Goal: Task Accomplishment & Management: Use online tool/utility

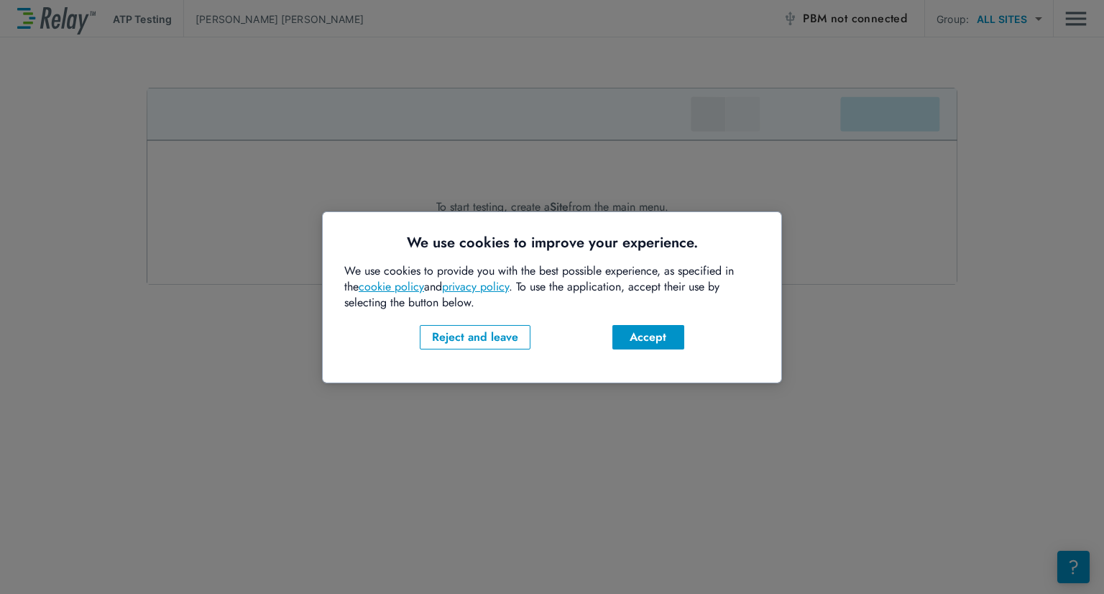
drag, startPoint x: 650, startPoint y: 364, endPoint x: 656, endPoint y: 352, distance: 12.9
click at [651, 364] on div "We use cookies to improve your experience. We use cookies to provide you with t…" at bounding box center [552, 297] width 458 height 170
click at [656, 346] on button "Accept" at bounding box center [648, 337] width 72 height 24
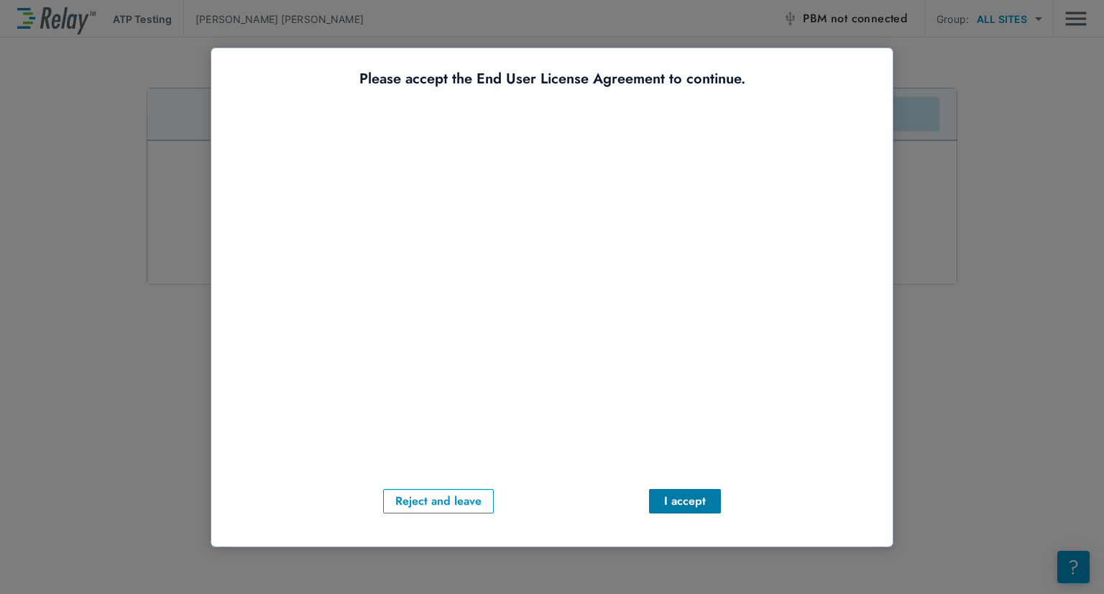
click at [691, 504] on div "I accept" at bounding box center [684, 500] width 49 height 17
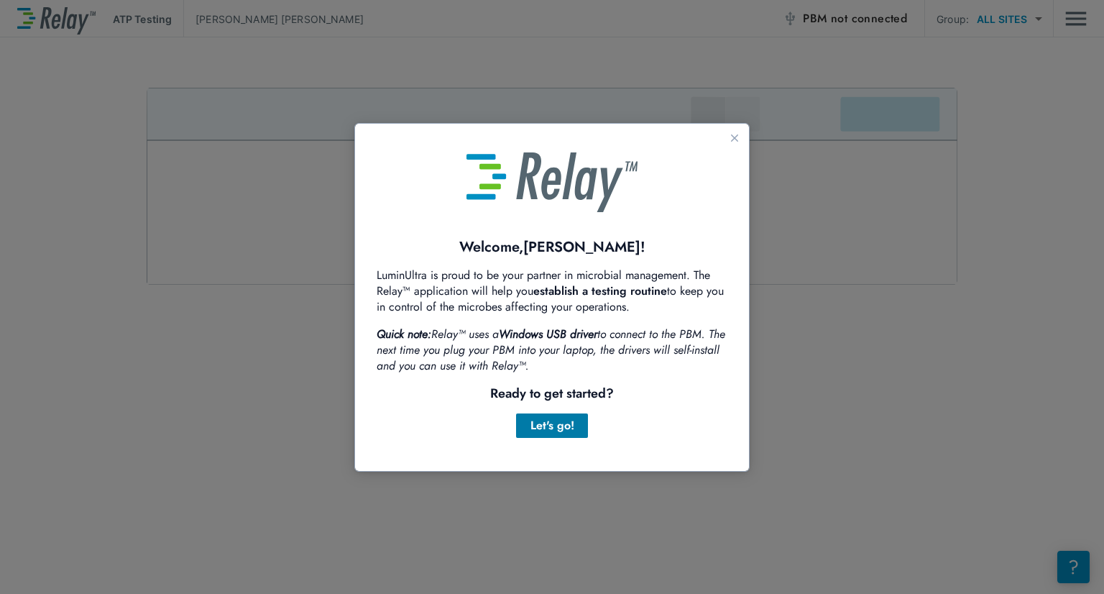
click at [573, 428] on div "Let's go!" at bounding box center [551, 425] width 49 height 17
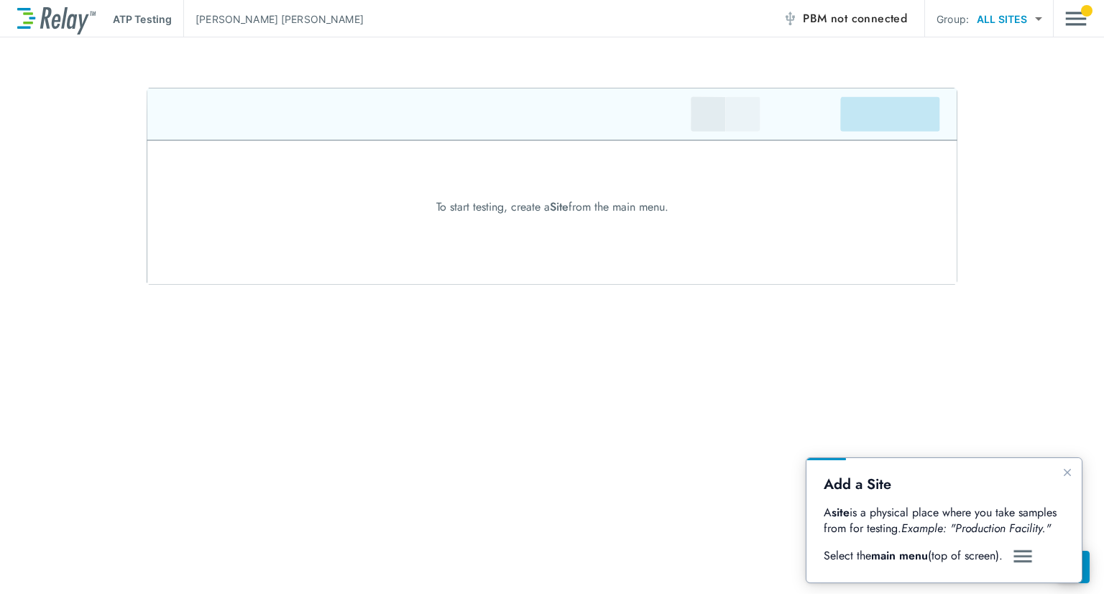
click at [1022, 556] on img "Guide" at bounding box center [1023, 556] width 22 height 17
click at [976, 554] on p "Select the main menu (top of screen)." at bounding box center [915, 556] width 185 height 16
click at [1088, 29] on div "ATP Testing Cesar Ayala-Ruan PBM not connected Group: ALL SITES ********* ​" at bounding box center [552, 18] width 1104 height 37
click at [1076, 14] on img "Main menu" at bounding box center [1076, 18] width 22 height 27
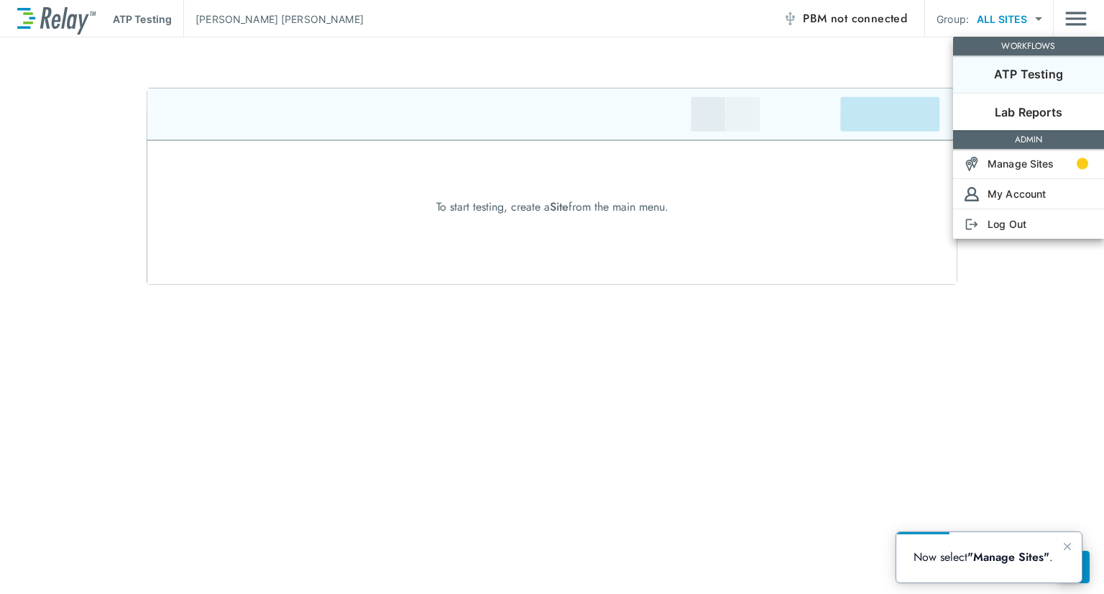
click at [1028, 18] on div at bounding box center [552, 297] width 1104 height 594
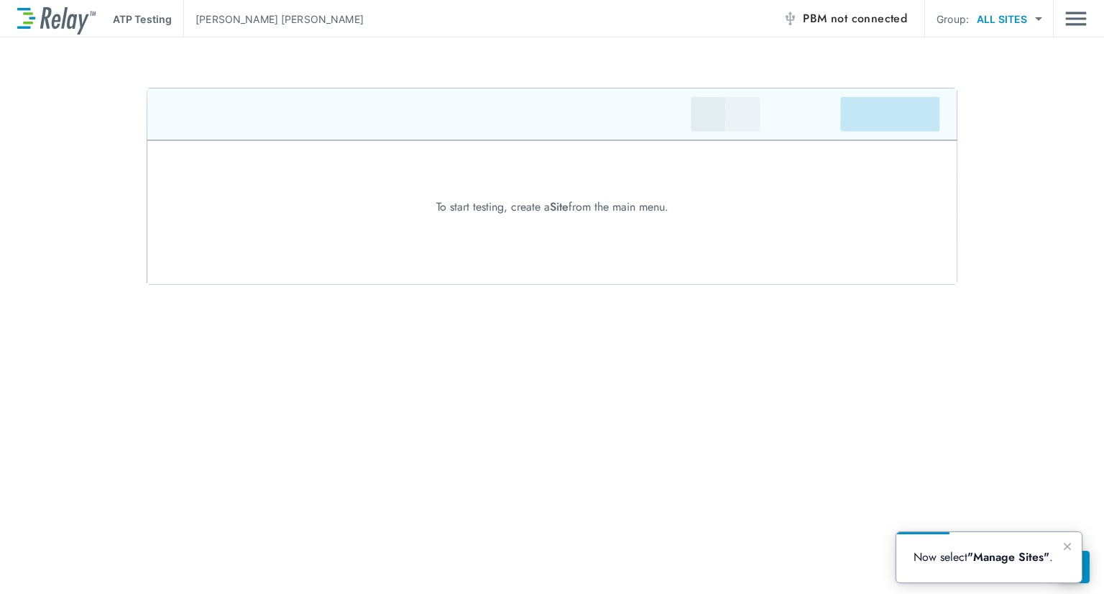
click at [874, 20] on span "not connected" at bounding box center [869, 18] width 76 height 17
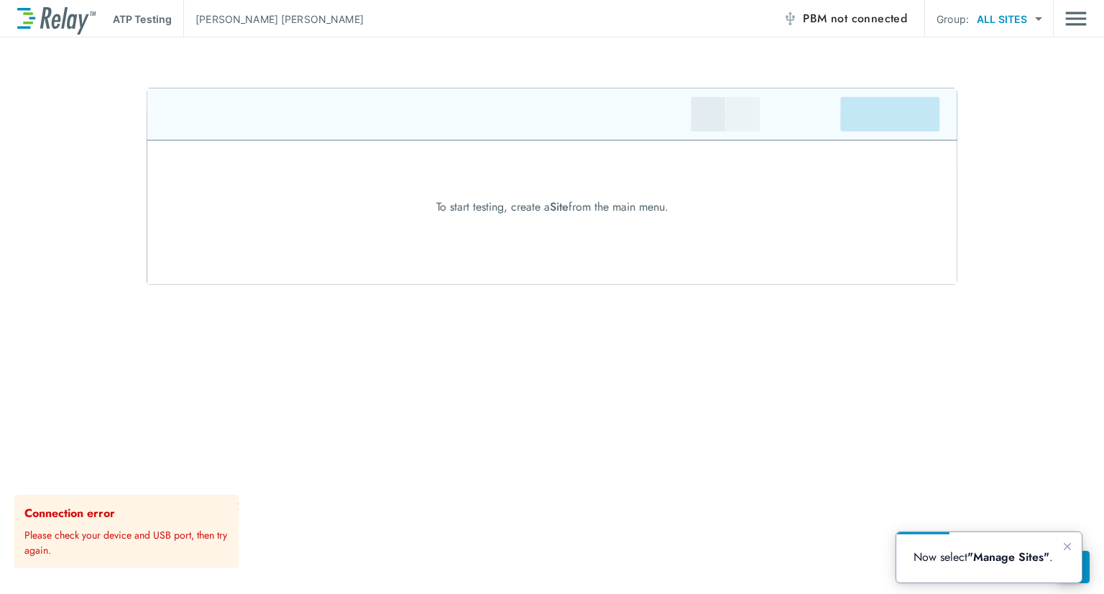
click at [1079, 24] on img "Main menu" at bounding box center [1076, 18] width 22 height 27
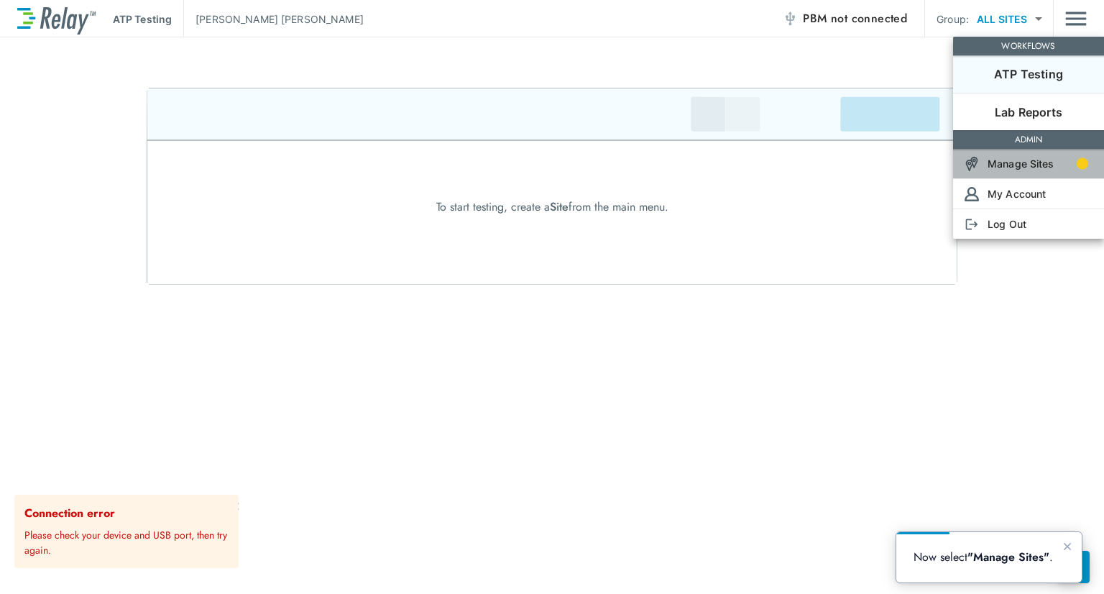
click at [1032, 163] on p "Manage Sites" at bounding box center [1020, 163] width 67 height 15
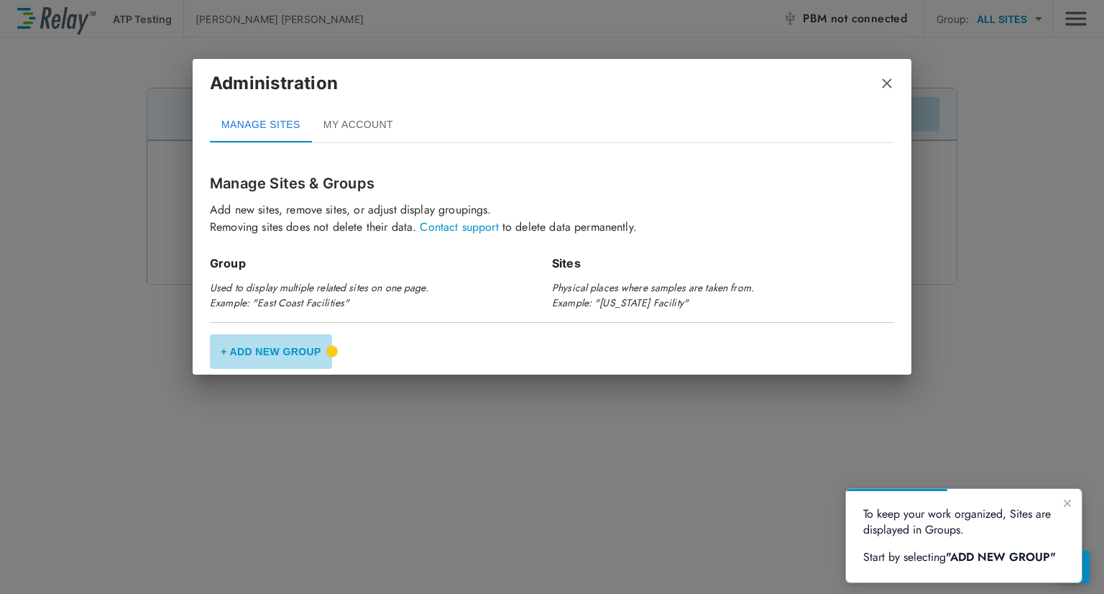
click at [277, 347] on button "+ Add New Group" at bounding box center [271, 351] width 122 height 34
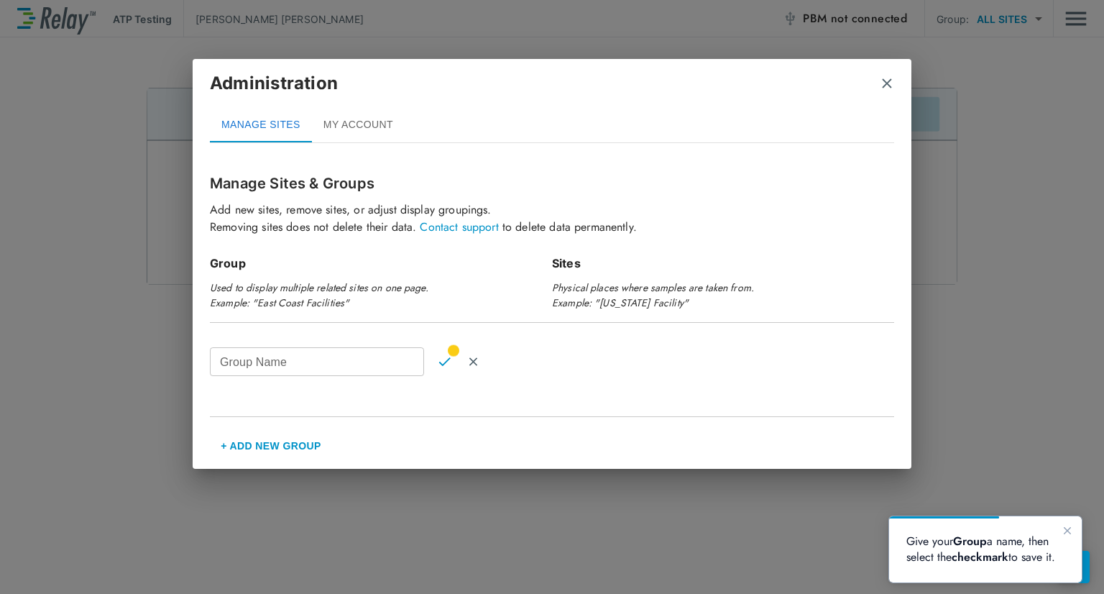
click at [382, 361] on input "Group Name" at bounding box center [317, 361] width 214 height 29
type input "**********"
click at [451, 364] on button "Confirm" at bounding box center [444, 361] width 29 height 29
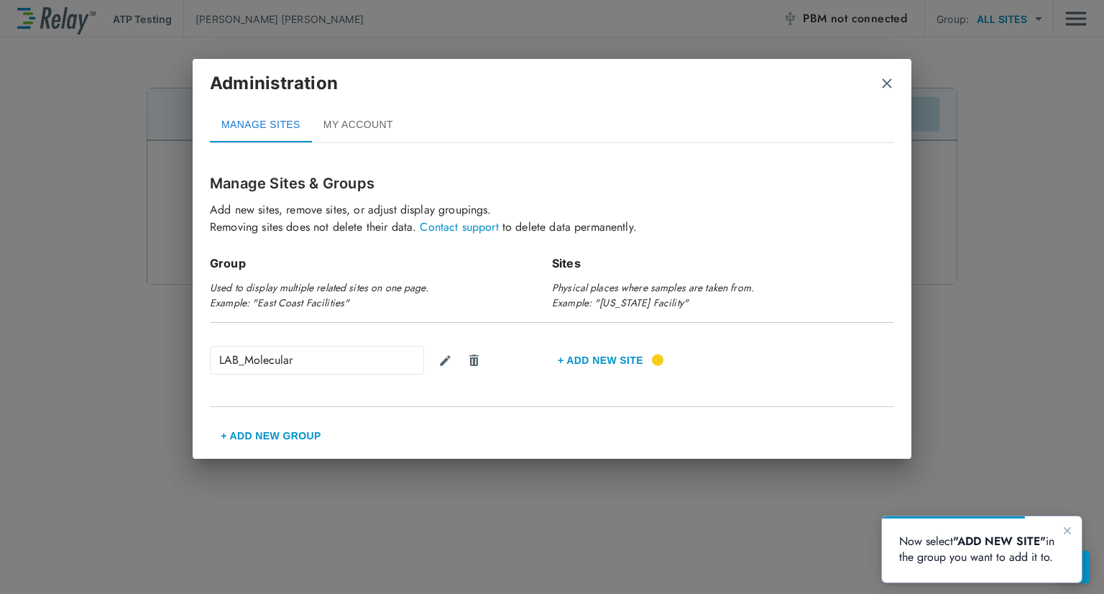
click at [316, 319] on div "Group Used to display multiple related sites on one page. Example: "East Coast …" at bounding box center [381, 282] width 342 height 79
click at [443, 359] on img "Edit group" at bounding box center [445, 361] width 14 height 14
click at [389, 364] on input "**********" at bounding box center [317, 360] width 214 height 29
type input "*"
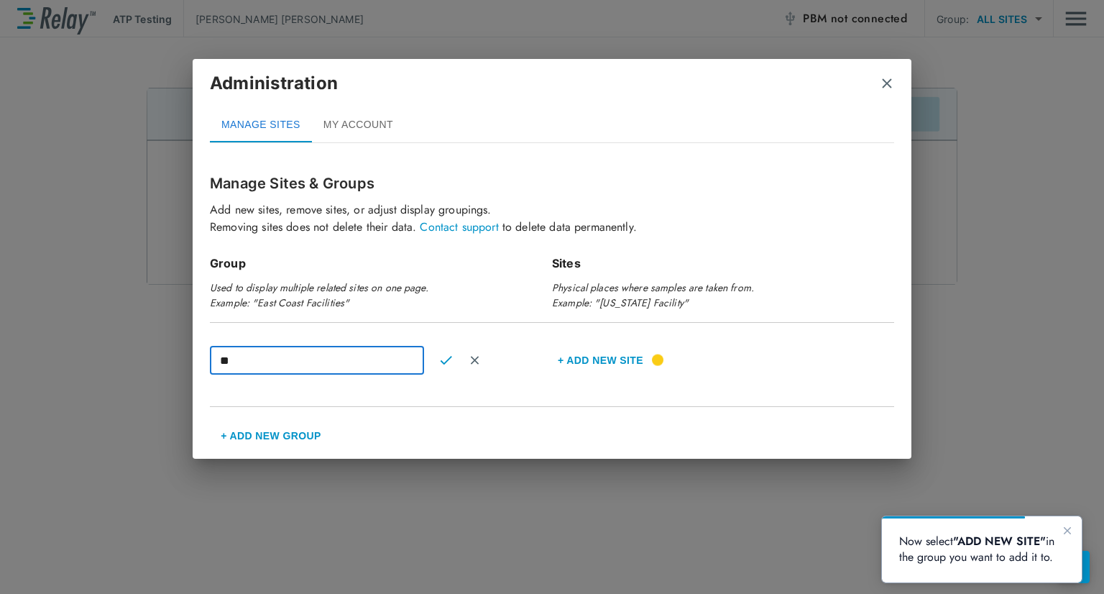
type input "*"
type input "**********"
click at [456, 363] on button "Confirm" at bounding box center [445, 360] width 29 height 29
click at [573, 356] on button "+ Add new Site" at bounding box center [600, 360] width 97 height 34
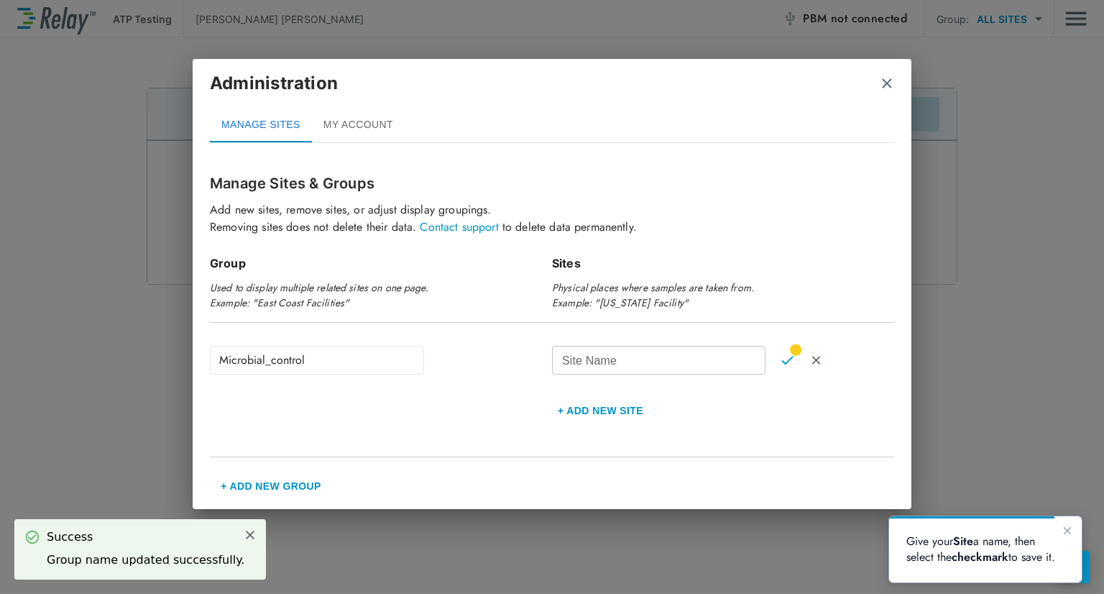
click at [580, 358] on input "Site Name" at bounding box center [658, 360] width 213 height 29
type input "******"
click at [801, 348] on button "Cancel" at bounding box center [815, 360] width 29 height 29
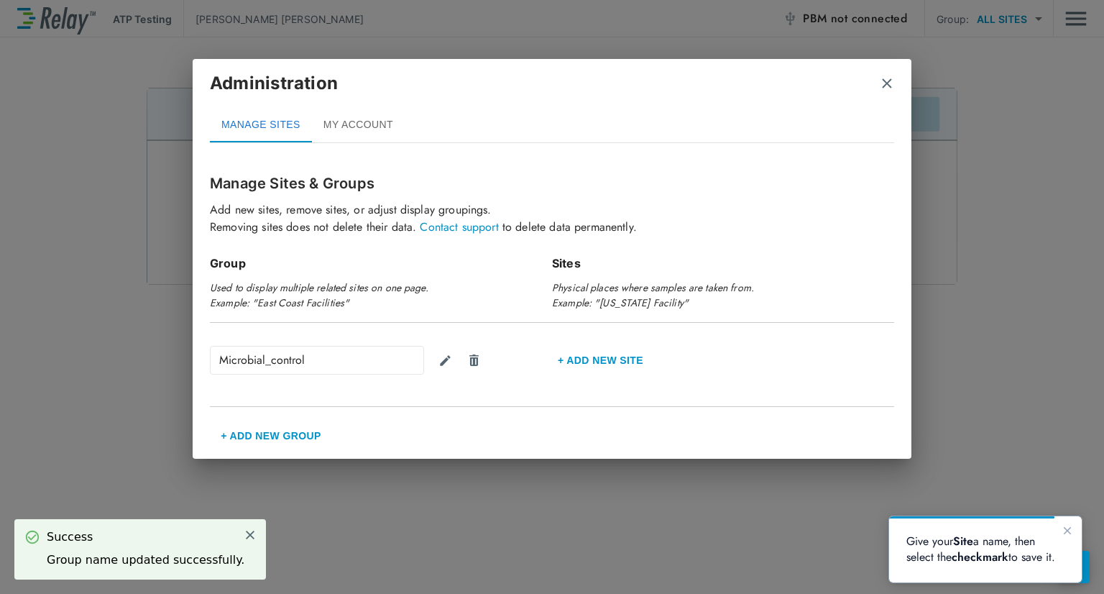
click at [657, 354] on div "+ Add new Site" at bounding box center [723, 362] width 342 height 32
click at [652, 355] on div "+ Add new Site" at bounding box center [723, 362] width 342 height 32
click at [639, 355] on button "+ Add new Site" at bounding box center [600, 360] width 97 height 34
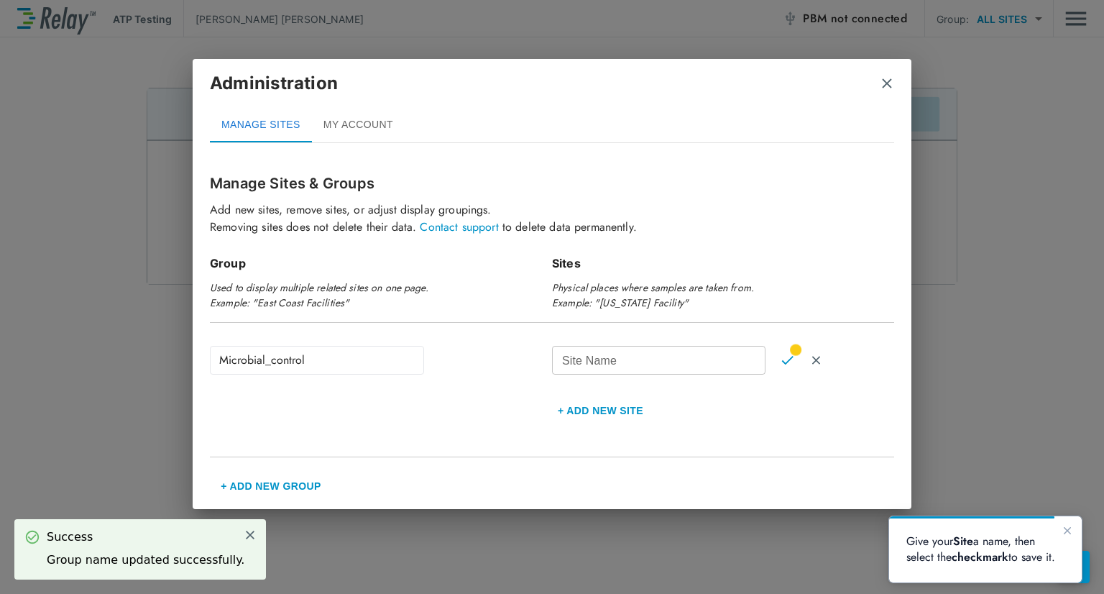
click at [639, 355] on input "Site Name" at bounding box center [658, 360] width 213 height 29
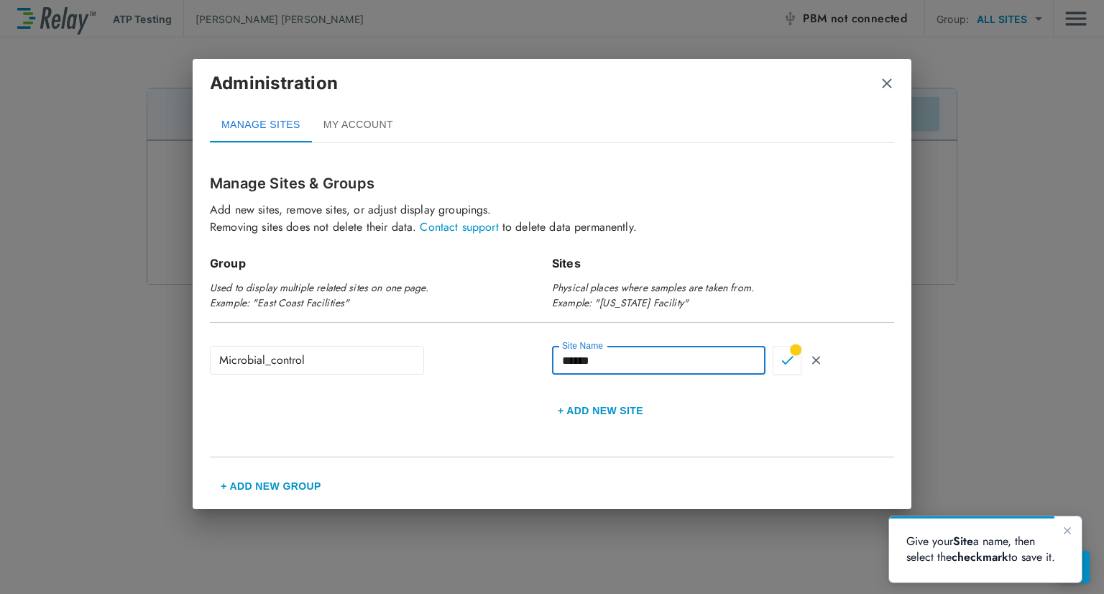
type input "******"
click at [784, 369] on button "Confirm" at bounding box center [786, 360] width 29 height 29
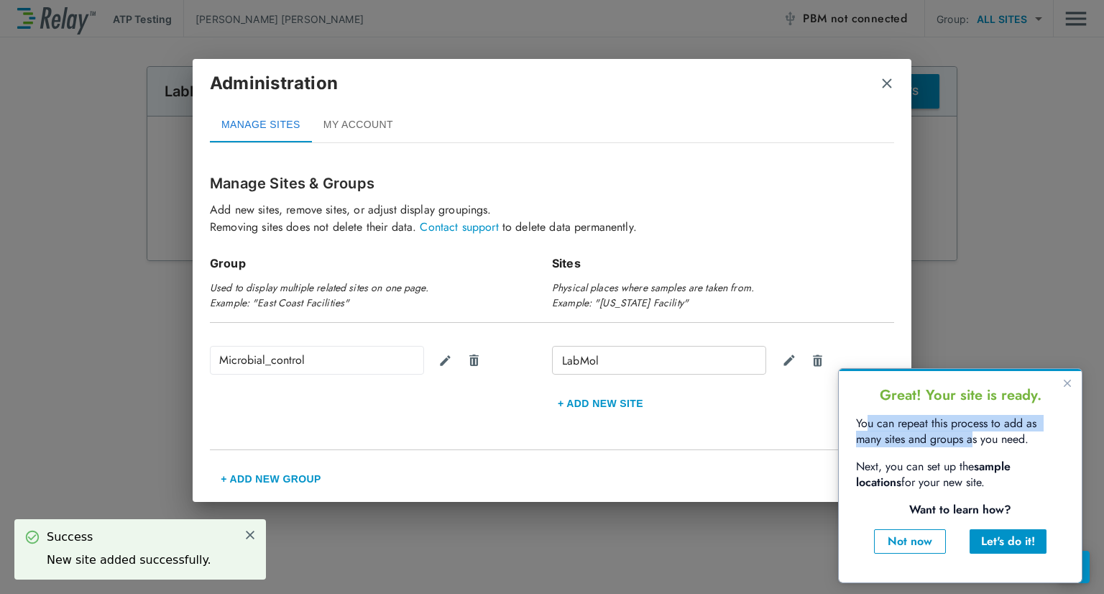
drag, startPoint x: 864, startPoint y: 431, endPoint x: 975, endPoint y: 443, distance: 112.0
click at [975, 443] on p "You can repeat this process to add as many sites and groups as you need." at bounding box center [960, 431] width 208 height 32
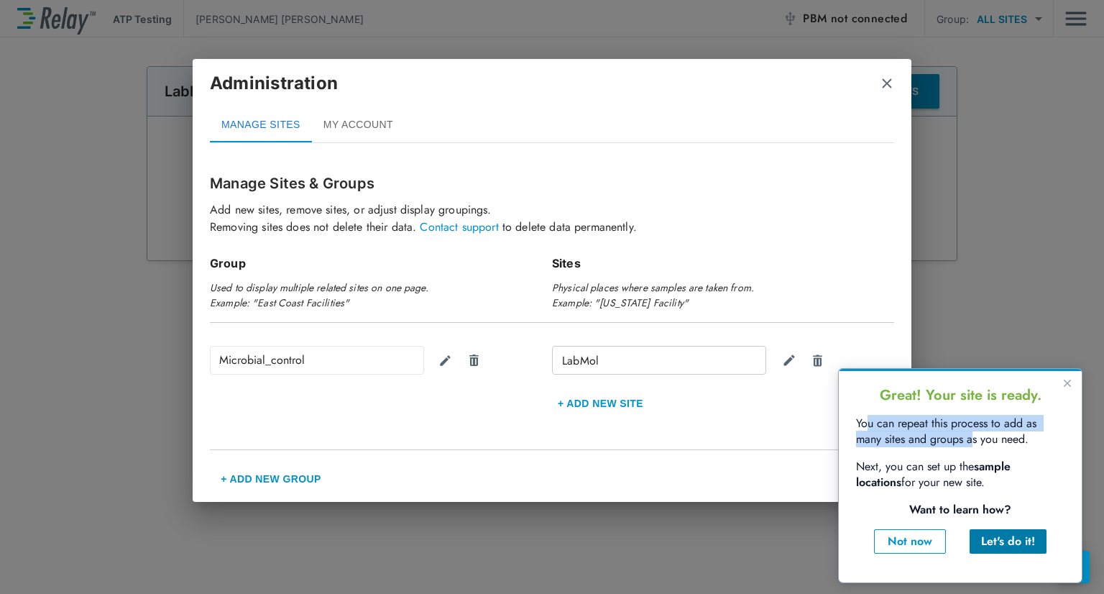
click at [1007, 544] on div "Let's do it!" at bounding box center [1008, 540] width 54 height 17
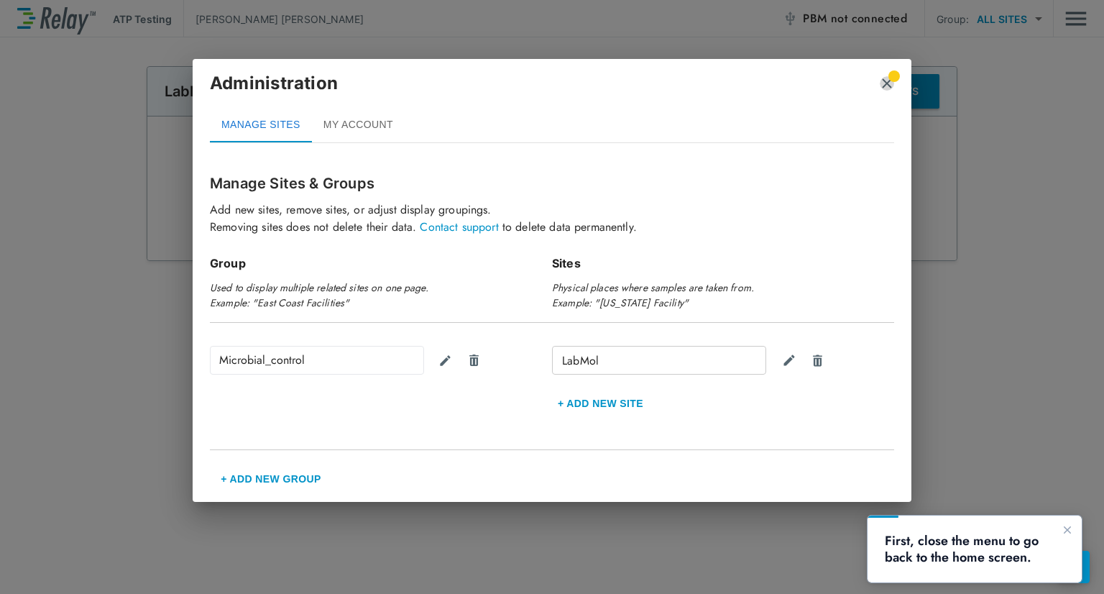
click at [885, 84] on img "close" at bounding box center [886, 83] width 14 height 14
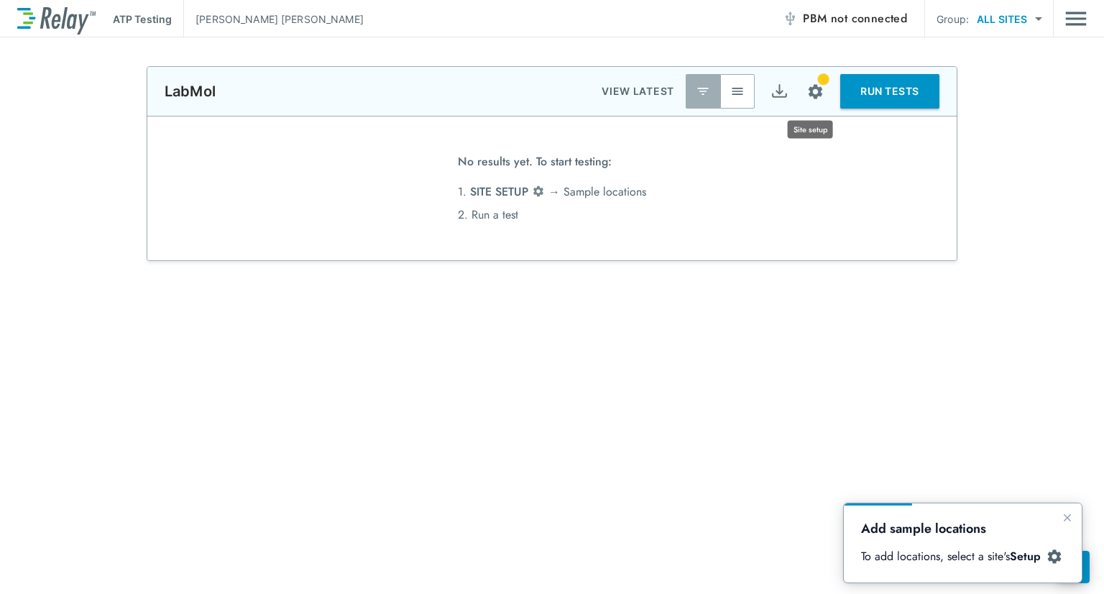
click at [818, 96] on img "Site setup" at bounding box center [815, 92] width 18 height 18
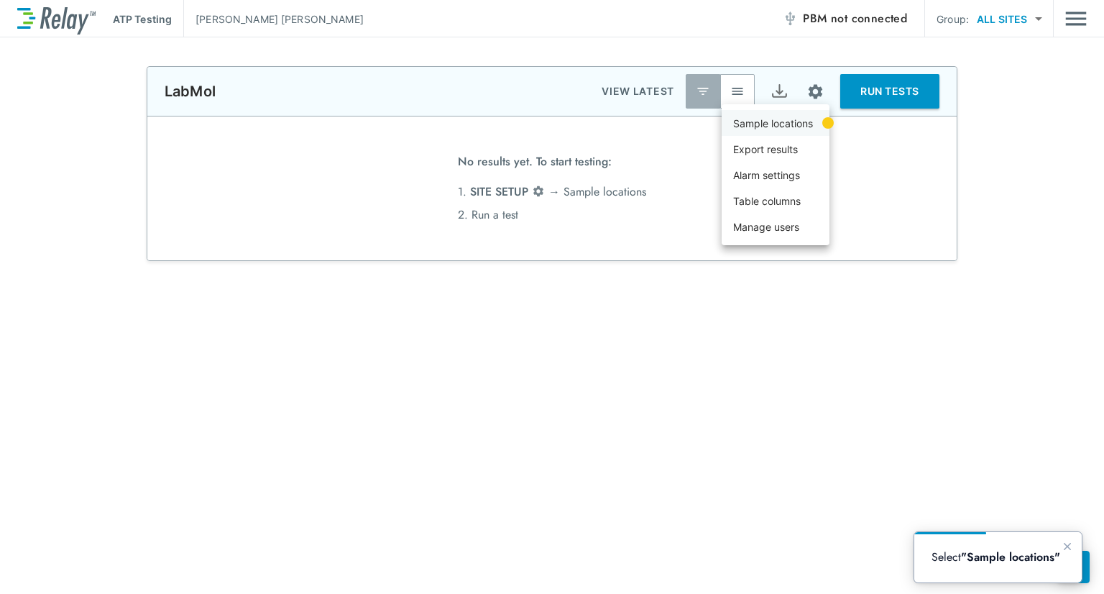
click at [811, 123] on p "Sample locations" at bounding box center [773, 123] width 80 height 15
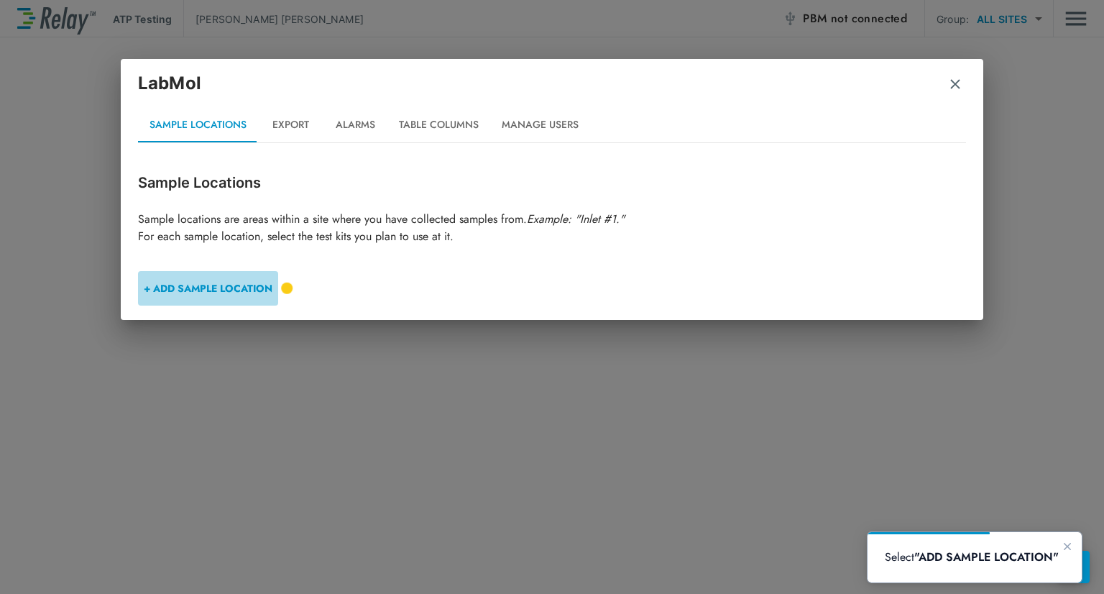
click at [231, 294] on button "+ ADD SAMPLE LOCATION" at bounding box center [208, 288] width 140 height 34
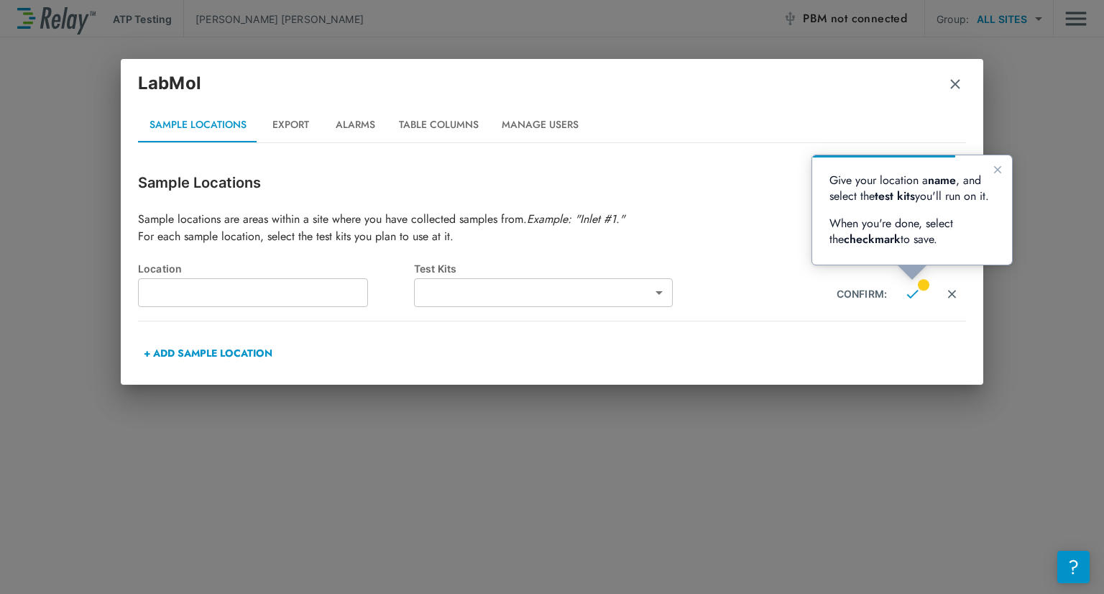
click at [228, 300] on input "text" at bounding box center [253, 292] width 230 height 29
click at [600, 303] on body "**********" at bounding box center [552, 297] width 1104 height 594
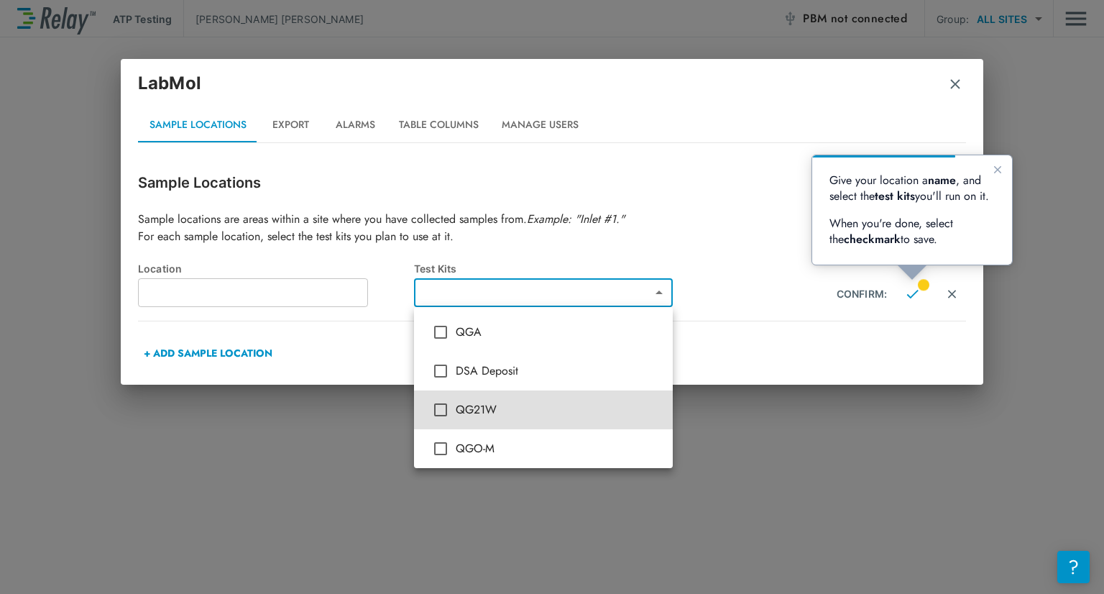
click at [496, 445] on span "QGO-M" at bounding box center [559, 448] width 206 height 17
type input "*****"
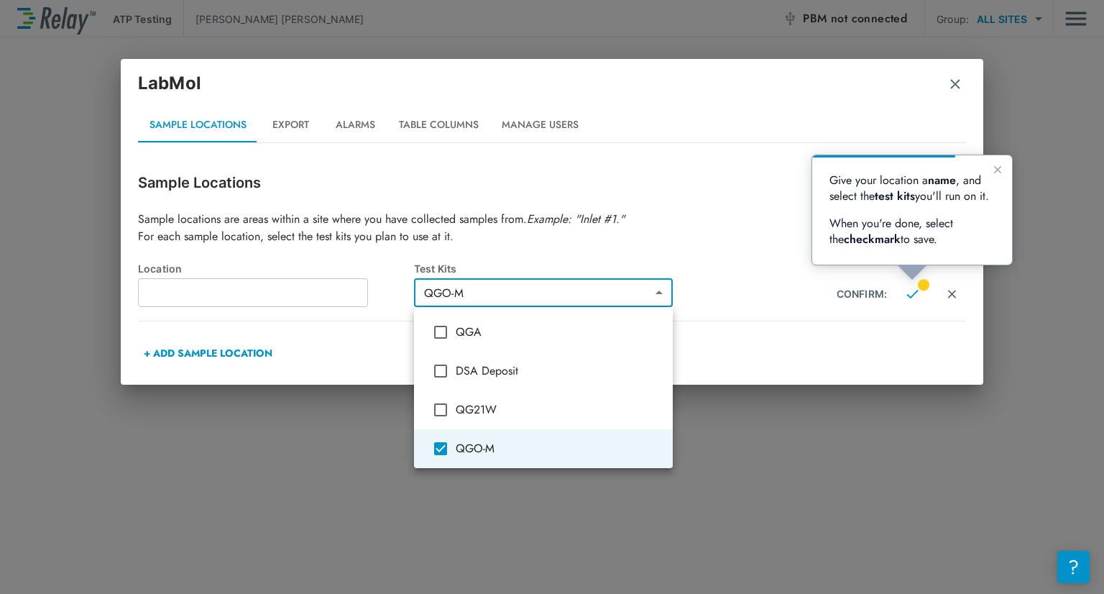
click at [356, 288] on div at bounding box center [552, 297] width 1104 height 594
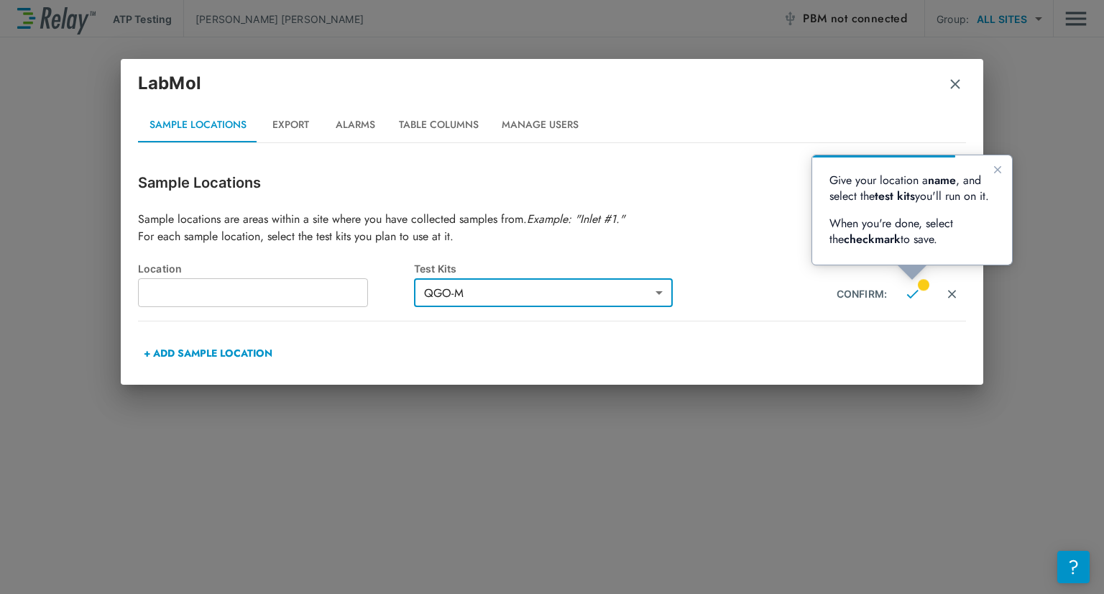
click at [476, 297] on body "**********" at bounding box center [552, 297] width 1104 height 594
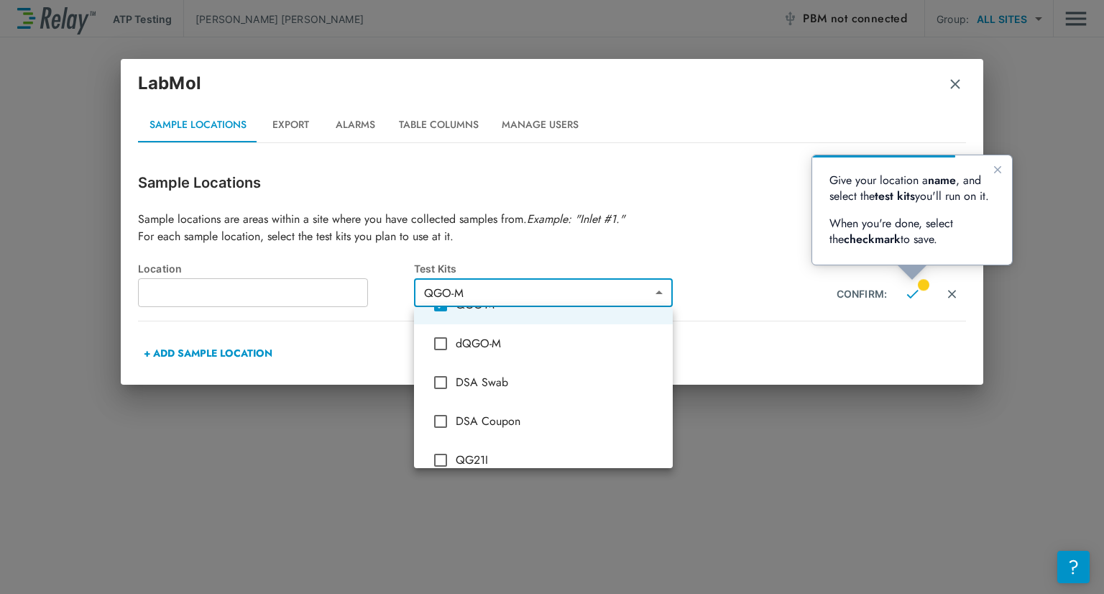
scroll to position [359, 0]
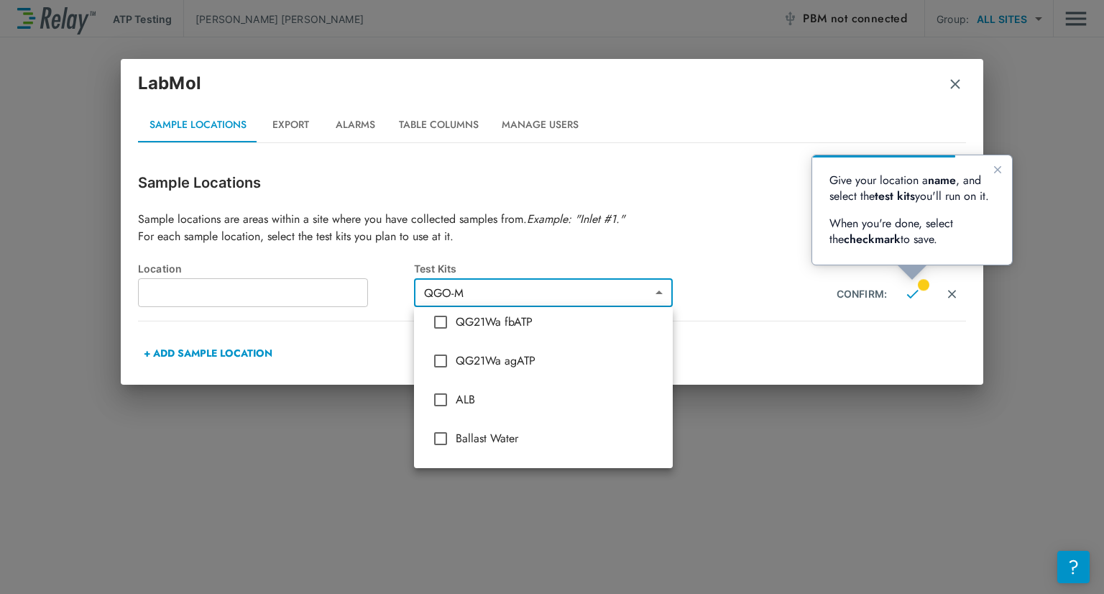
drag, startPoint x: 282, startPoint y: 281, endPoint x: 287, endPoint y: 287, distance: 7.6
click at [284, 281] on div at bounding box center [552, 297] width 1104 height 594
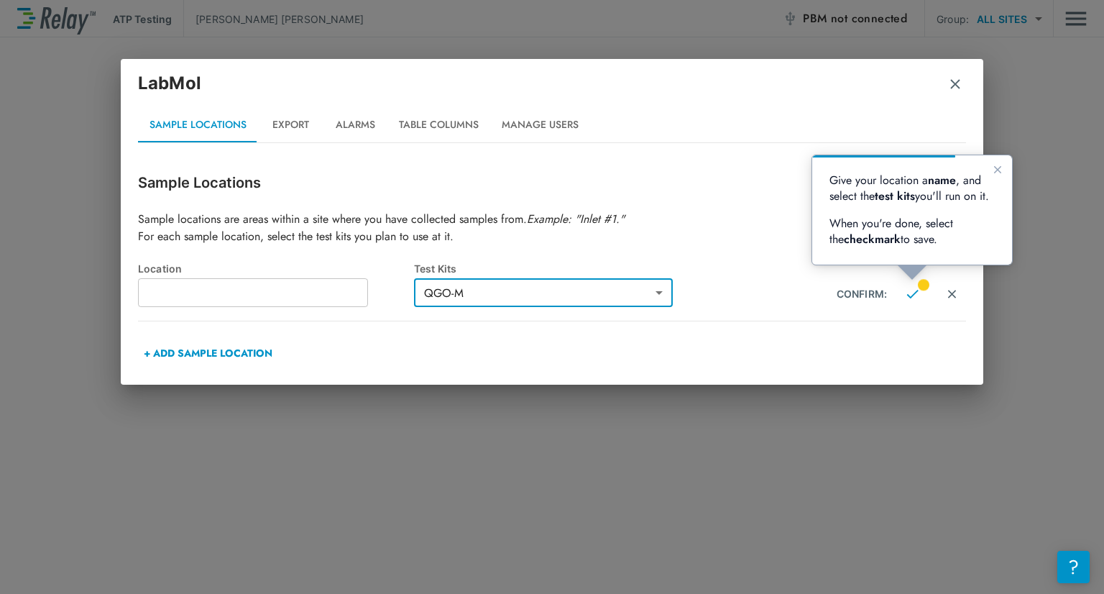
click at [288, 287] on div "QGA DSA Deposit QG21W QGO-M dQGO-M DSA Swab DSA Coupon QG21I QG21S QG21Wa fbATP…" at bounding box center [552, 297] width 1104 height 594
click at [290, 286] on input "text" at bounding box center [253, 292] width 230 height 29
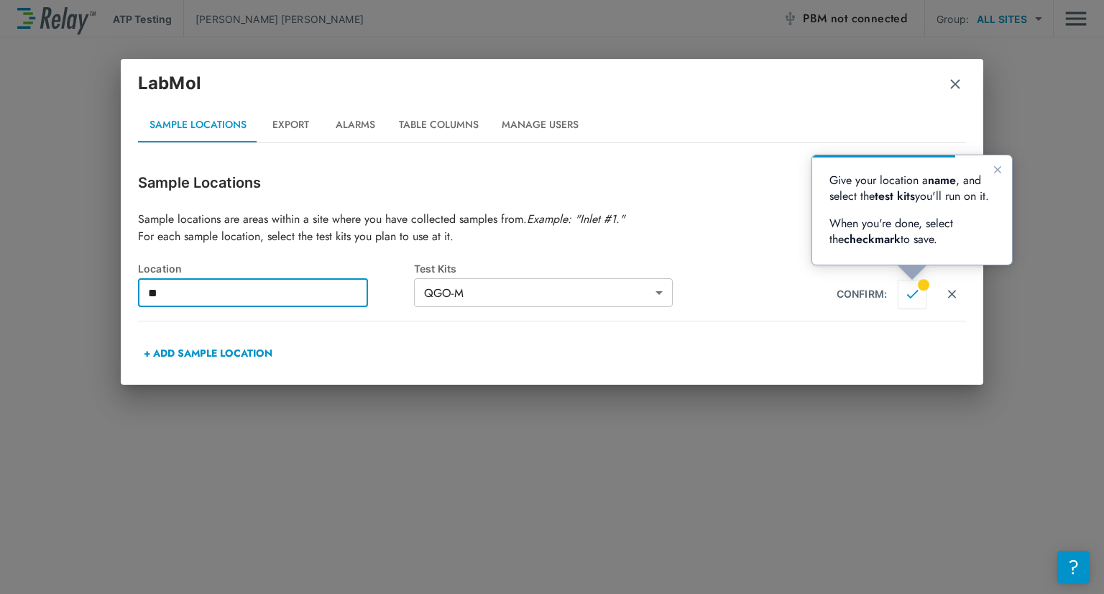
type input "**"
click at [902, 305] on button "Confirm" at bounding box center [911, 294] width 29 height 29
click at [998, 171] on icon "Close guide" at bounding box center [997, 169] width 11 height 11
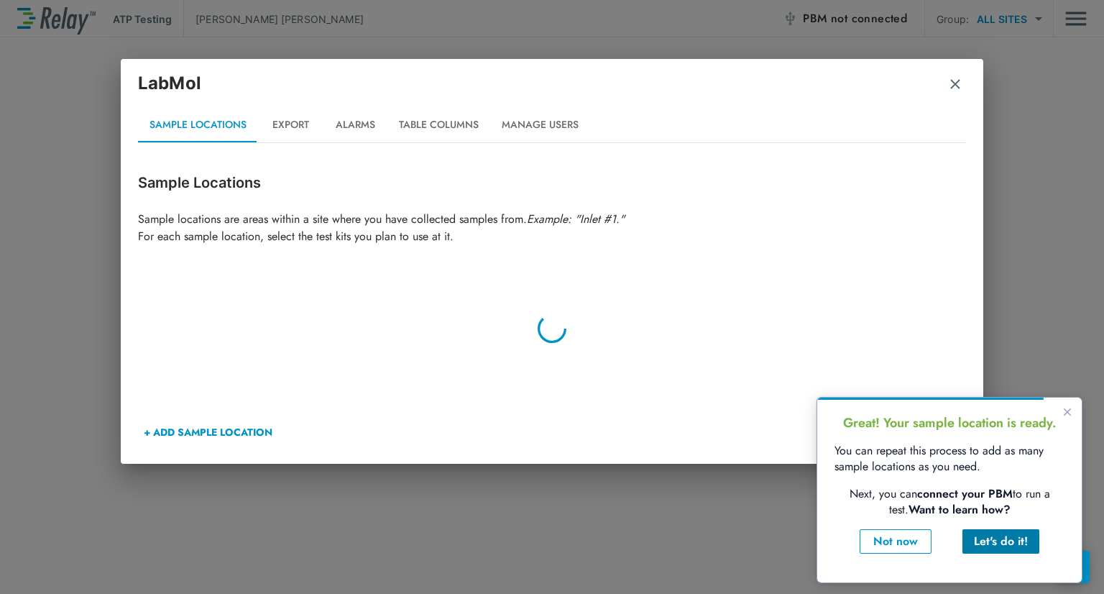
type input "**"
type input "*****"
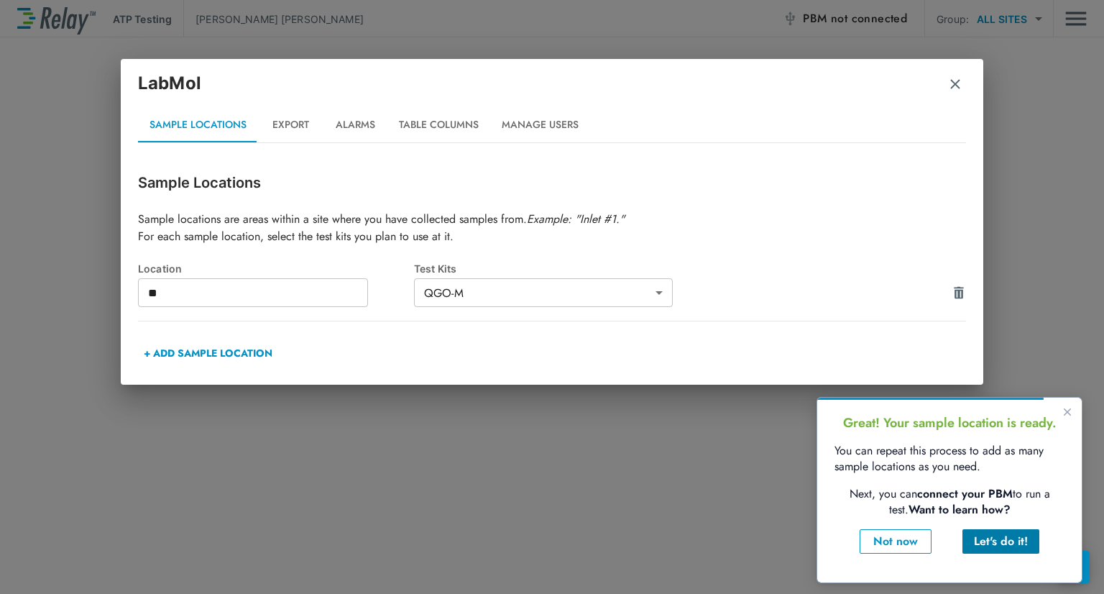
click at [977, 542] on div "Let's do it!" at bounding box center [1001, 540] width 54 height 17
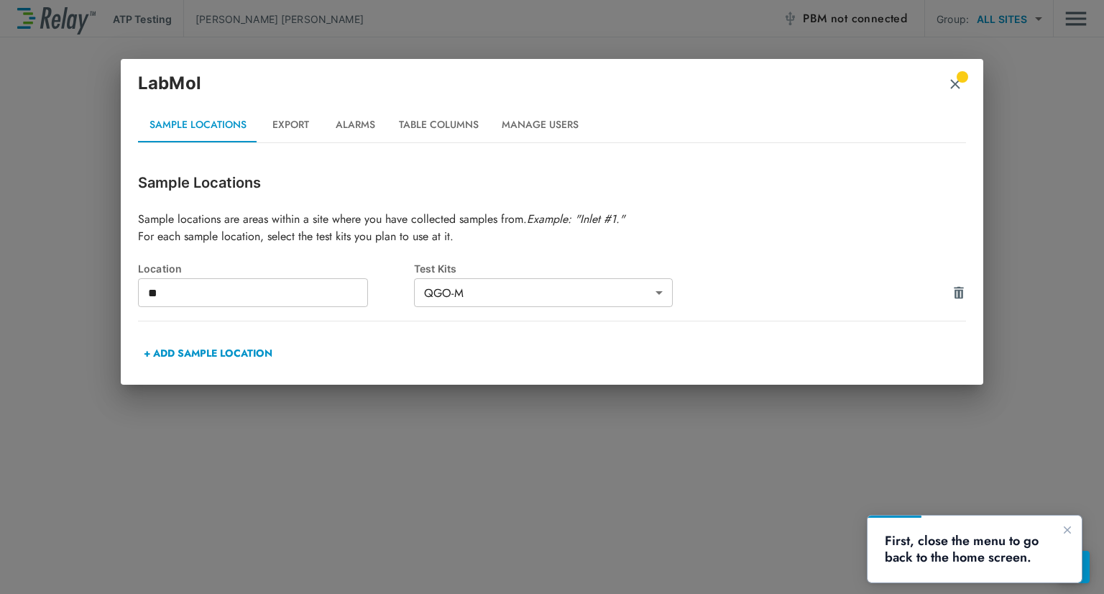
scroll to position [0, 0]
click at [966, 91] on h2 "LabMol Sample Locations Export Alarms Table Columns Manage Users" at bounding box center [552, 107] width 862 height 96
click at [962, 89] on div "LabMol" at bounding box center [552, 88] width 828 height 37
click at [960, 87] on img "button" at bounding box center [955, 84] width 14 height 14
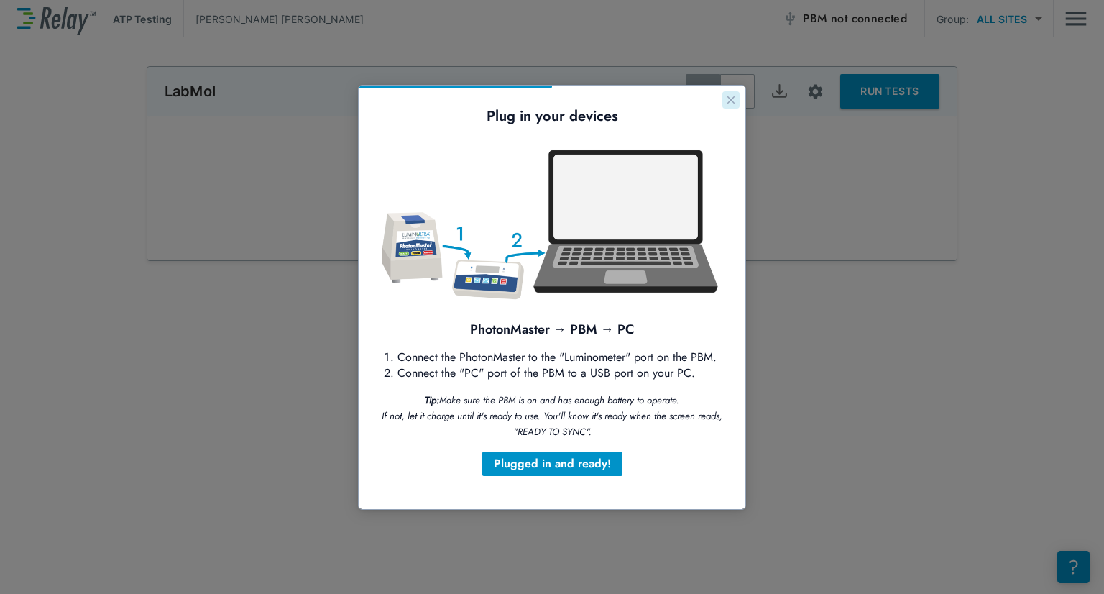
click at [734, 91] on button "Close guide" at bounding box center [730, 99] width 17 height 17
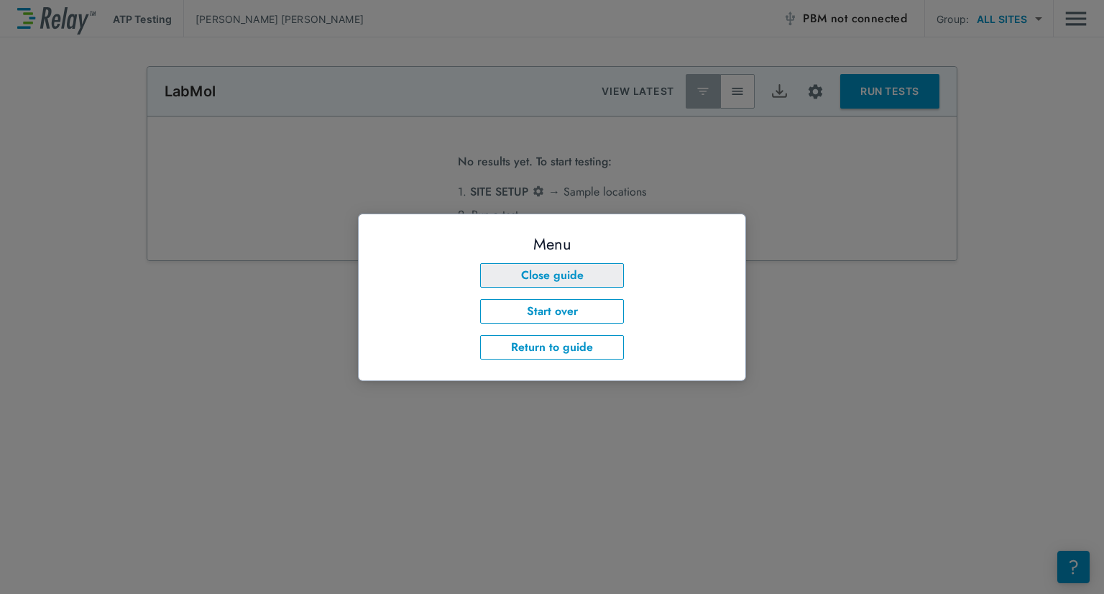
click at [588, 282] on button "Close guide" at bounding box center [552, 275] width 144 height 24
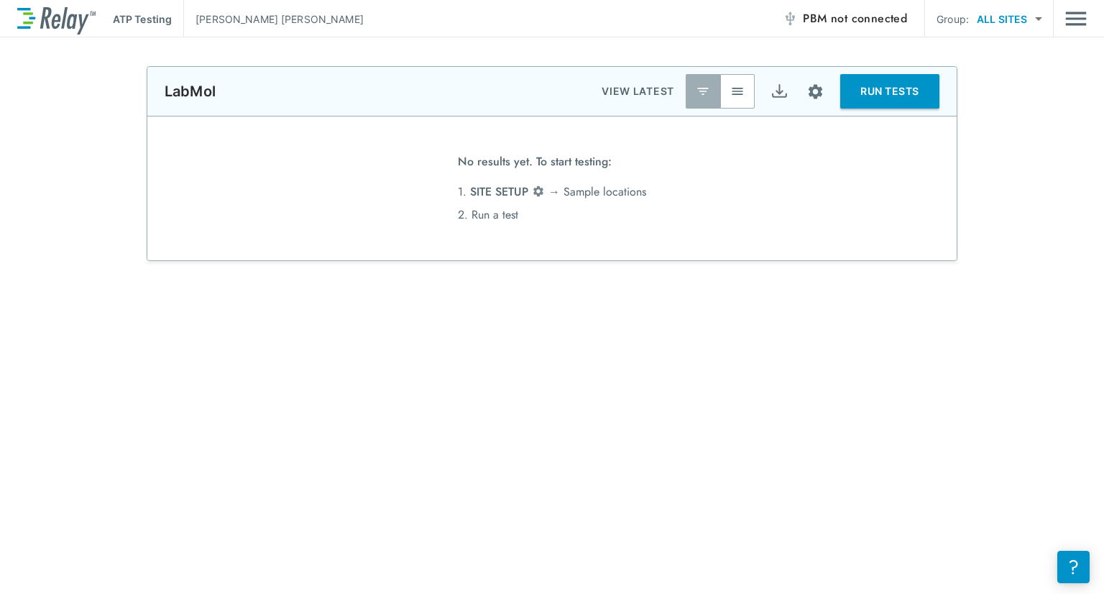
click at [1034, 24] on body "**********" at bounding box center [552, 297] width 1104 height 594
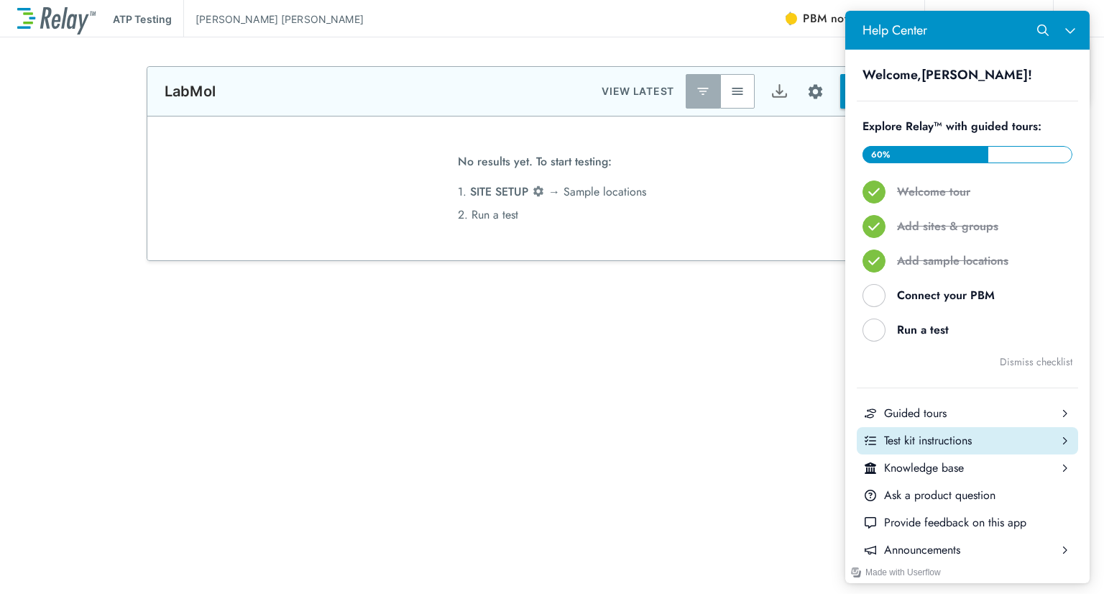
click at [1060, 440] on icon "Help Center" at bounding box center [1064, 440] width 9 height 9
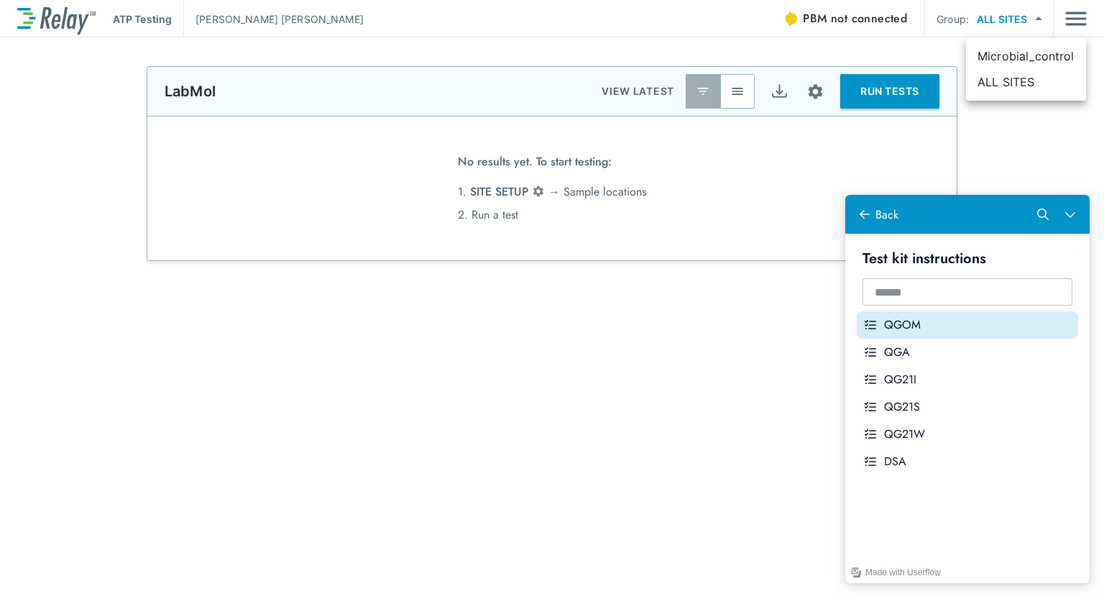
click at [996, 330] on div "QGOM" at bounding box center [978, 325] width 188 height 16
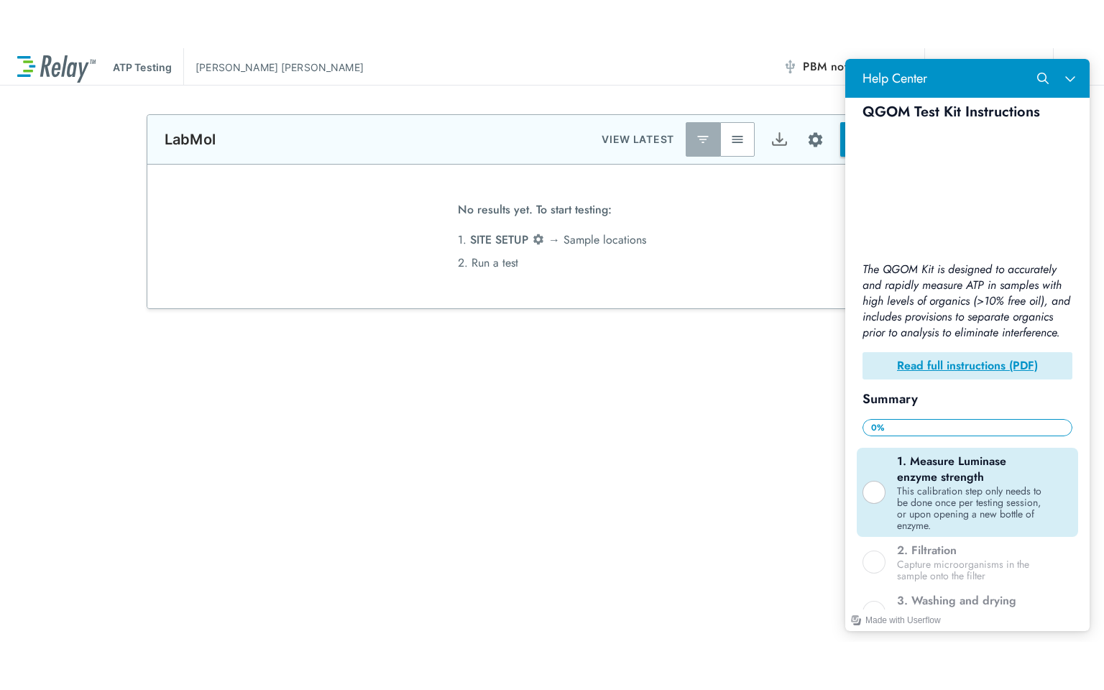
scroll to position [14, 0]
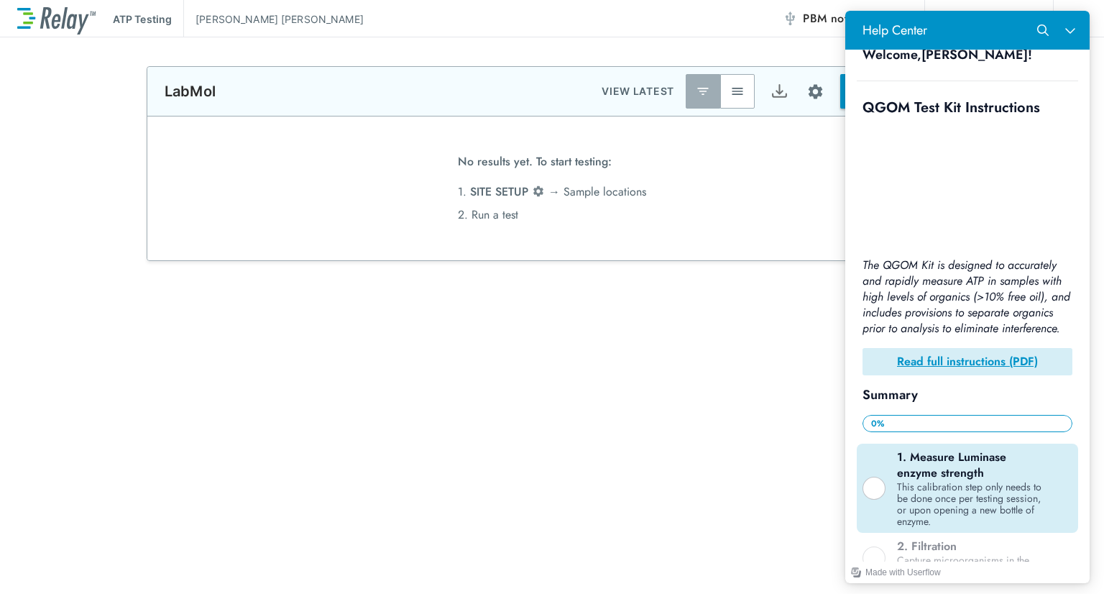
scroll to position [72, 0]
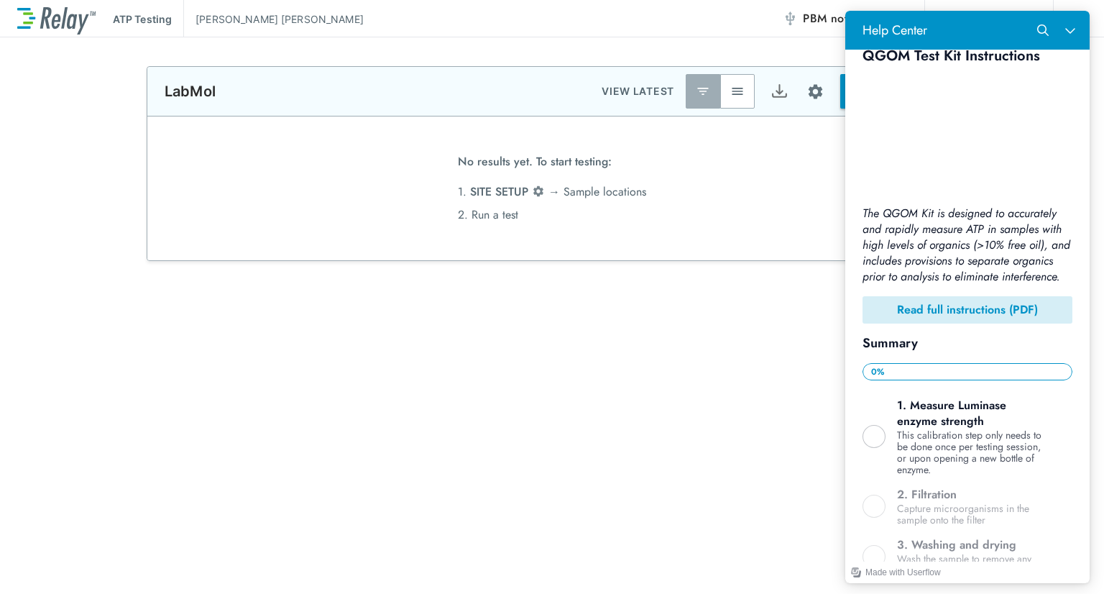
drag, startPoint x: 988, startPoint y: 313, endPoint x: 943, endPoint y: 320, distance: 45.8
click at [943, 318] on b "Read full instructions (PDF)" at bounding box center [967, 309] width 141 height 17
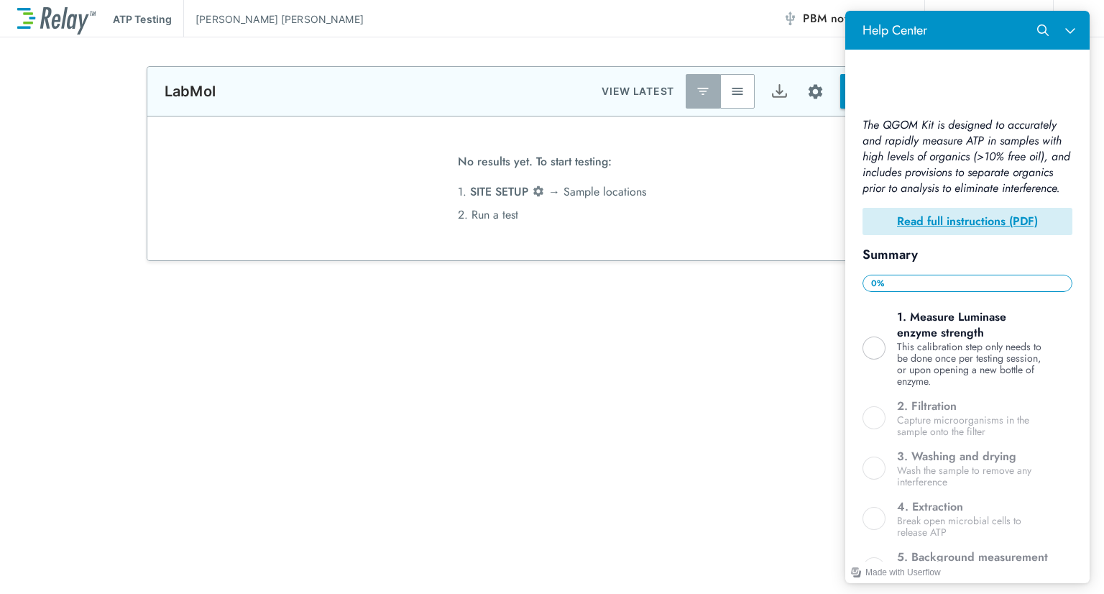
scroll to position [216, 0]
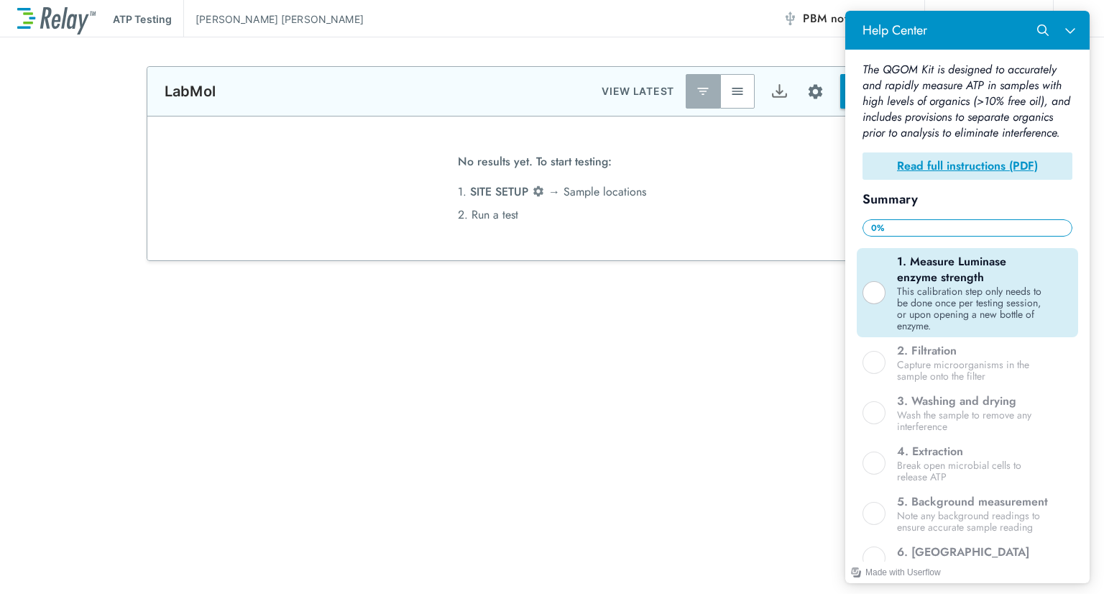
click at [996, 285] on div "1. Measure Luminase enzyme strength" at bounding box center [973, 270] width 152 height 32
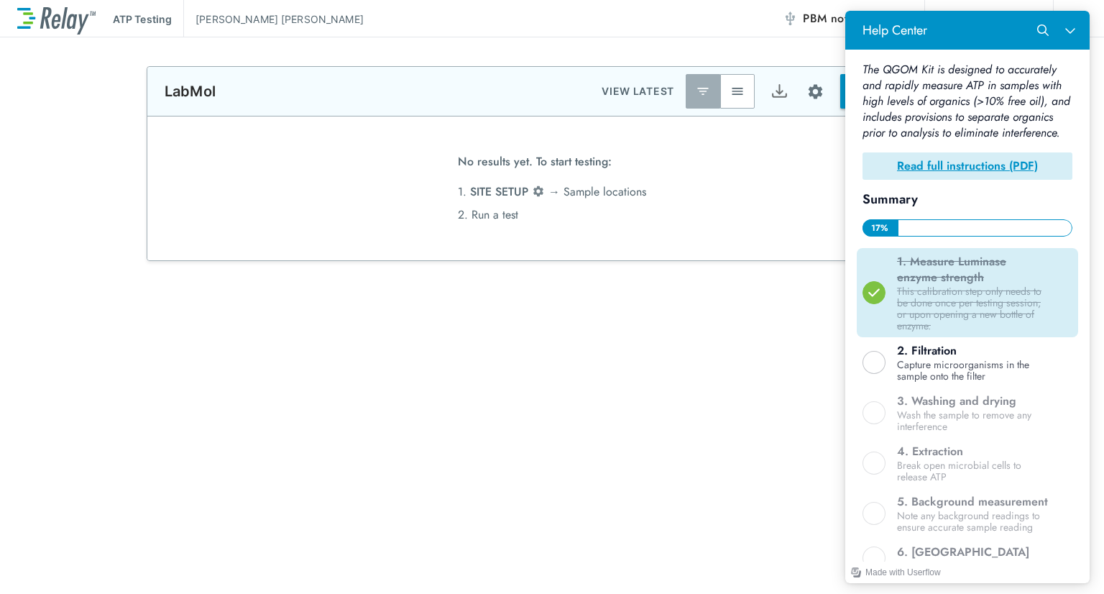
click at [876, 296] on icon "Help Center" at bounding box center [873, 292] width 11 height 8
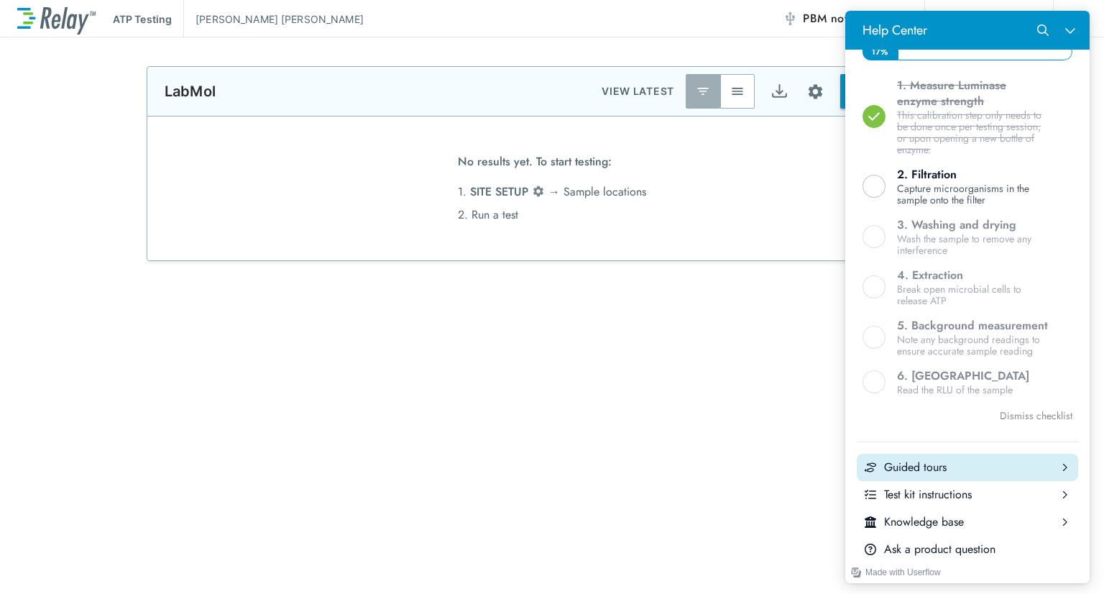
scroll to position [503, 0]
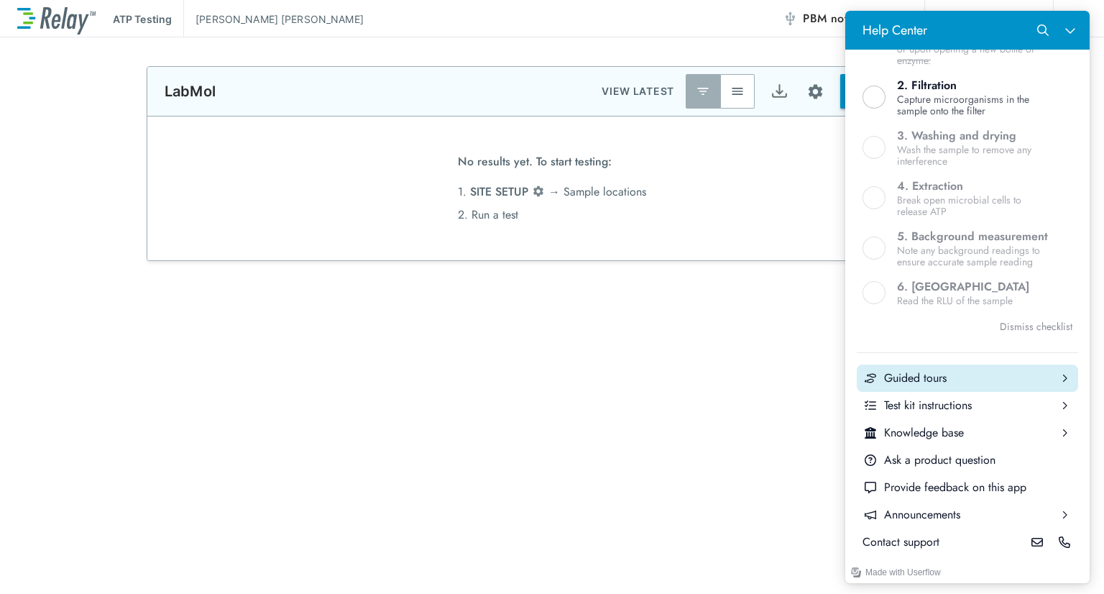
click at [1050, 392] on div "Help Center" at bounding box center [1063, 377] width 27 height 27
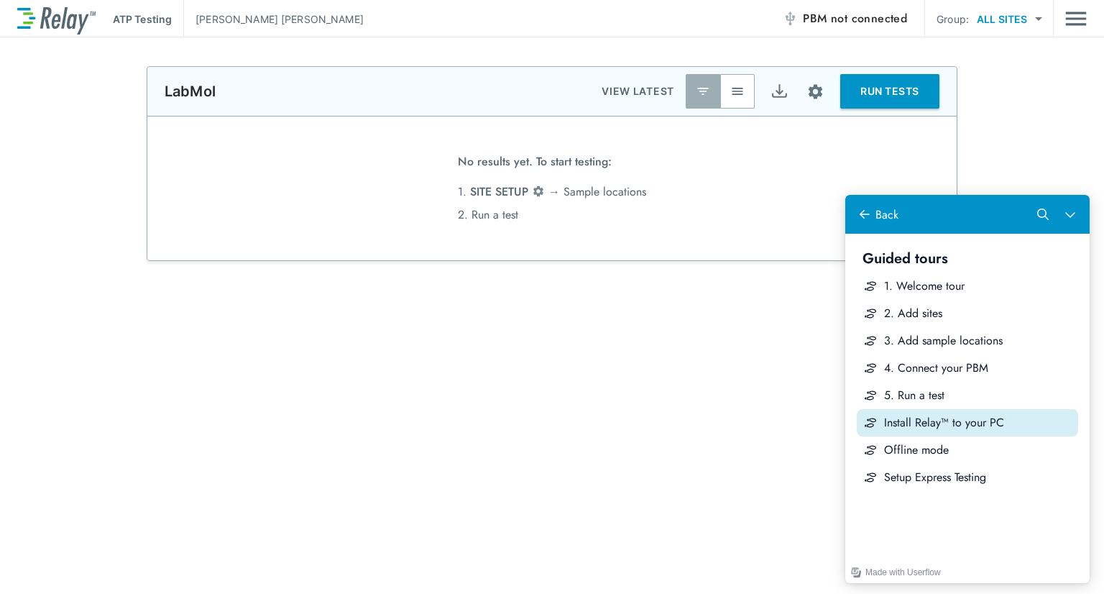
click at [1025, 416] on div "Install Relay™ to your PC" at bounding box center [978, 423] width 188 height 16
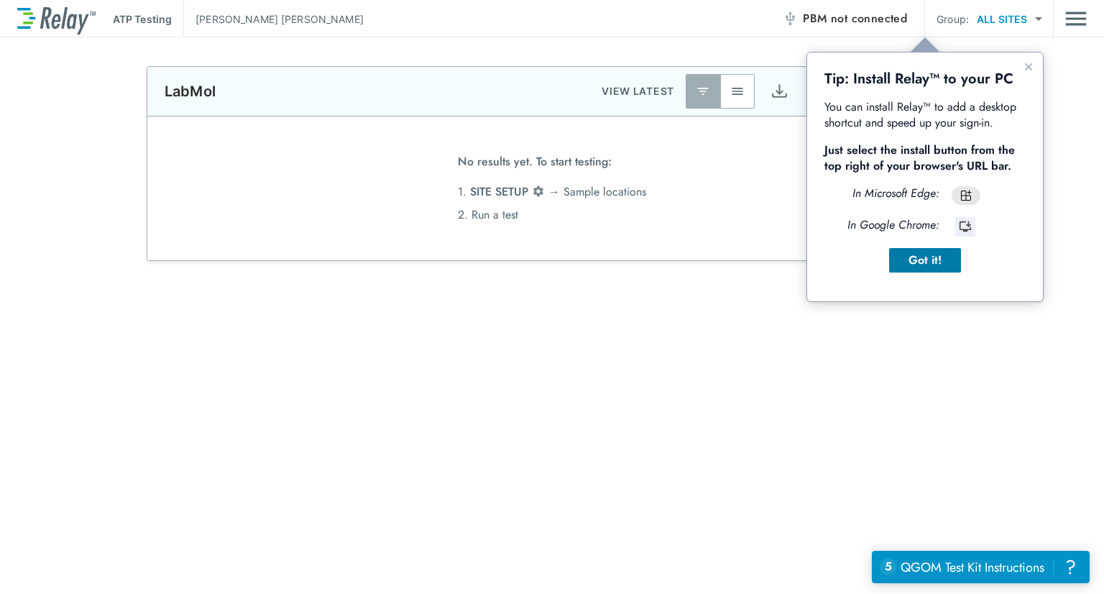
click at [909, 261] on div "Got it!" at bounding box center [924, 259] width 49 height 17
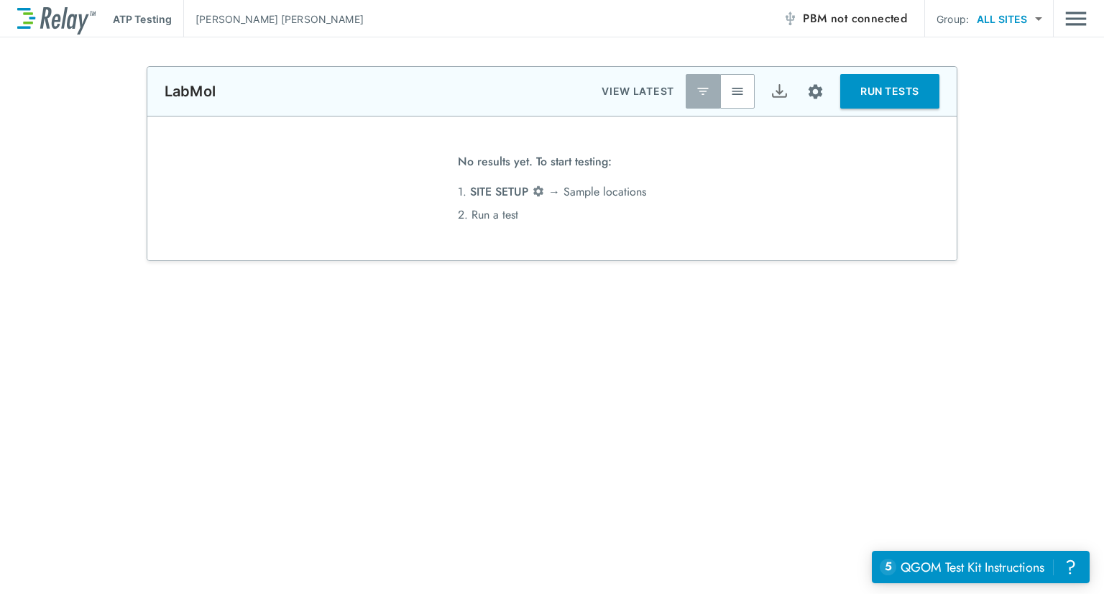
drag, startPoint x: 999, startPoint y: 204, endPoint x: 994, endPoint y: 165, distance: 39.8
click at [999, 204] on div "**********" at bounding box center [552, 163] width 1104 height 195
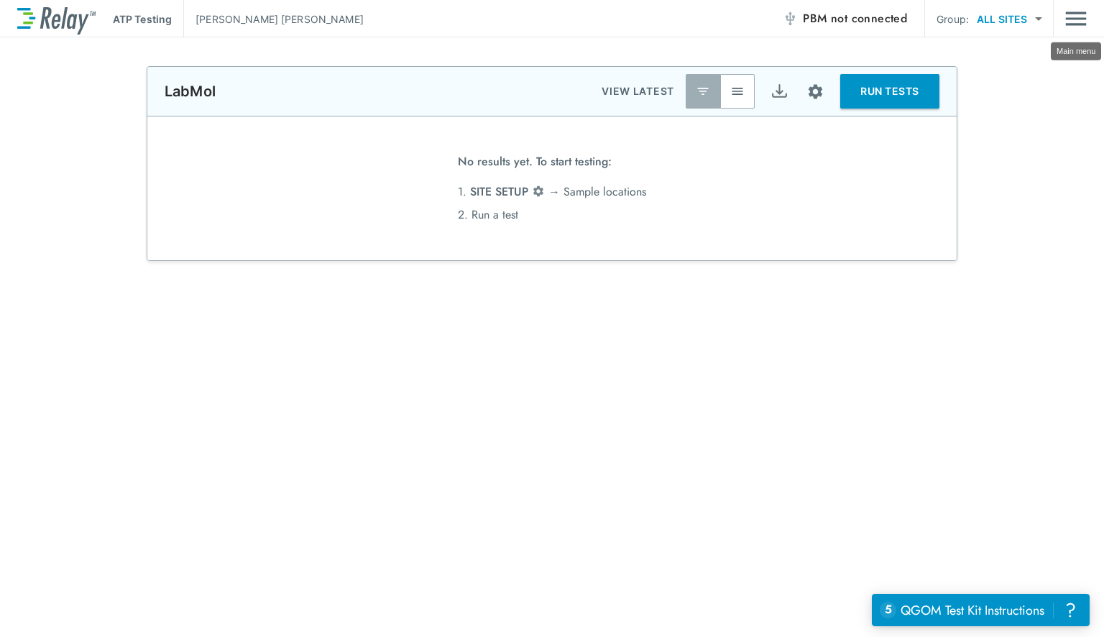
click at [1073, 17] on img "Main menu" at bounding box center [1076, 18] width 22 height 27
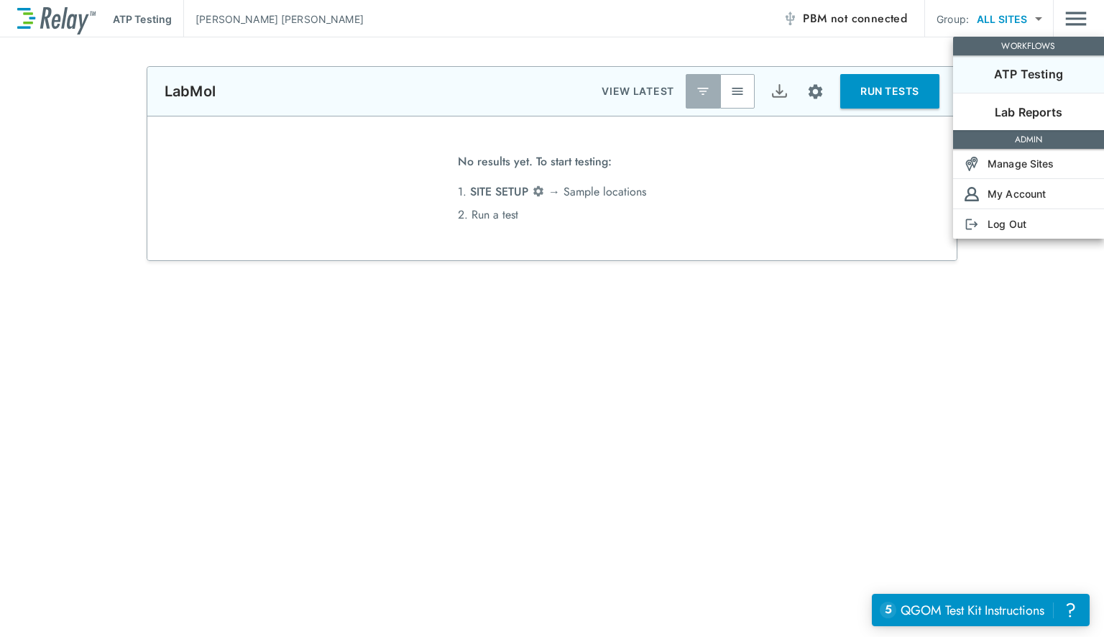
click at [1038, 22] on div at bounding box center [552, 318] width 1104 height 637
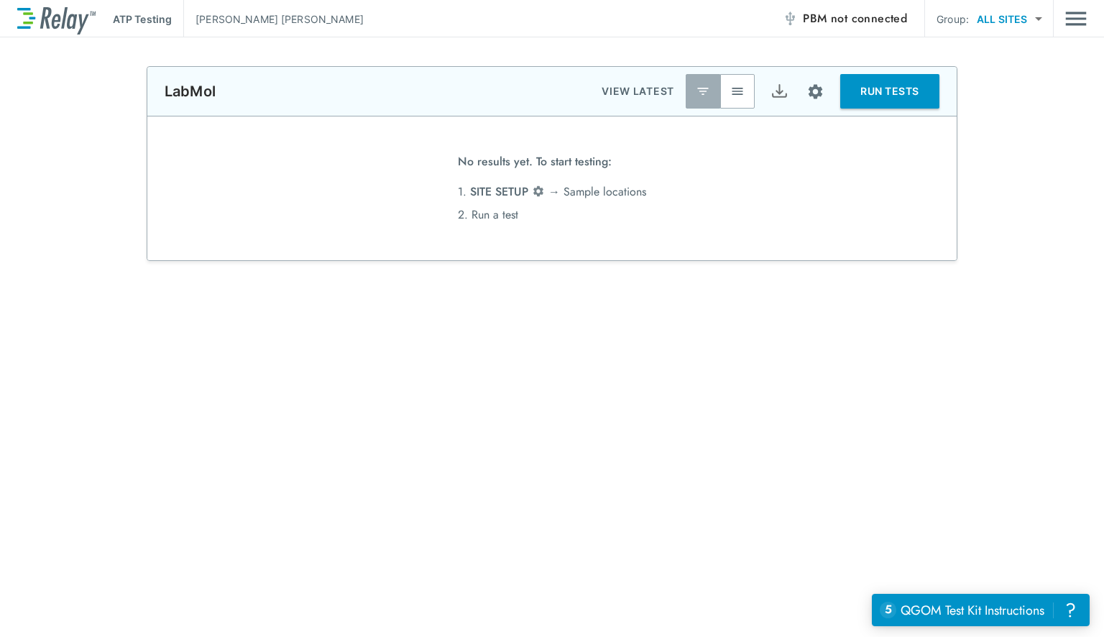
click at [1029, 16] on body "**********" at bounding box center [552, 318] width 1104 height 637
click at [1075, 15] on div at bounding box center [552, 318] width 1104 height 637
click at [1071, 21] on img "Main menu" at bounding box center [1076, 18] width 22 height 27
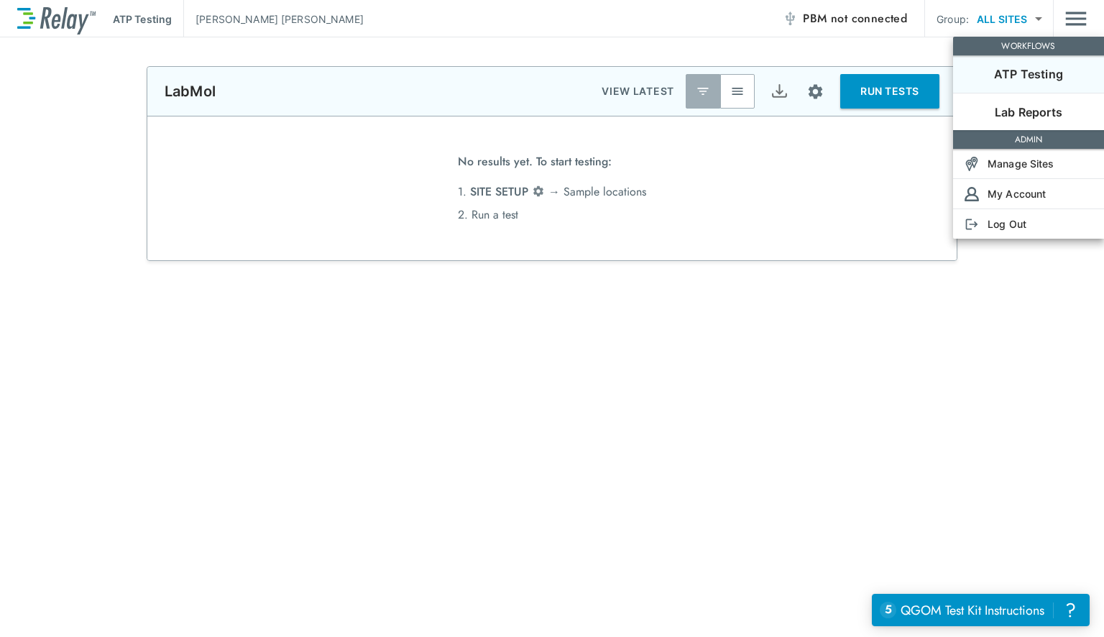
click at [1036, 25] on div at bounding box center [552, 318] width 1104 height 637
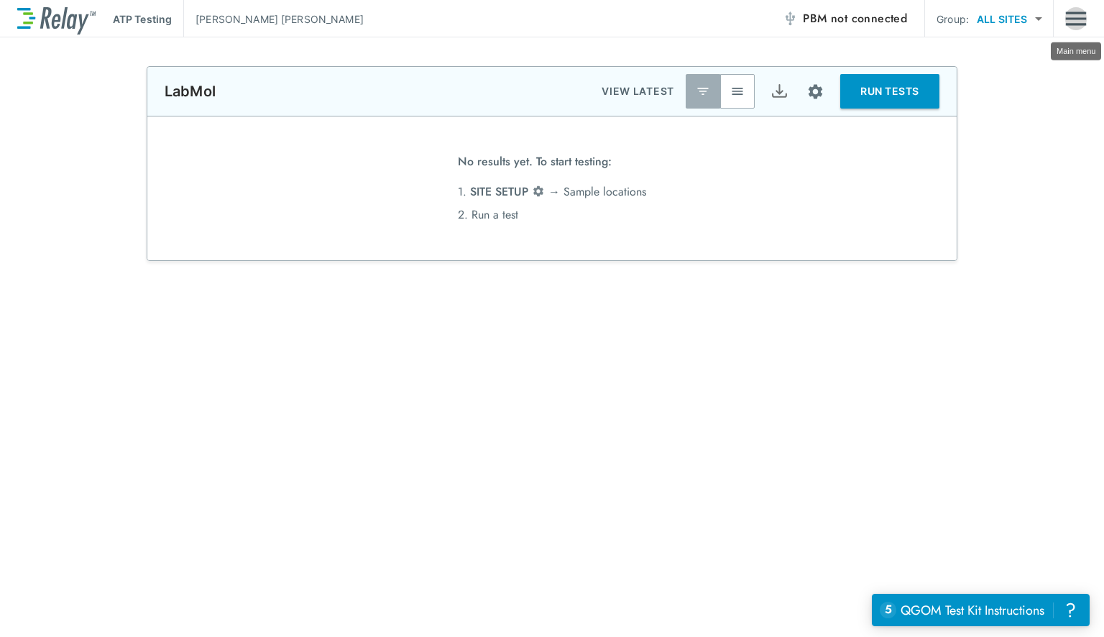
click at [1065, 26] on img "Main menu" at bounding box center [1076, 18] width 22 height 27
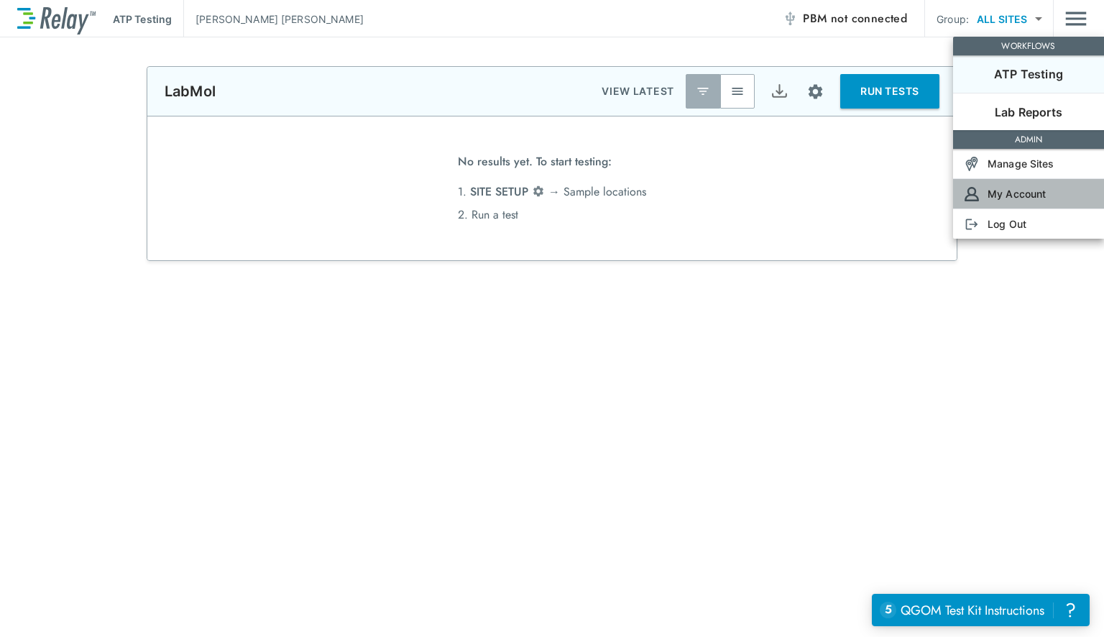
click at [1049, 195] on li "My Account" at bounding box center [1028, 193] width 151 height 30
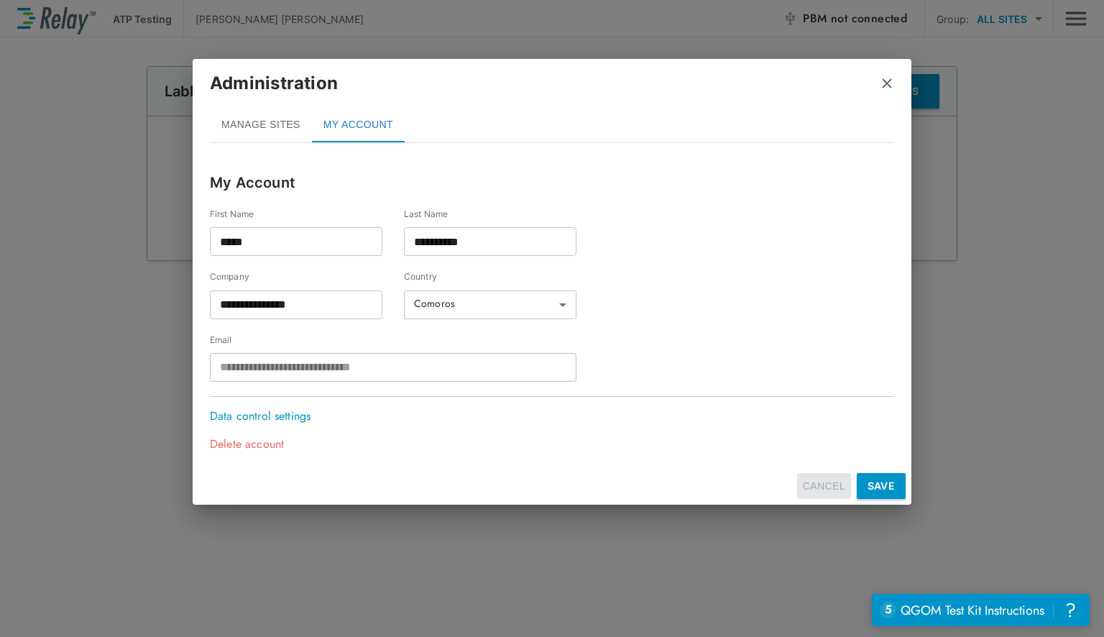
click at [813, 493] on button "CANCEL" at bounding box center [824, 486] width 54 height 27
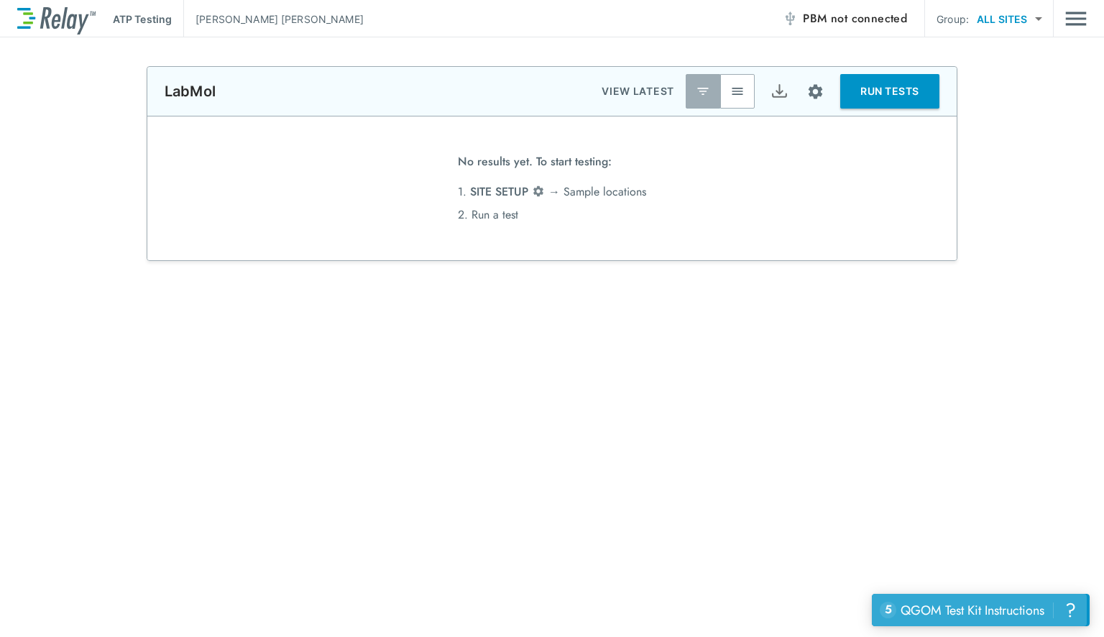
click at [954, 593] on div "QGOM Test Kit Instructions" at bounding box center [972, 610] width 144 height 19
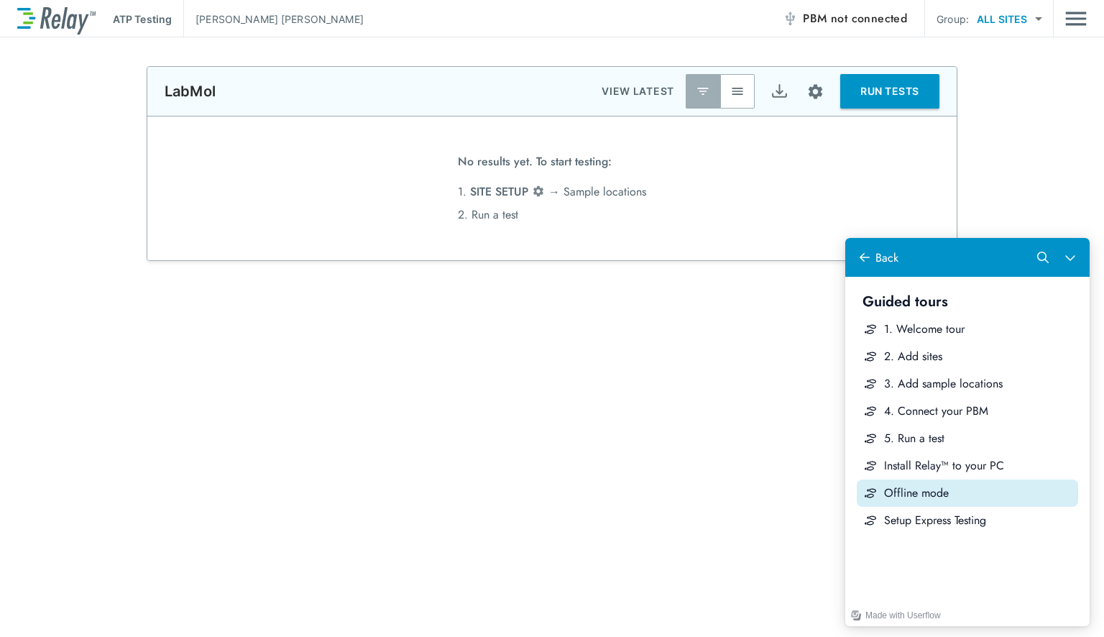
click at [1002, 494] on div "Offline mode" at bounding box center [978, 493] width 188 height 16
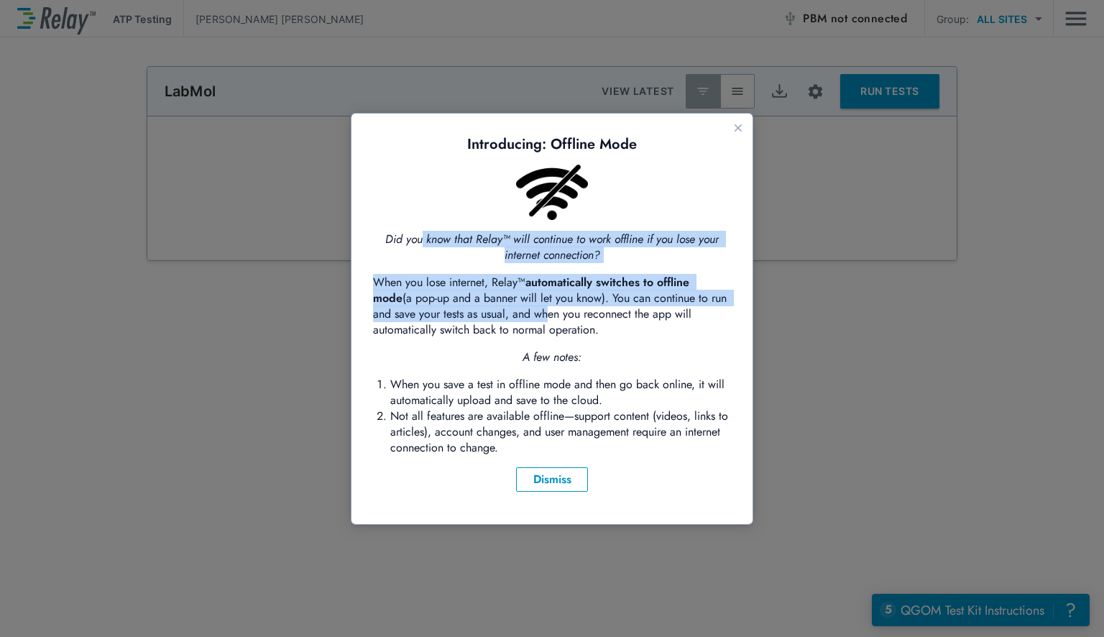
drag, startPoint x: 420, startPoint y: 244, endPoint x: 523, endPoint y: 326, distance: 132.4
click at [523, 318] on div "Introducing: Offline Mode Did you know that Relay™ will continue to work offlin…" at bounding box center [552, 313] width 358 height 356
click at [553, 481] on div "Dismiss" at bounding box center [551, 479] width 47 height 17
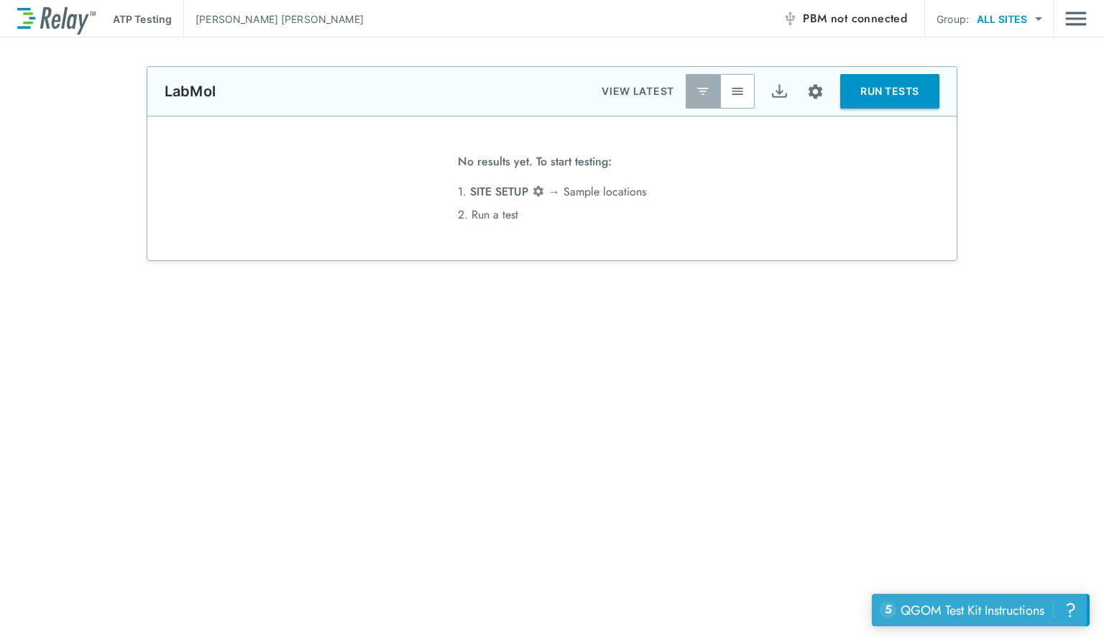
click at [963, 593] on div "QGOM Test Kit Instructions" at bounding box center [972, 610] width 144 height 19
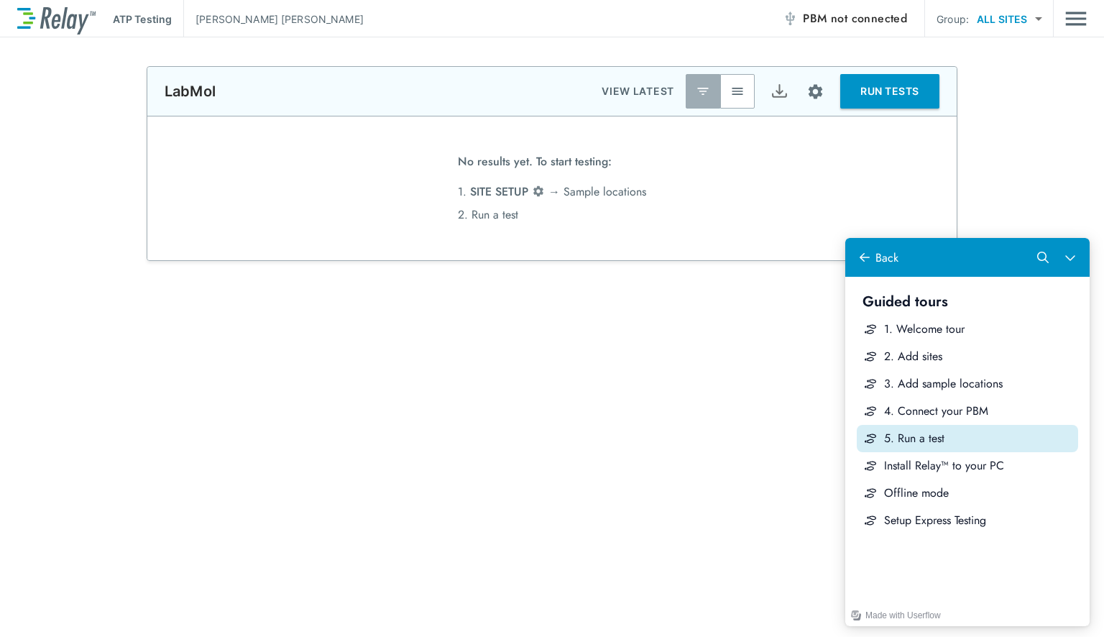
click at [976, 431] on div "5. Run a test" at bounding box center [978, 438] width 188 height 16
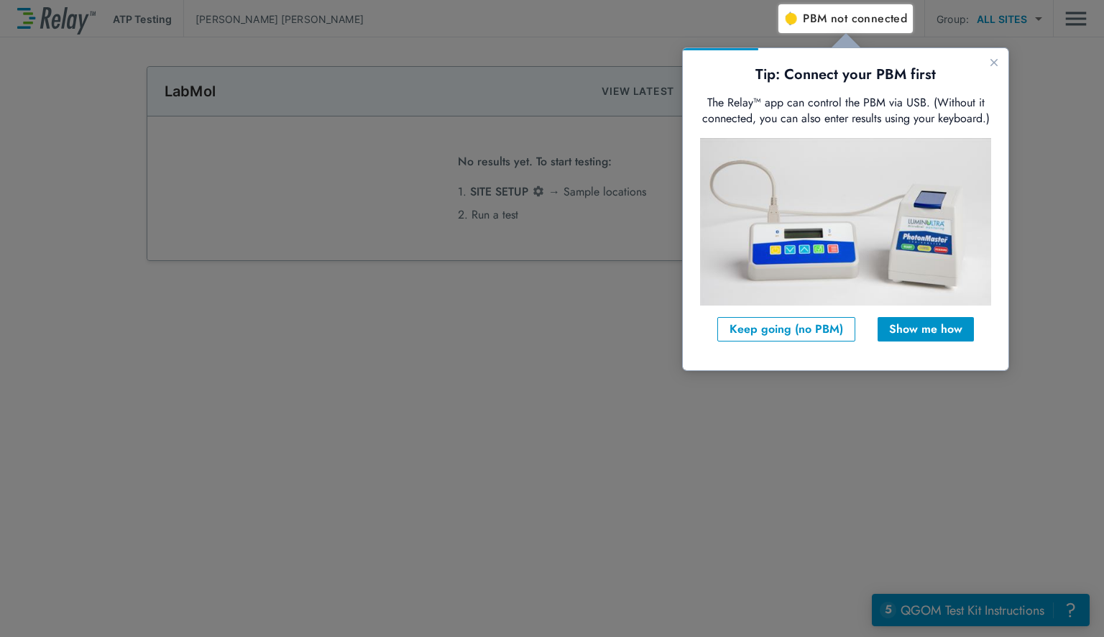
click at [825, 428] on div at bounding box center [940, 335] width 325 height 604
click at [780, 338] on button "Keep going (no PBM)" at bounding box center [786, 329] width 138 height 24
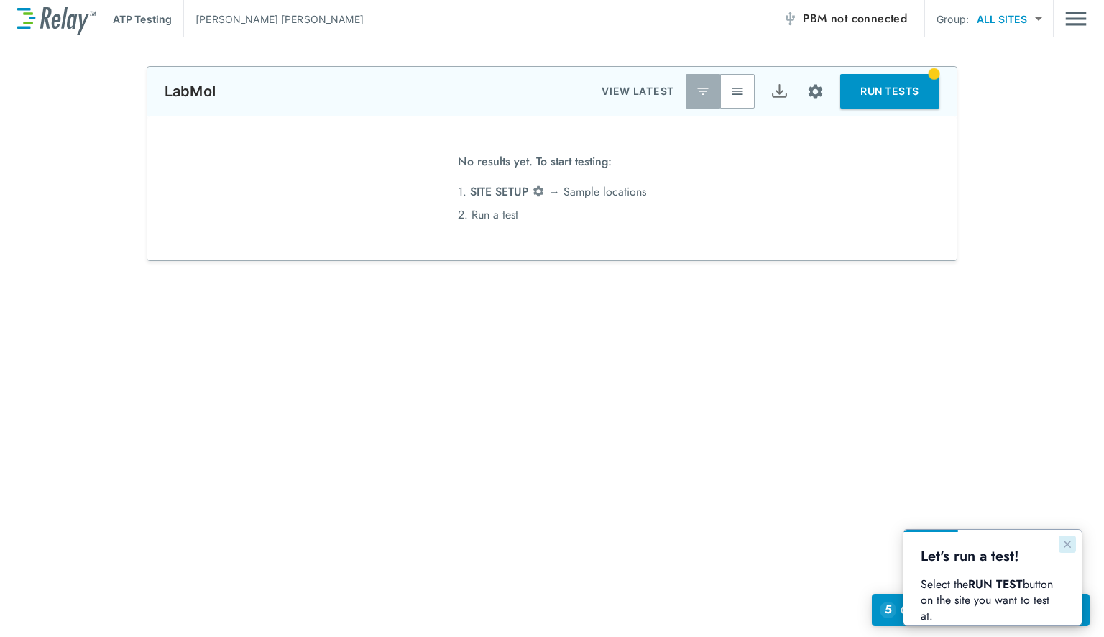
click at [1063, 542] on icon "Close guide" at bounding box center [1066, 543] width 11 height 11
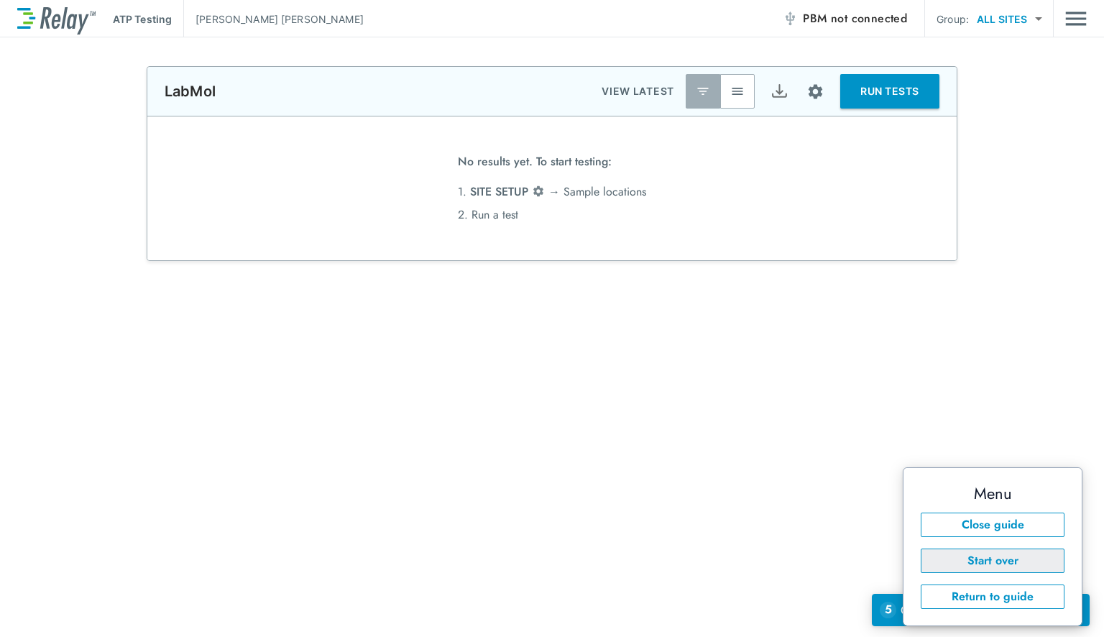
click at [979, 560] on button "Start over" at bounding box center [992, 560] width 144 height 24
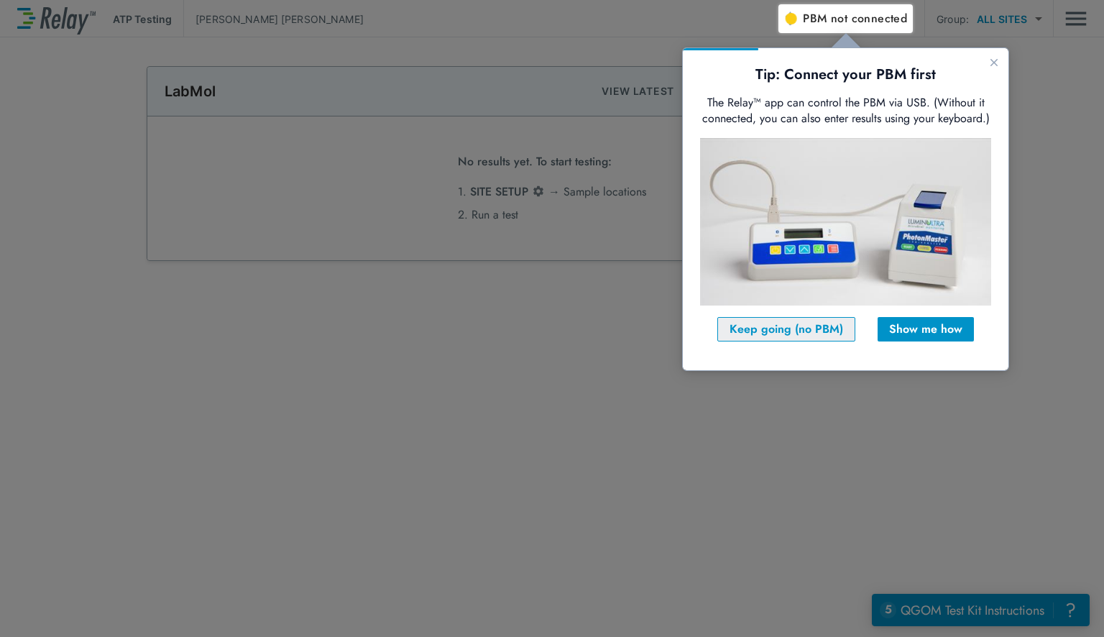
click at [828, 341] on button "Keep going (no PBM)" at bounding box center [786, 329] width 138 height 24
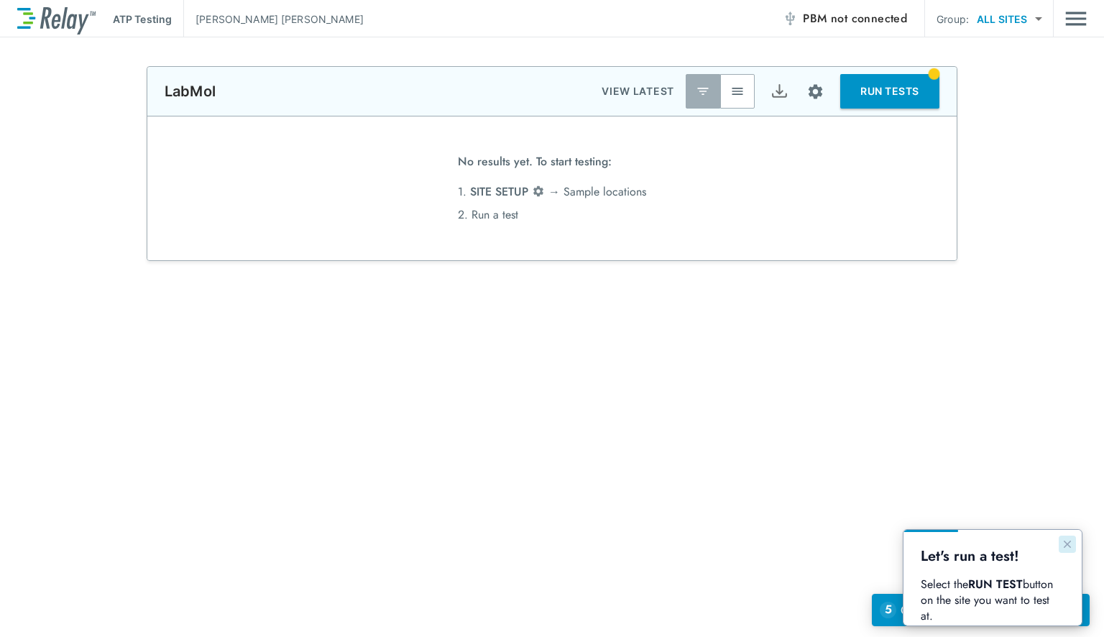
click at [1061, 541] on icon "Close guide" at bounding box center [1066, 543] width 11 height 11
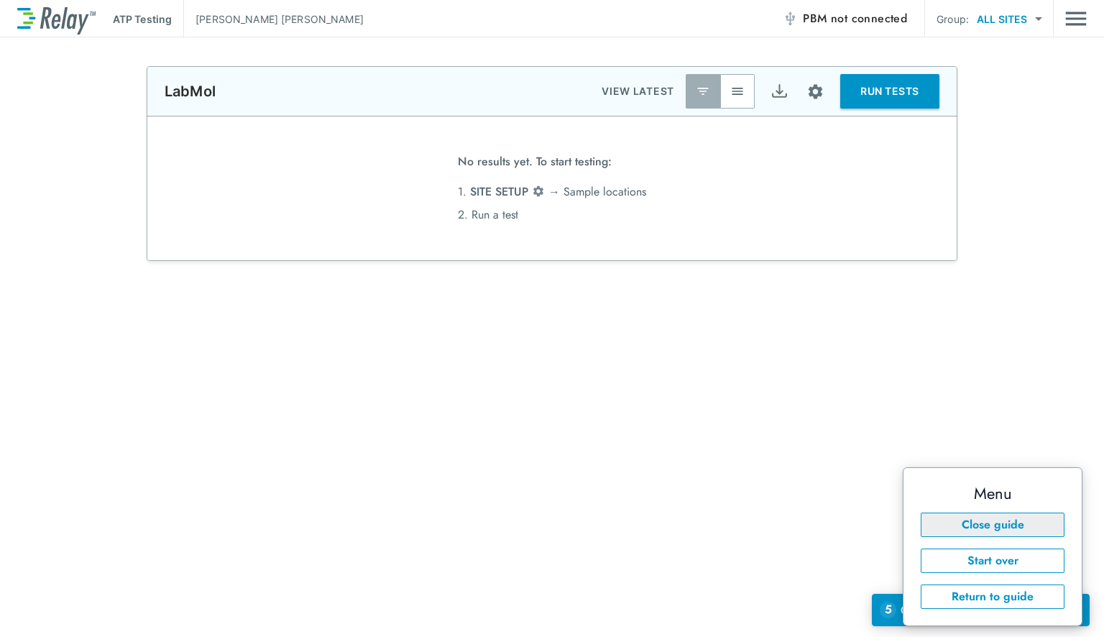
click at [1043, 526] on button "Close guide" at bounding box center [992, 524] width 144 height 24
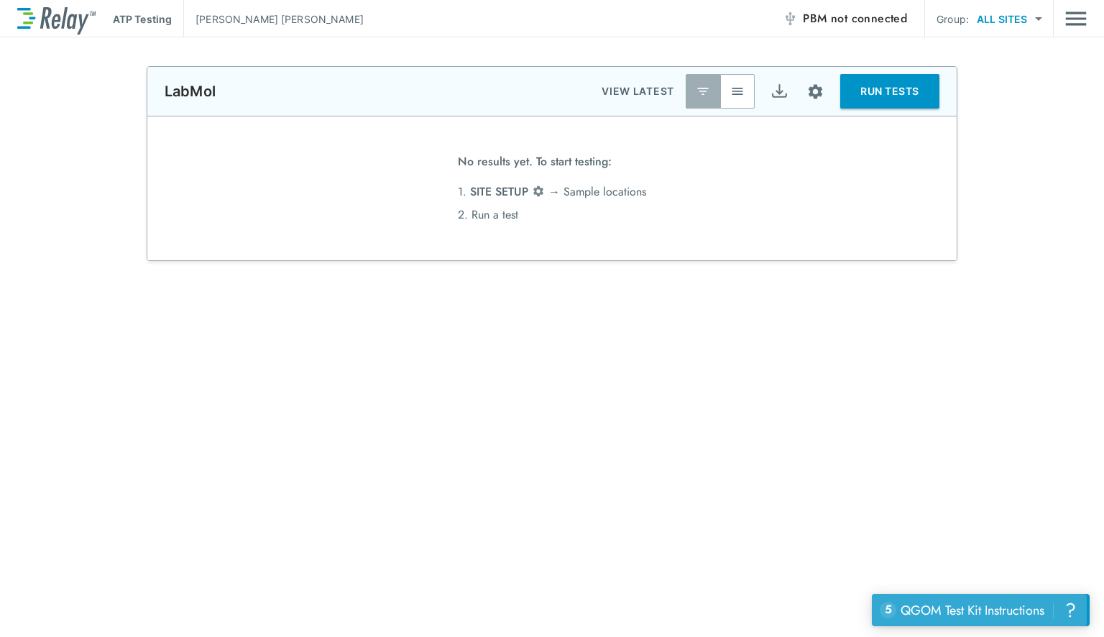
click at [998, 593] on div "QGOM Test Kit Instructions" at bounding box center [972, 610] width 144 height 19
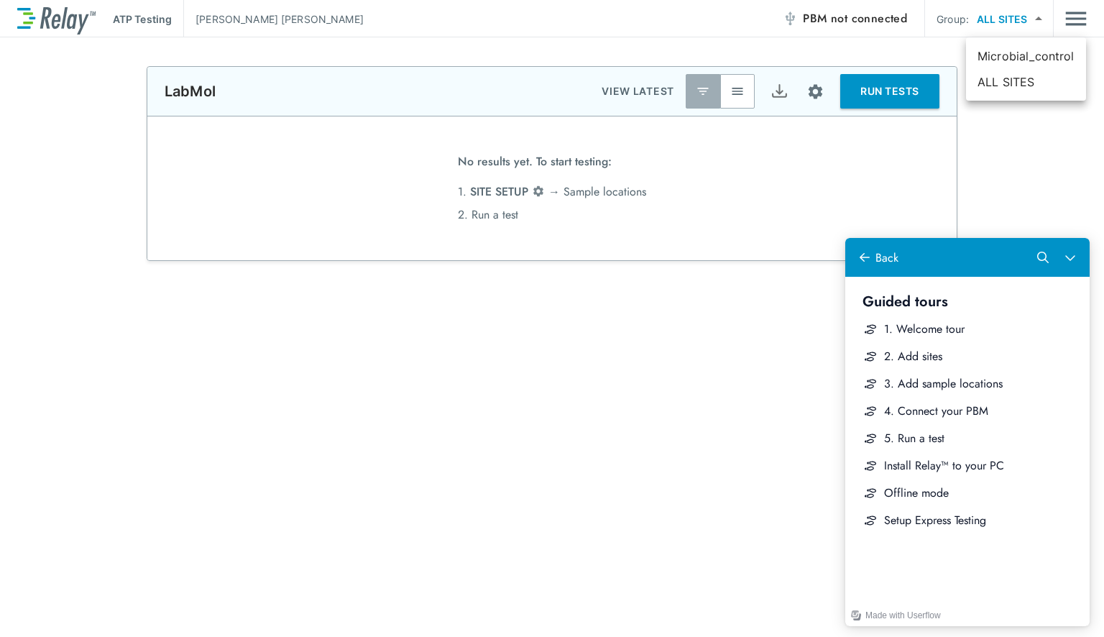
click at [1026, 19] on body "**********" at bounding box center [552, 318] width 1104 height 637
click at [1071, 16] on div at bounding box center [552, 318] width 1104 height 637
click at [1073, 27] on img "Main menu" at bounding box center [1076, 18] width 22 height 27
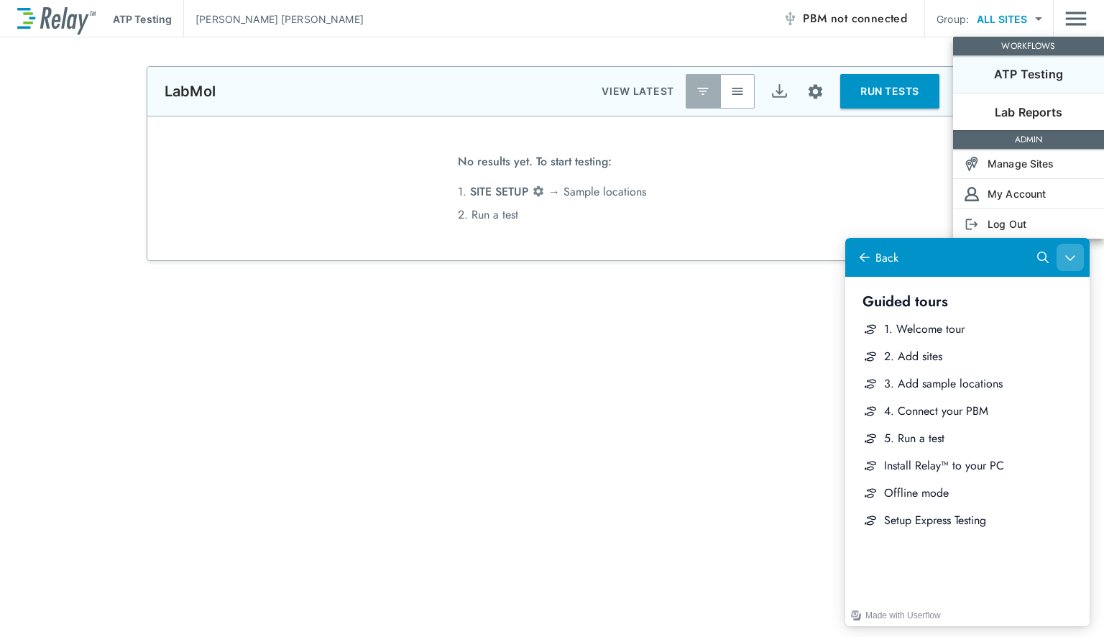
click at [1070, 264] on button "Close Help Center" at bounding box center [1069, 257] width 27 height 27
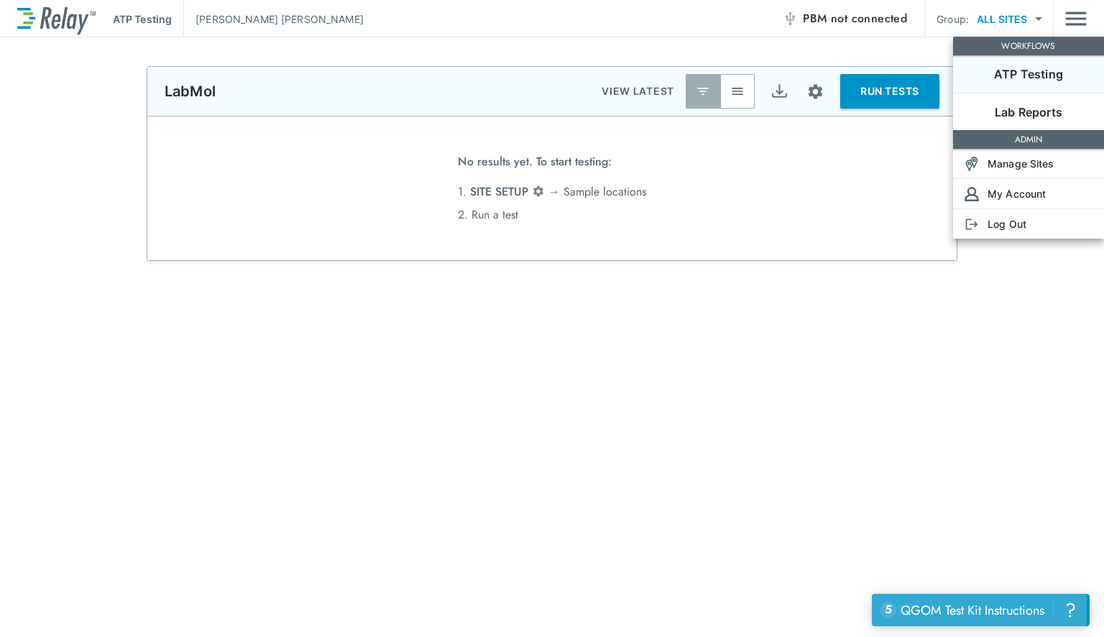
click at [1075, 593] on div "?" at bounding box center [1070, 609] width 17 height 17
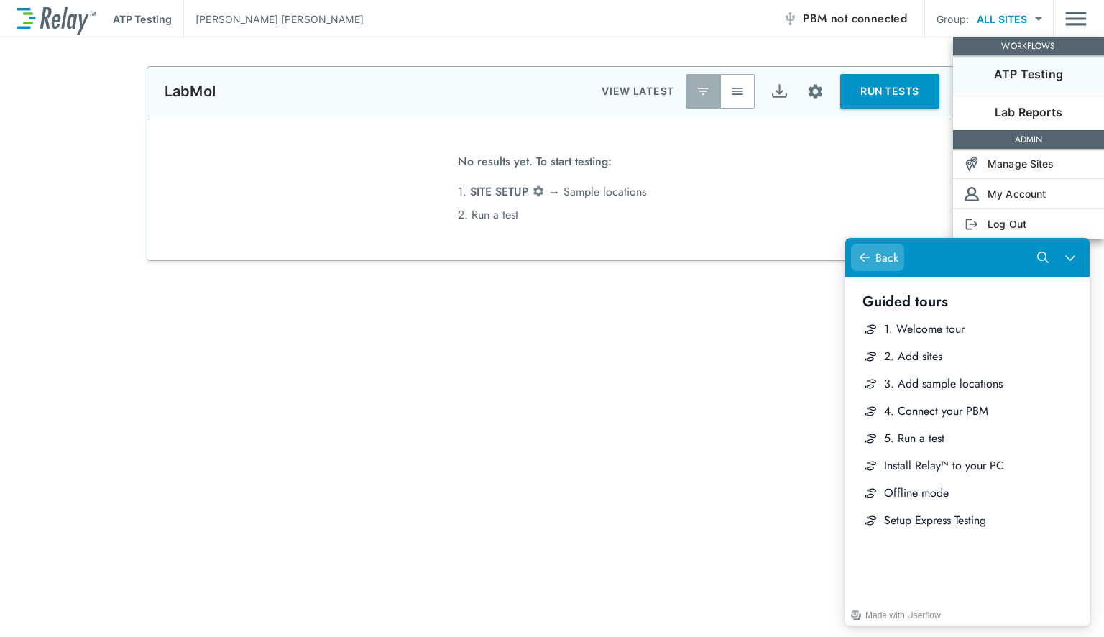
click at [861, 247] on button "Back" at bounding box center [877, 257] width 53 height 27
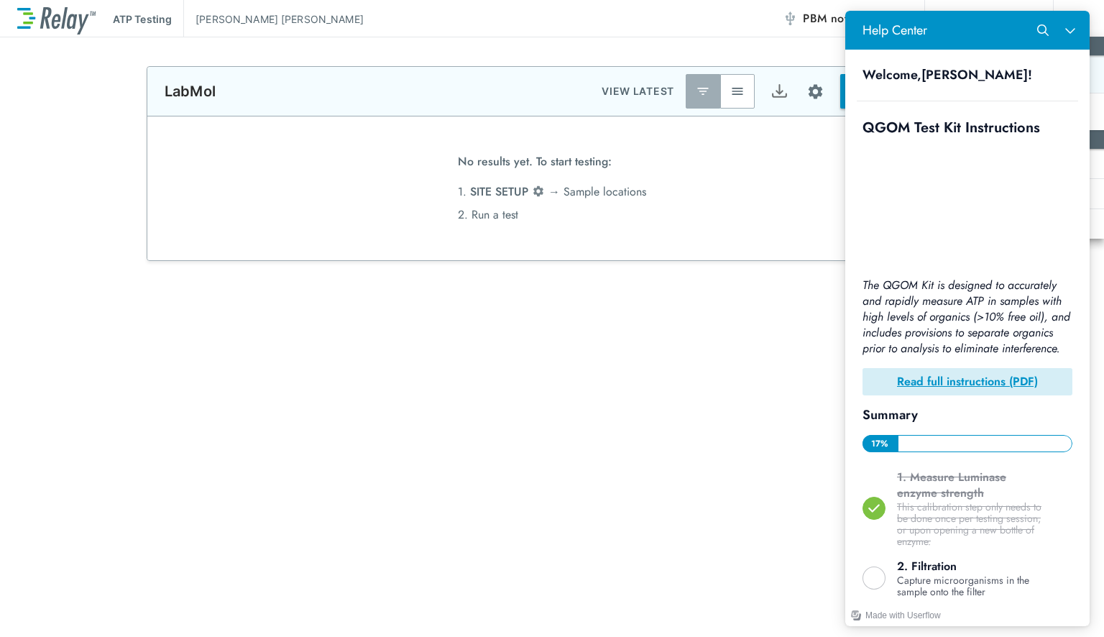
drag, startPoint x: 729, startPoint y: 355, endPoint x: 803, endPoint y: 301, distance: 91.6
click at [733, 355] on div at bounding box center [552, 318] width 1104 height 637
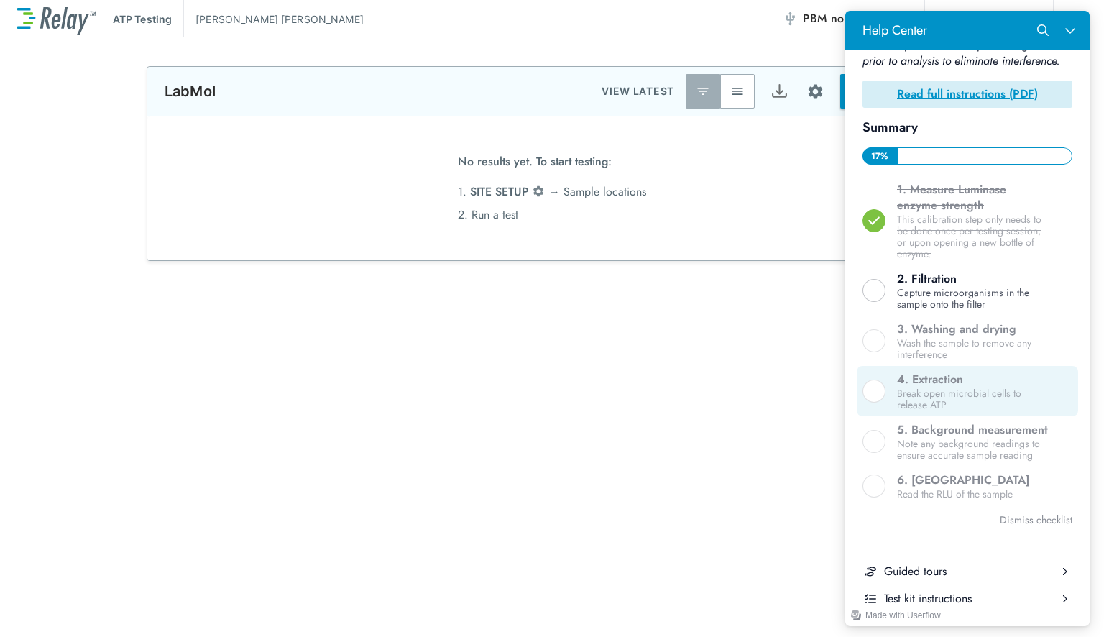
scroll to position [474, 0]
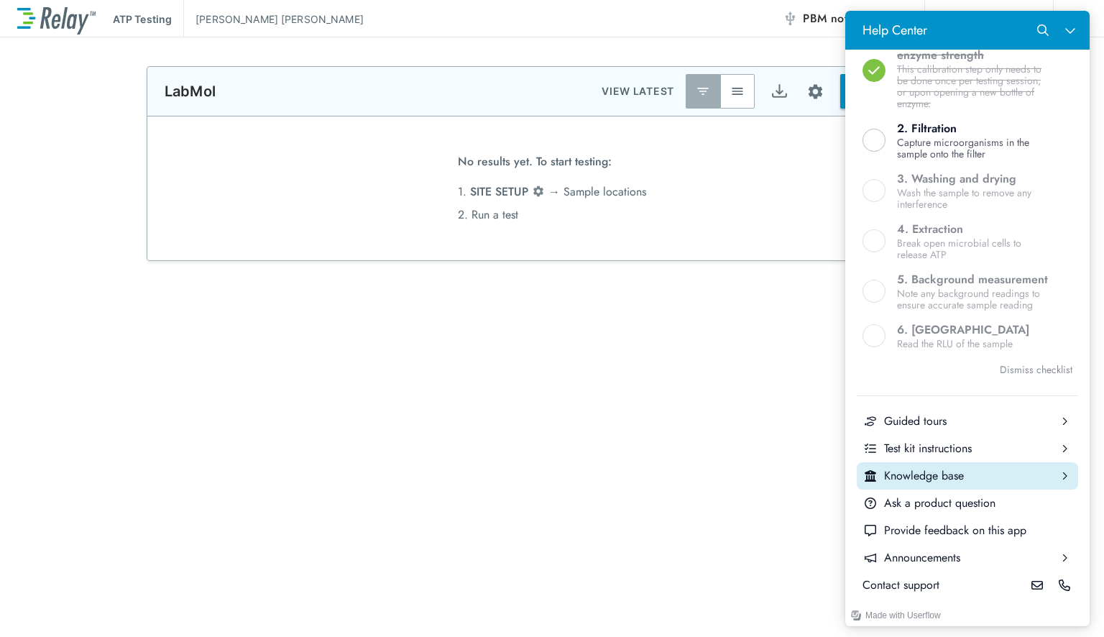
click at [1060, 474] on icon "Help Center" at bounding box center [1064, 475] width 9 height 9
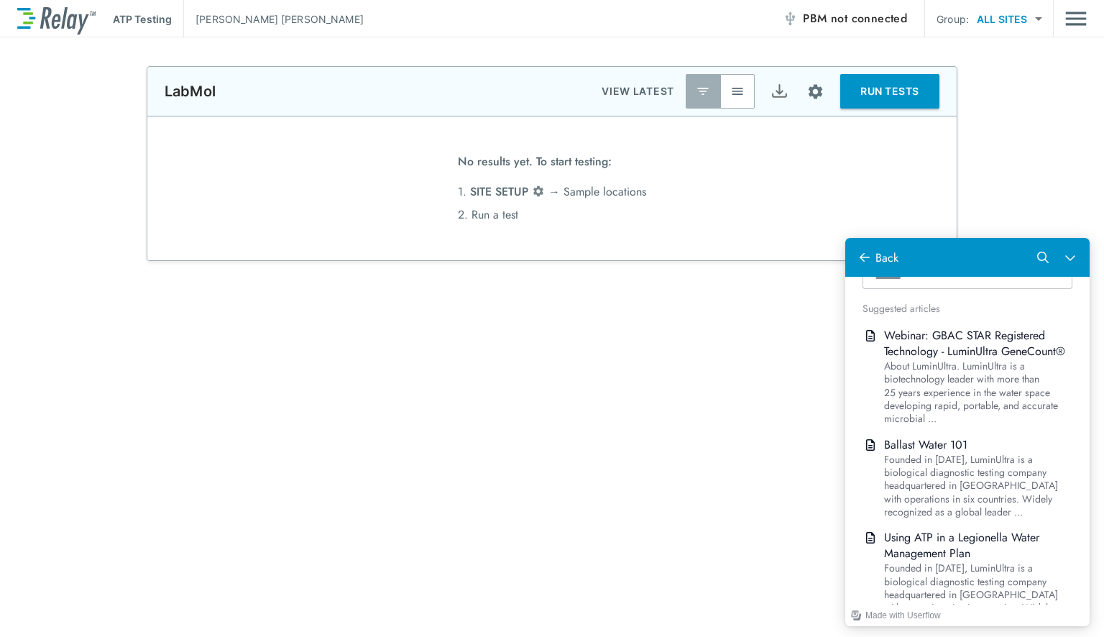
scroll to position [72, 0]
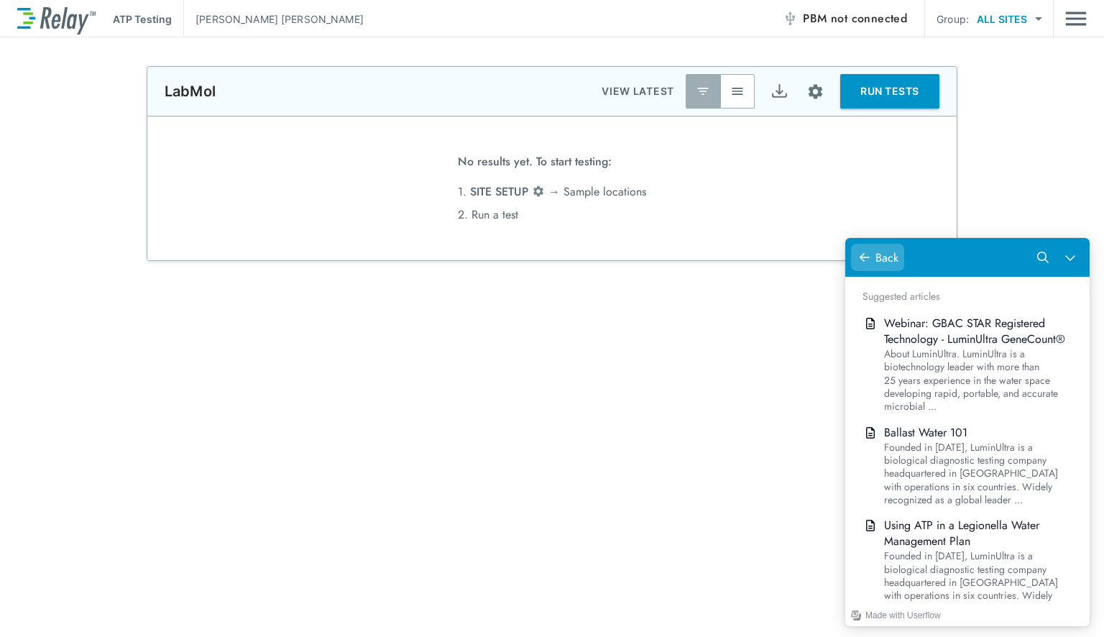
click at [865, 266] on button "Back" at bounding box center [877, 257] width 53 height 27
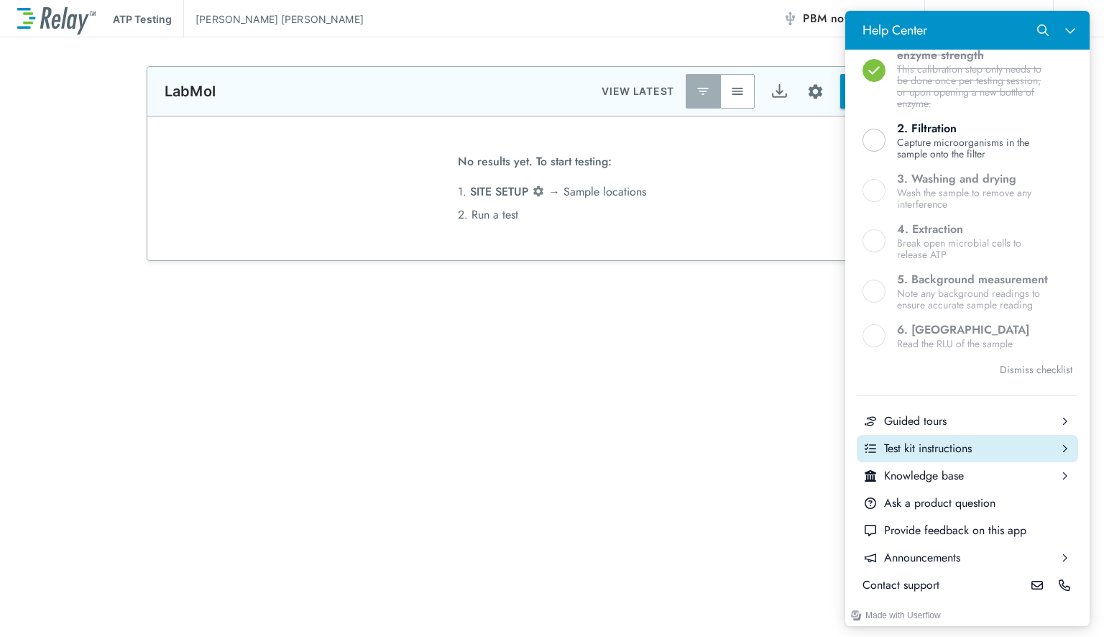
scroll to position [474, 0]
click at [1063, 449] on icon "Help Center" at bounding box center [1065, 447] width 4 height 7
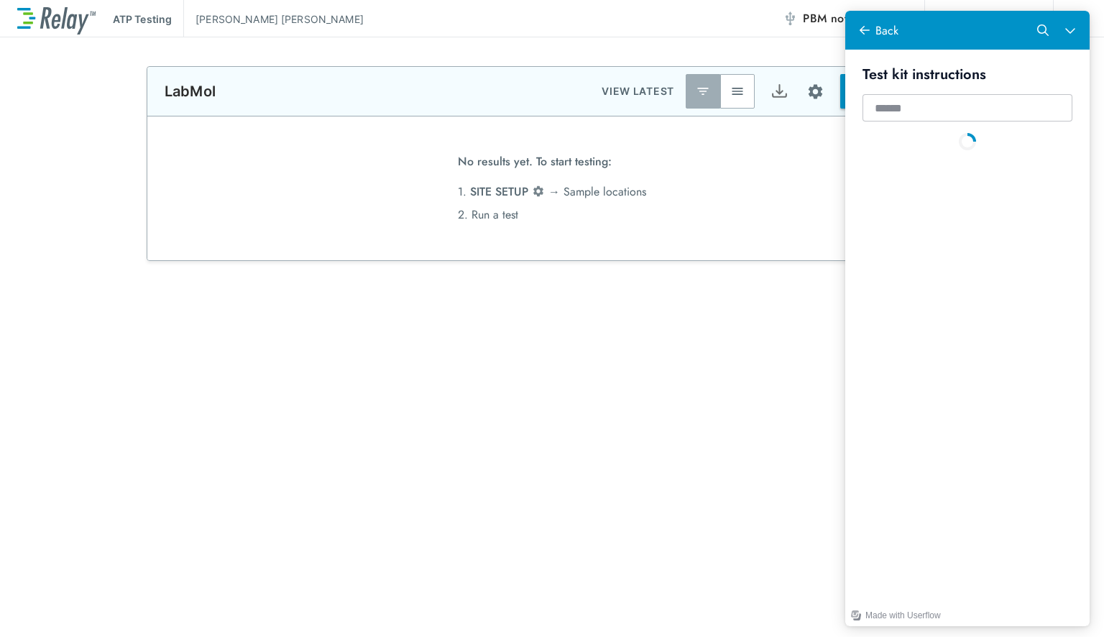
scroll to position [0, 0]
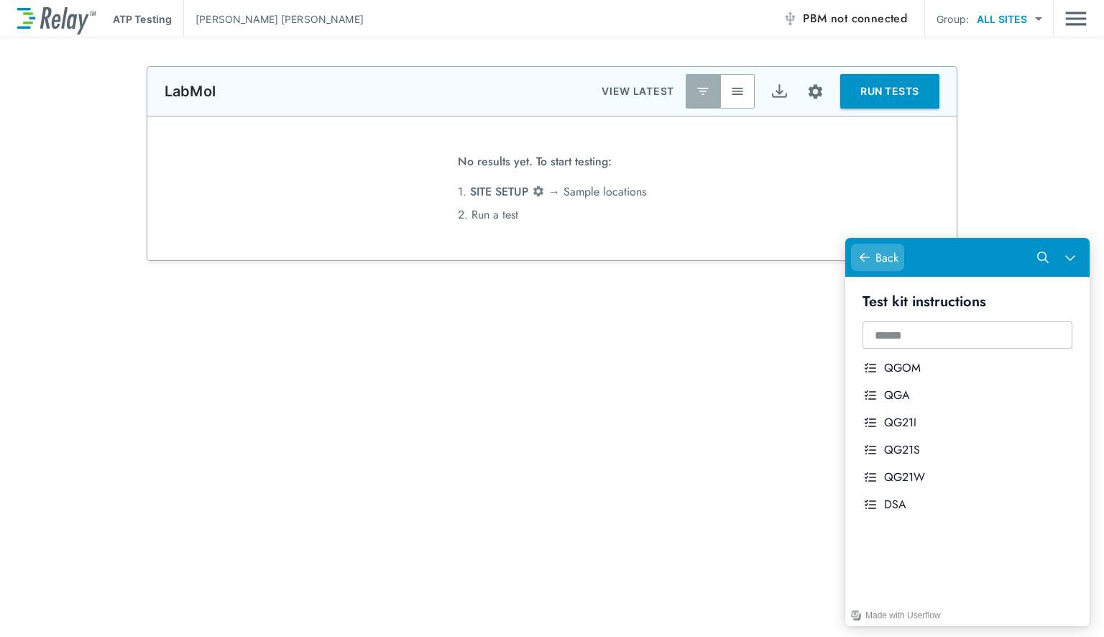
click at [871, 266] on button "Back" at bounding box center [877, 257] width 53 height 27
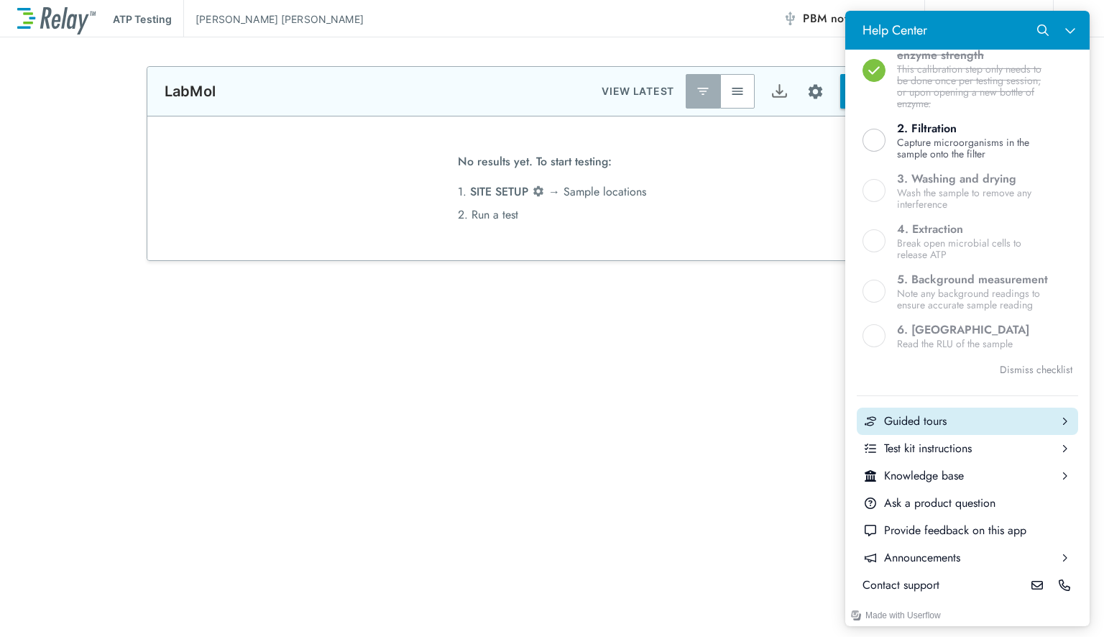
scroll to position [474, 0]
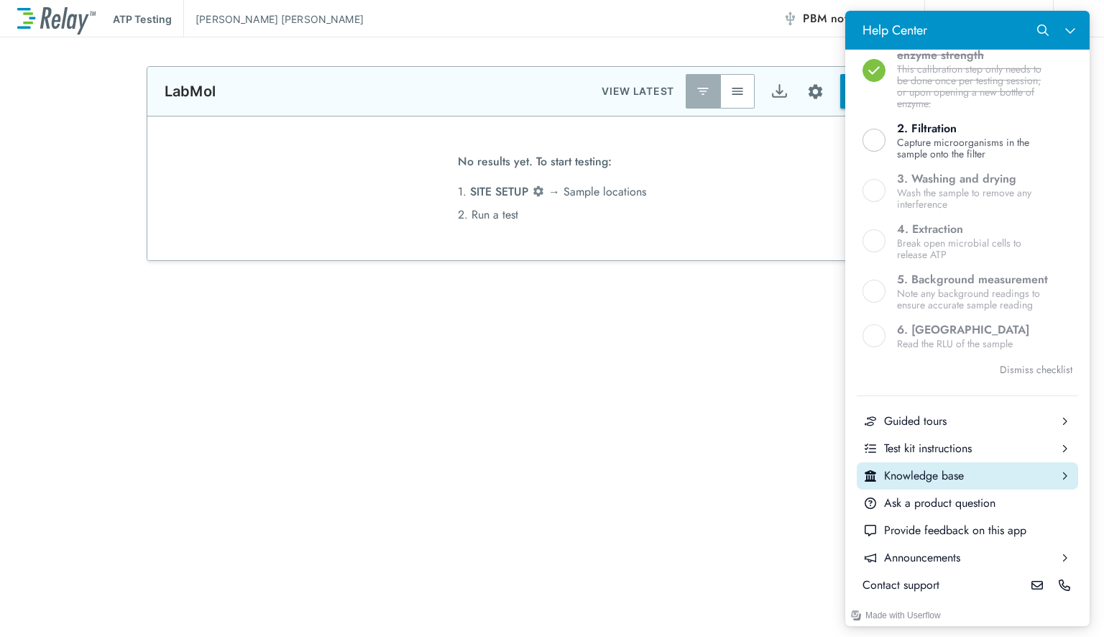
click at [1050, 480] on div "Help Center" at bounding box center [1063, 475] width 27 height 27
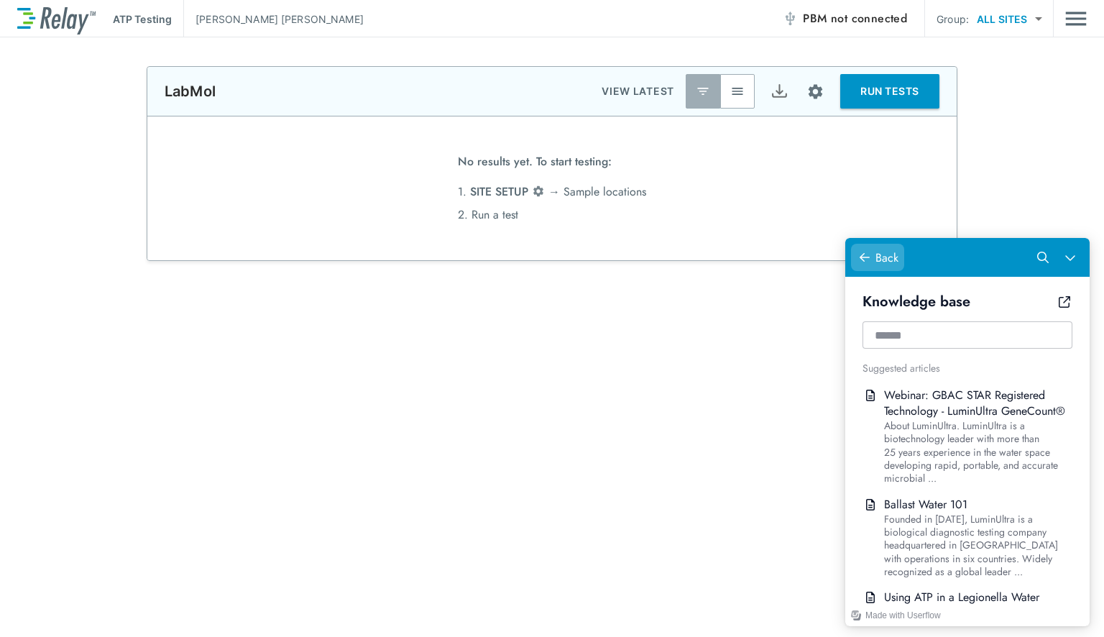
click at [854, 264] on button "Back" at bounding box center [877, 257] width 53 height 27
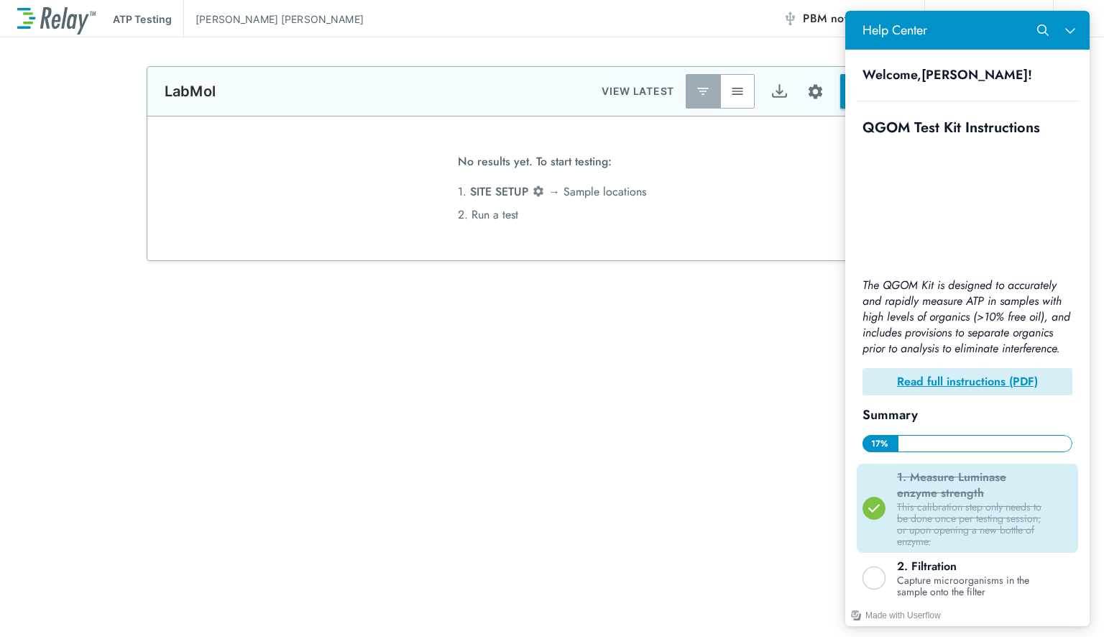
scroll to position [89, 0]
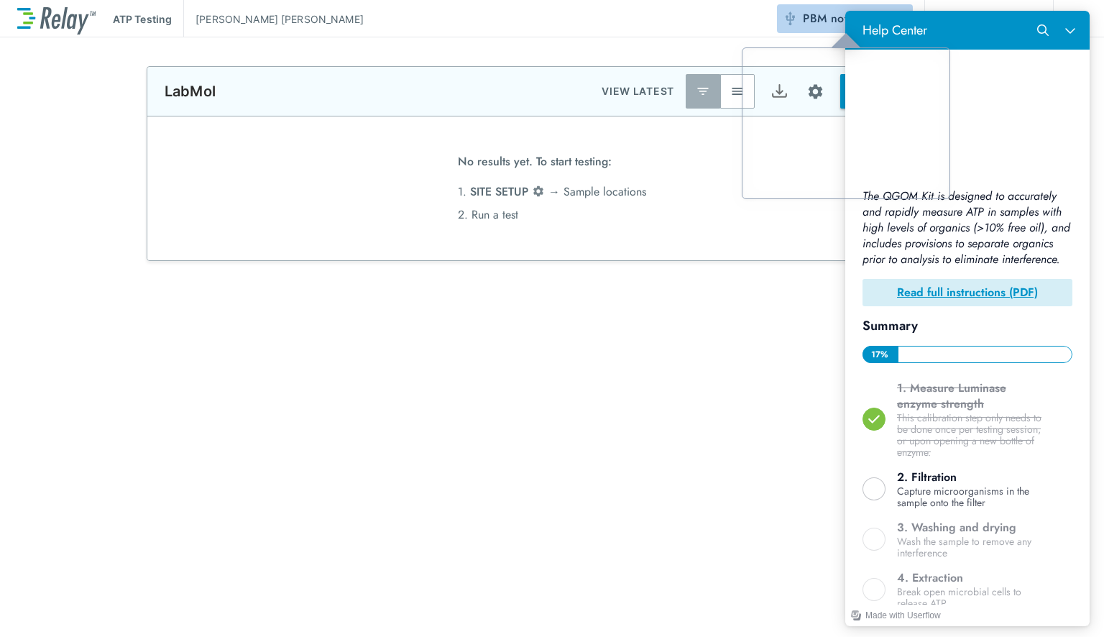
click at [828, 14] on span "PBM not connected" at bounding box center [855, 19] width 104 height 20
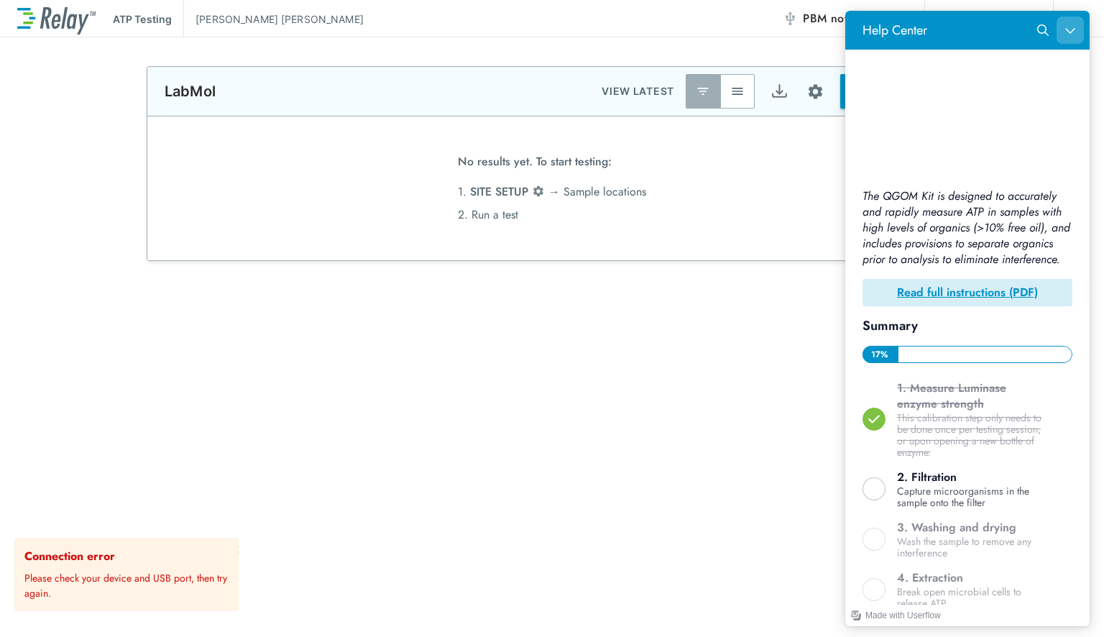
click at [1053, 11] on html "5 uncompleted tasks QGOM Test Kit Instructions ? Welcome, Cesar ! QGOM Test Kit…" at bounding box center [967, 318] width 244 height 615
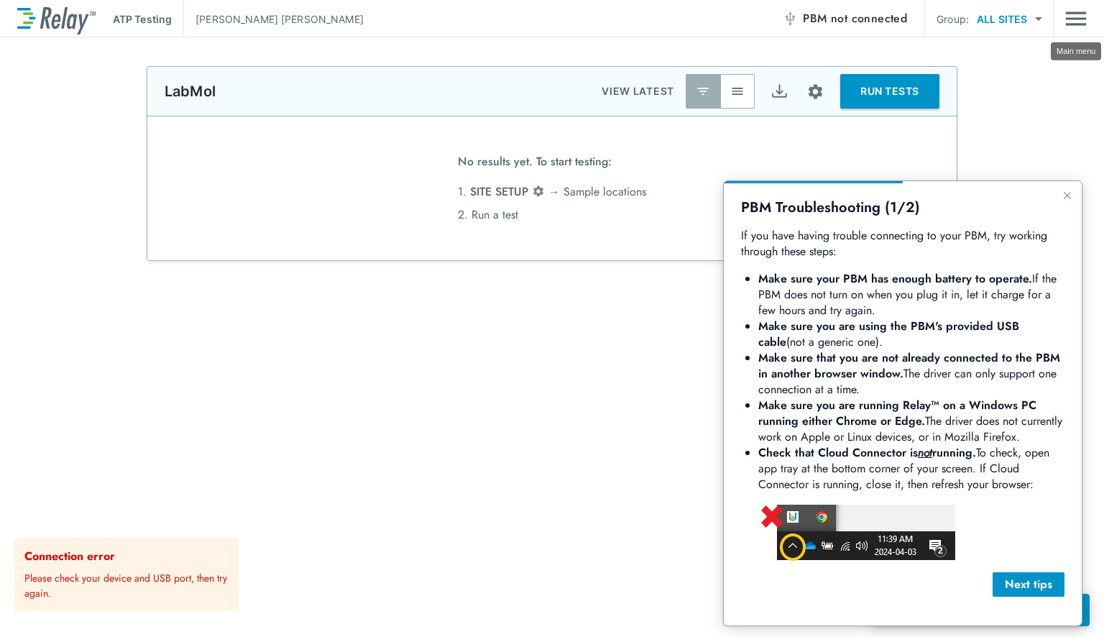
scroll to position [0, 0]
click at [217, 563] on div "Connection error Please check your device and USB port, then try again." at bounding box center [128, 574] width 208 height 53
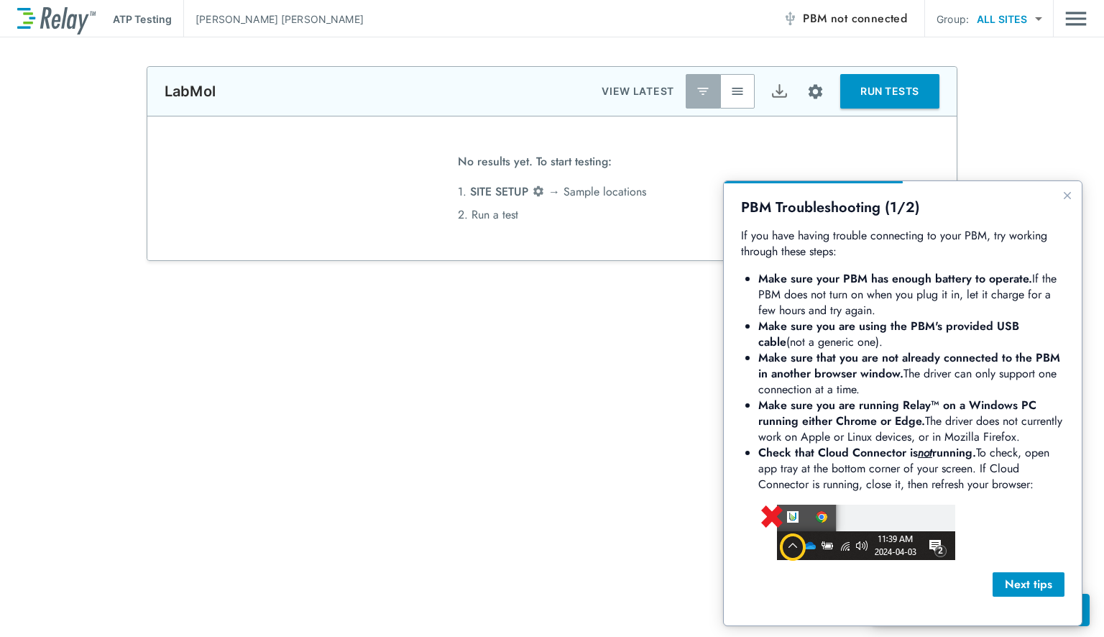
click at [1017, 593] on div "PBM Troubleshooting (1/2) If you have having trouble connecting to your PBM, tr…" at bounding box center [903, 403] width 358 height 444
click at [1028, 591] on div "Next tips" at bounding box center [1028, 584] width 49 height 17
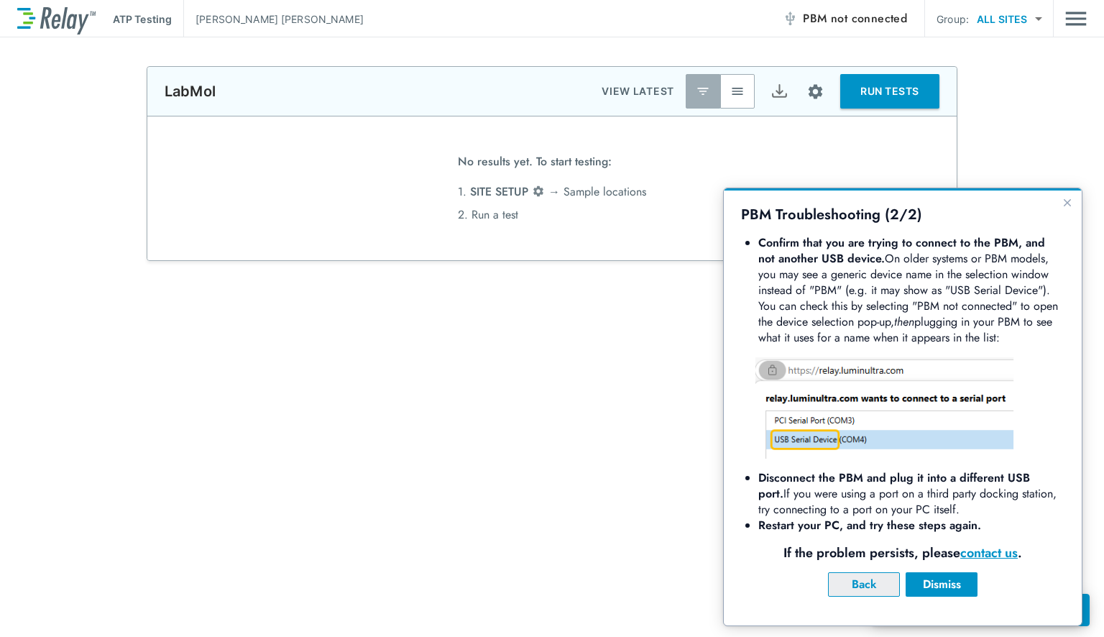
click at [848, 582] on div "Back" at bounding box center [863, 584] width 47 height 17
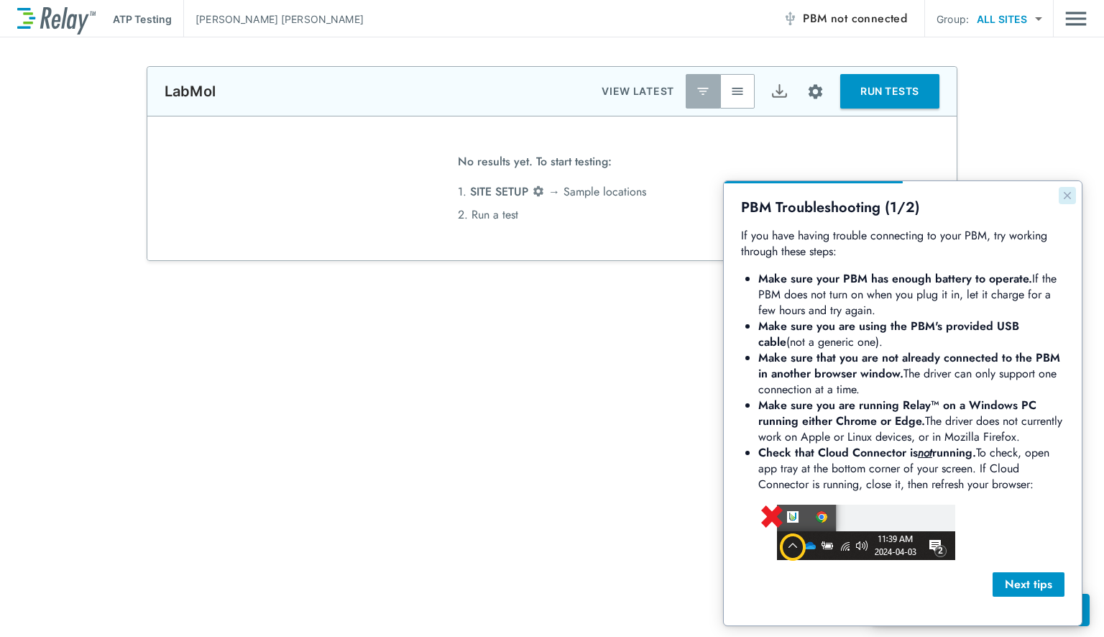
click at [1064, 188] on button "Close guide" at bounding box center [1066, 195] width 17 height 17
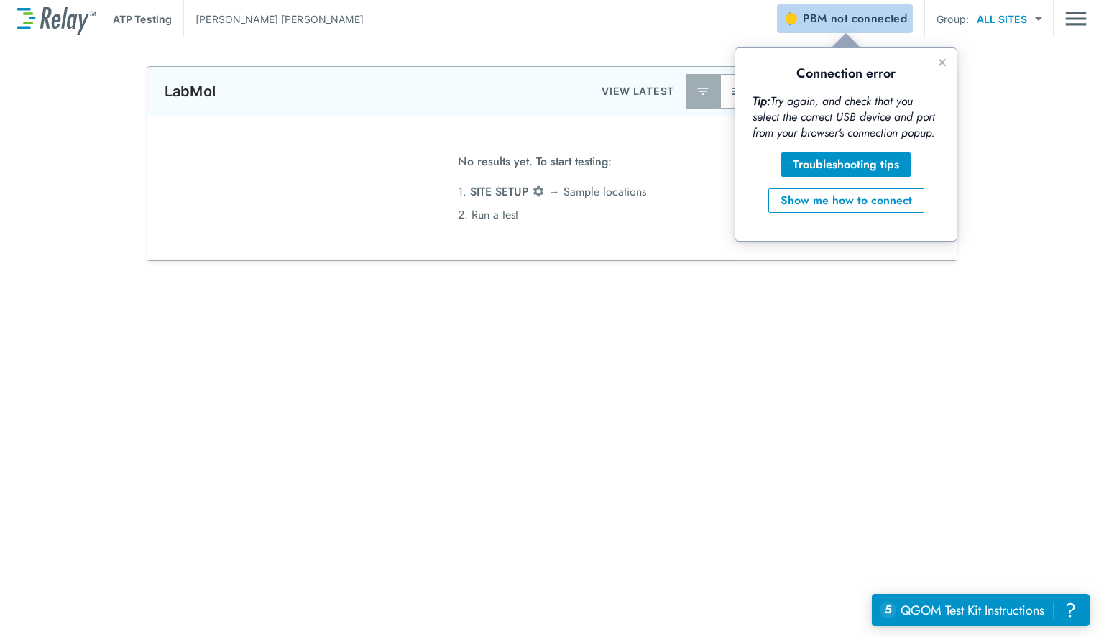
click at [827, 22] on span "PBM not connected" at bounding box center [855, 19] width 104 height 20
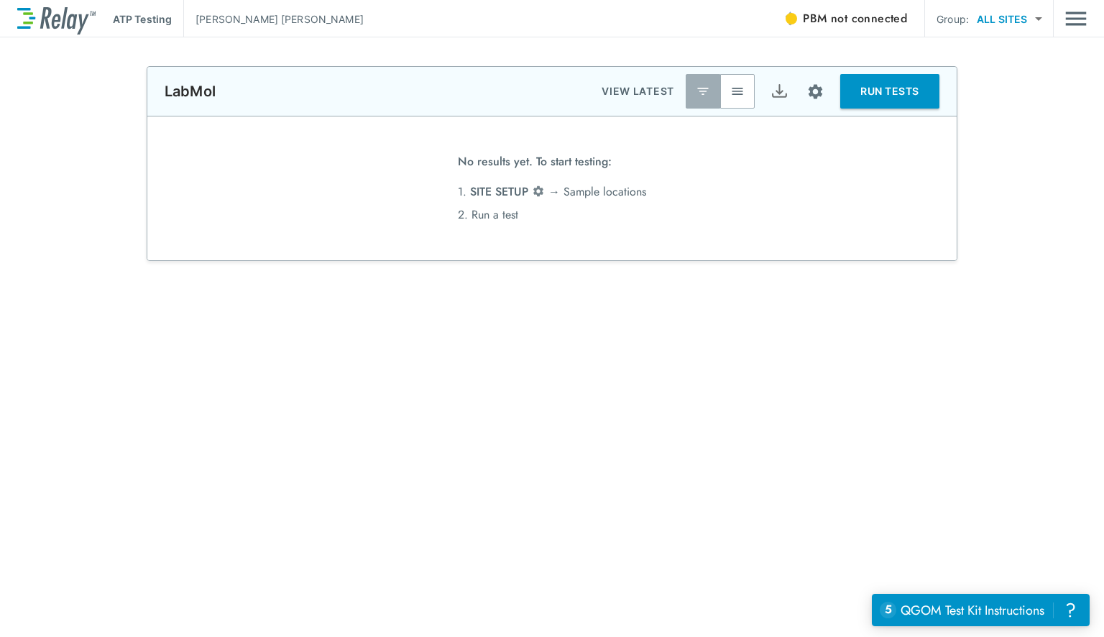
drag, startPoint x: 1056, startPoint y: 18, endPoint x: 1066, endPoint y: 25, distance: 13.0
click at [1066, 25] on div "ATP Testing Cesar Ayala-Ruan PBM not connected Group: ALL SITES ********* ​" at bounding box center [551, 18] width 1069 height 37
click at [1066, 25] on img "Main menu" at bounding box center [1076, 18] width 22 height 27
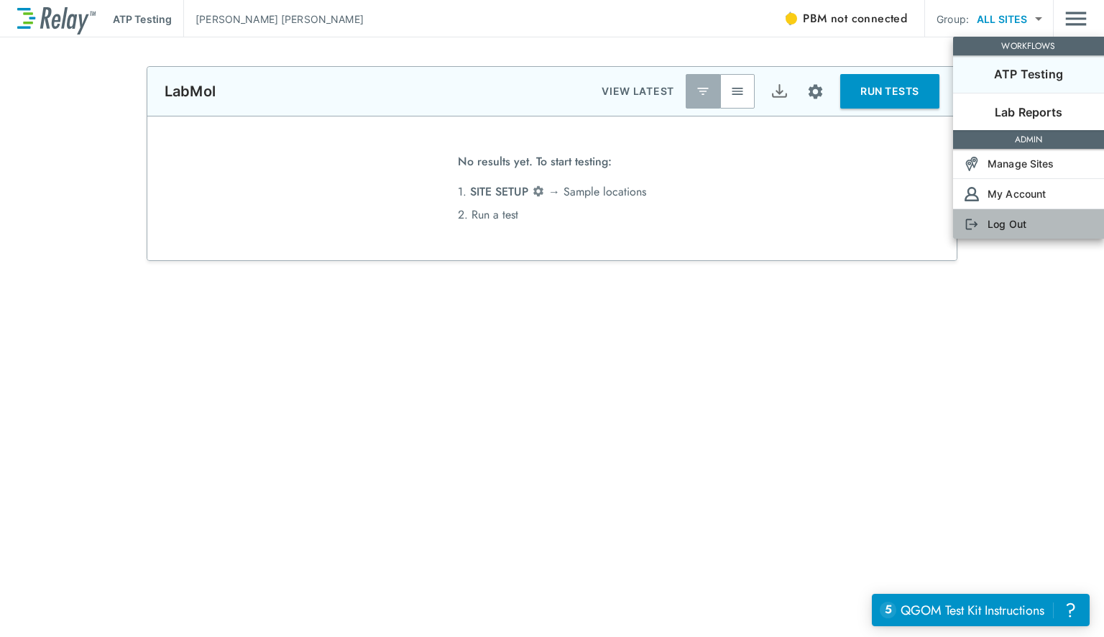
click at [987, 228] on p "Log Out" at bounding box center [1006, 223] width 39 height 15
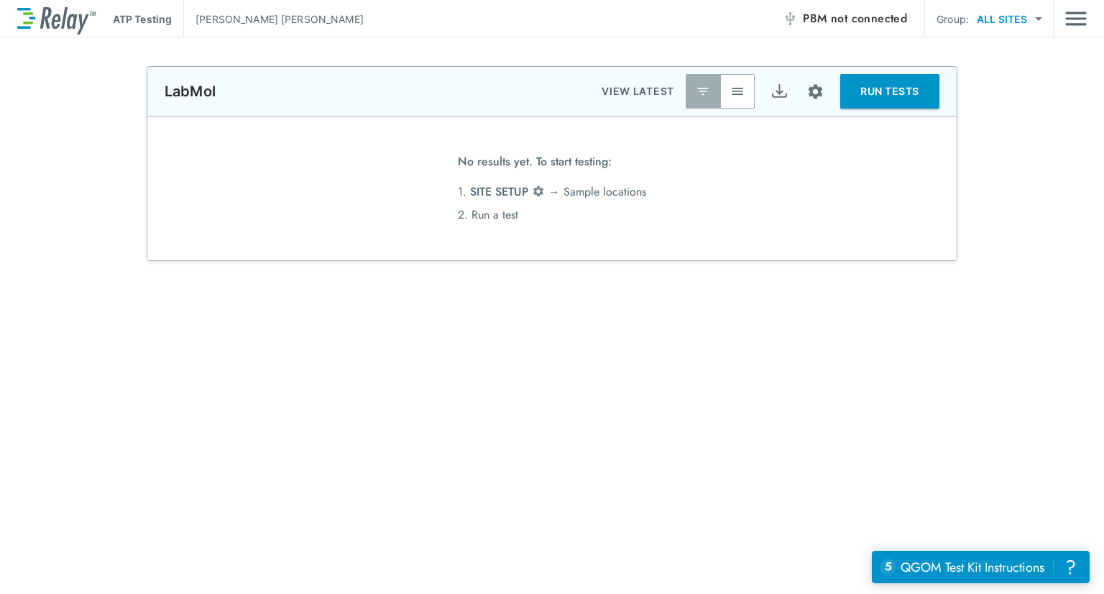
type input "**"
type input "*****"
click at [859, 12] on span "not connected" at bounding box center [869, 18] width 76 height 17
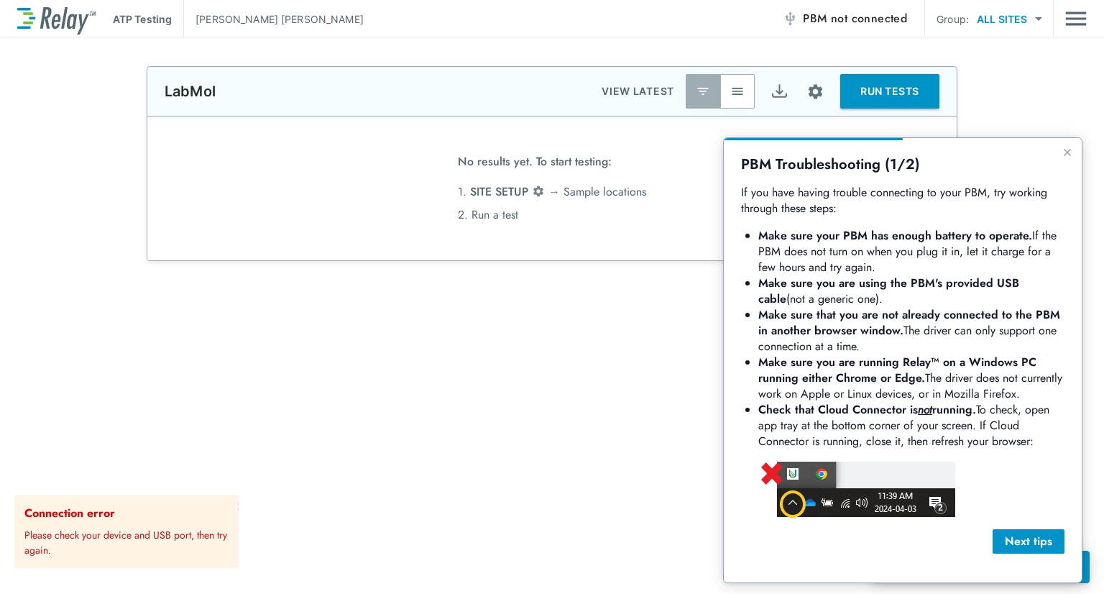
click at [920, 412] on b "not" at bounding box center [925, 409] width 14 height 17
drag, startPoint x: 794, startPoint y: 279, endPoint x: 869, endPoint y: 270, distance: 75.2
click at [869, 270] on ul "Make sure your PBM has enough battery to operate. If the PBM does not turn on w…" at bounding box center [911, 338] width 306 height 221
click at [849, 277] on b "Make sure you are using the PBM's provided USB cable" at bounding box center [890, 290] width 264 height 32
drag, startPoint x: 806, startPoint y: 244, endPoint x: 915, endPoint y: 266, distance: 110.8
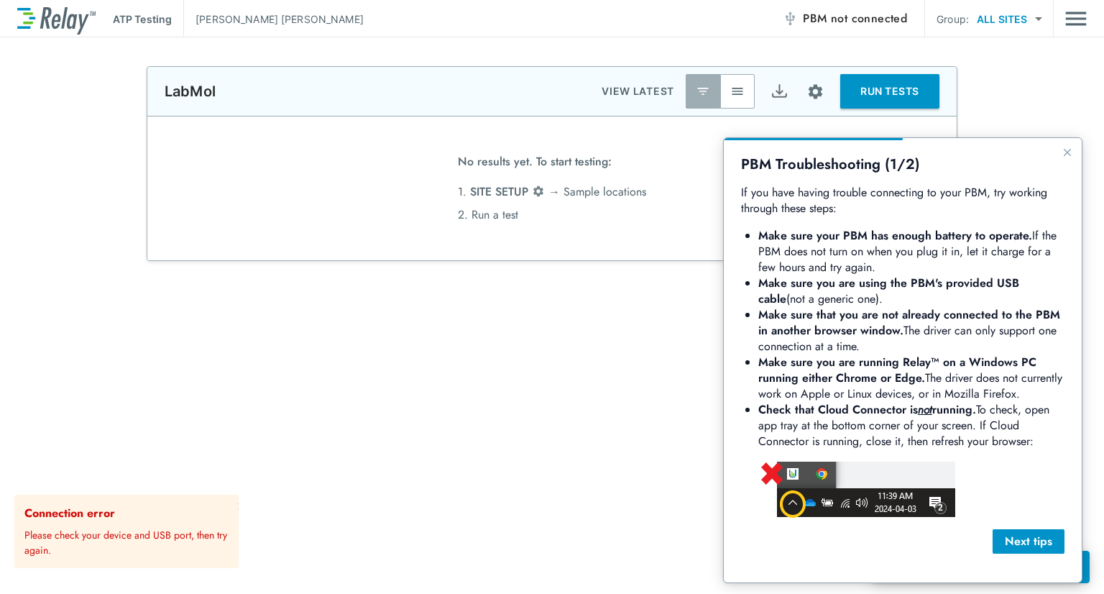
click at [915, 266] on li "Make sure your PBM has enough battery to operate. If the PBM does not turn on w…" at bounding box center [911, 251] width 306 height 47
click at [1009, 540] on div "Next tips" at bounding box center [1028, 540] width 49 height 17
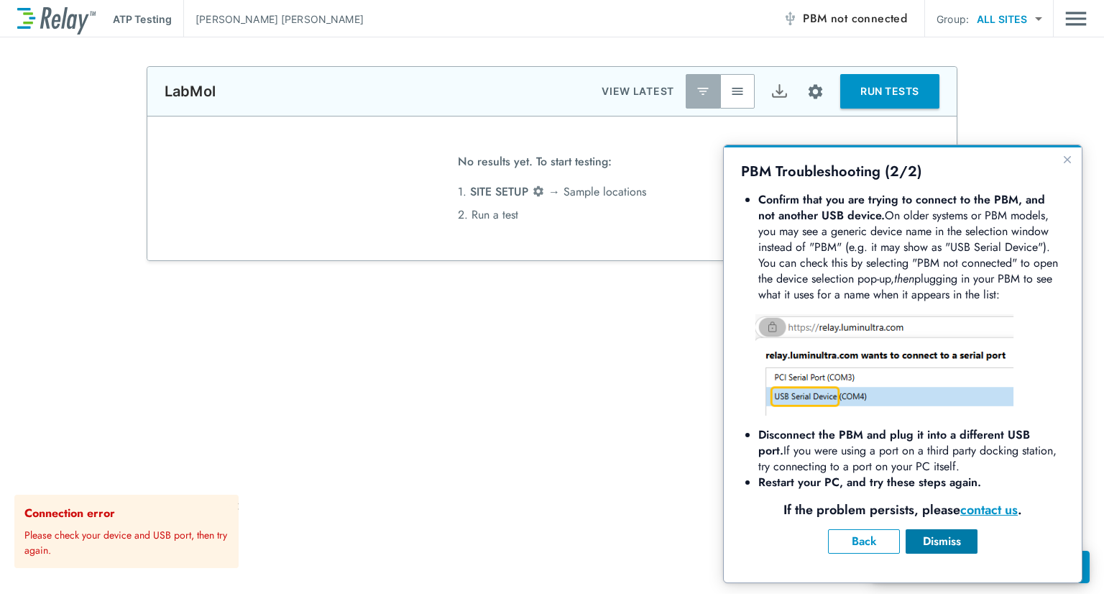
click at [955, 536] on div "Dismiss" at bounding box center [941, 540] width 49 height 17
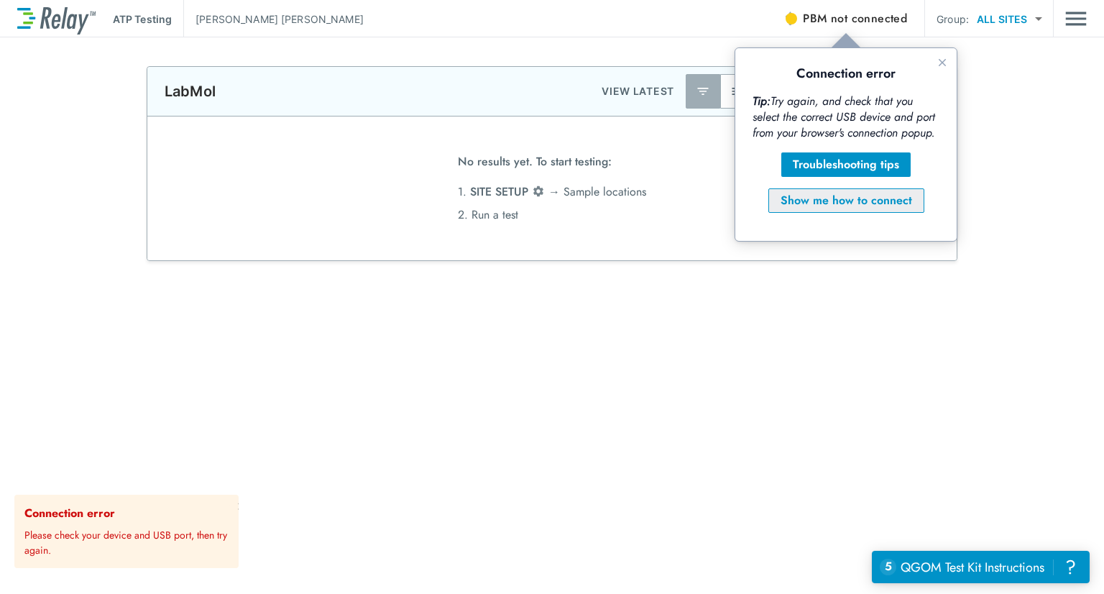
click at [869, 206] on div "Show me how to connect" at bounding box center [845, 200] width 131 height 17
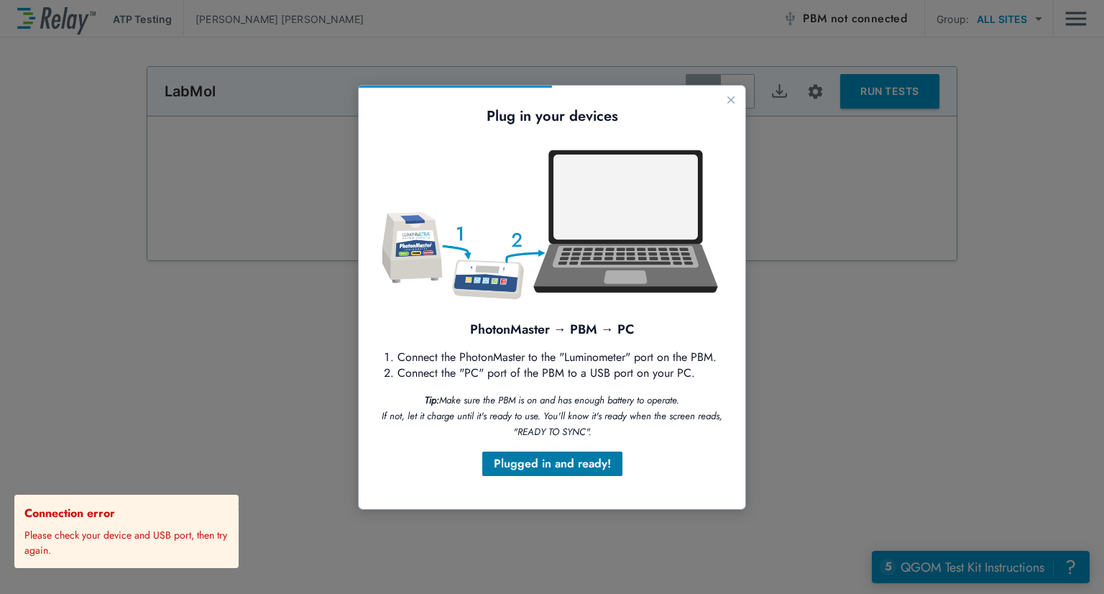
click at [520, 466] on div "Plugged in and ready!" at bounding box center [552, 463] width 117 height 17
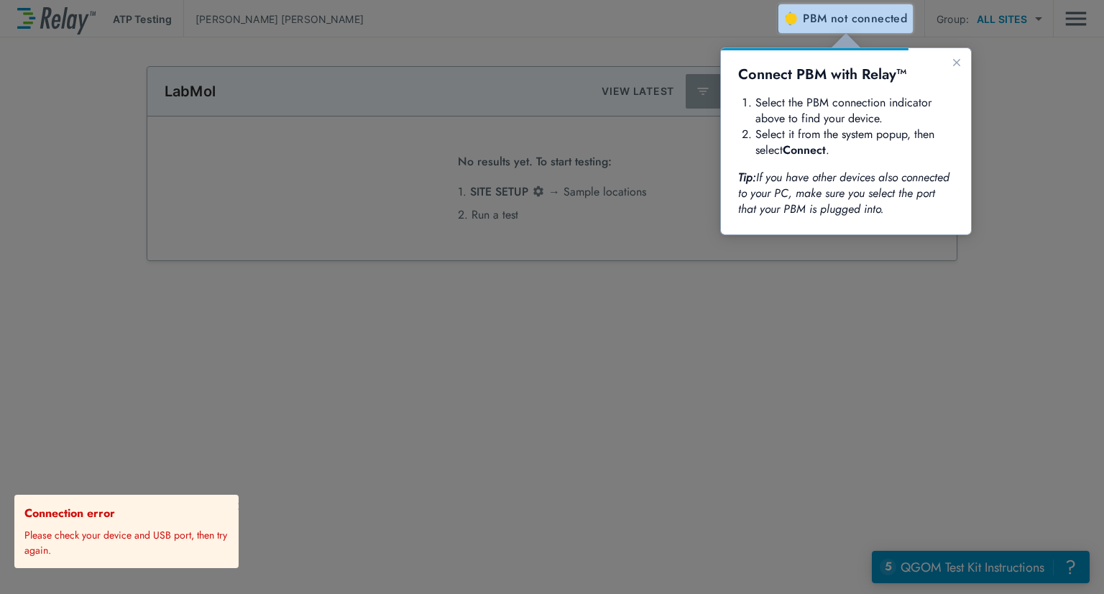
click at [865, 19] on span "not connected" at bounding box center [869, 18] width 76 height 17
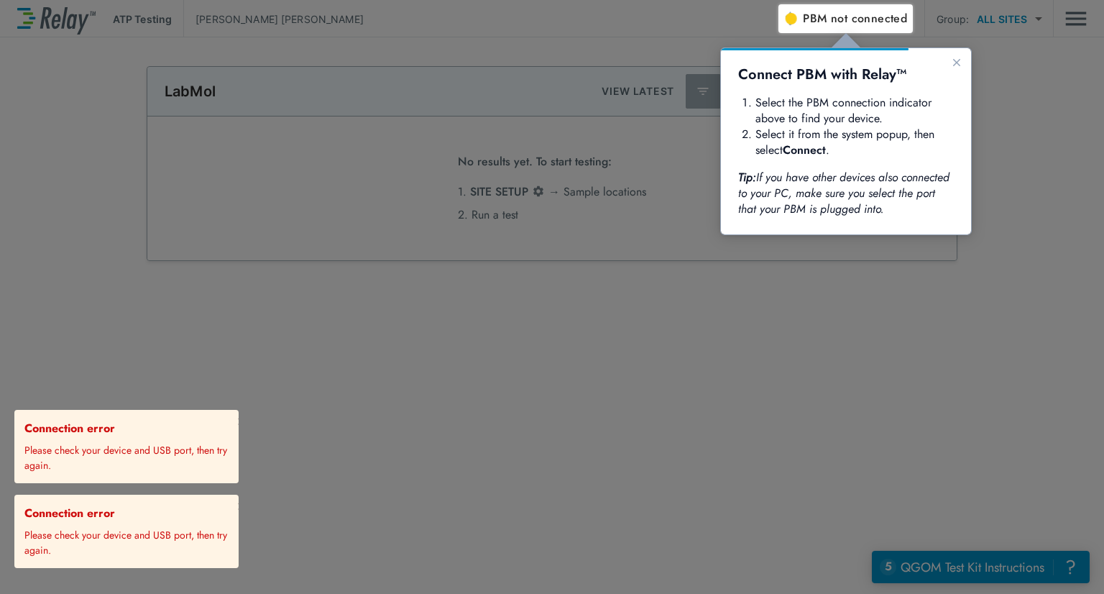
click at [871, 22] on span "not connected" at bounding box center [869, 18] width 76 height 17
click at [957, 57] on icon "Close guide" at bounding box center [956, 62] width 11 height 11
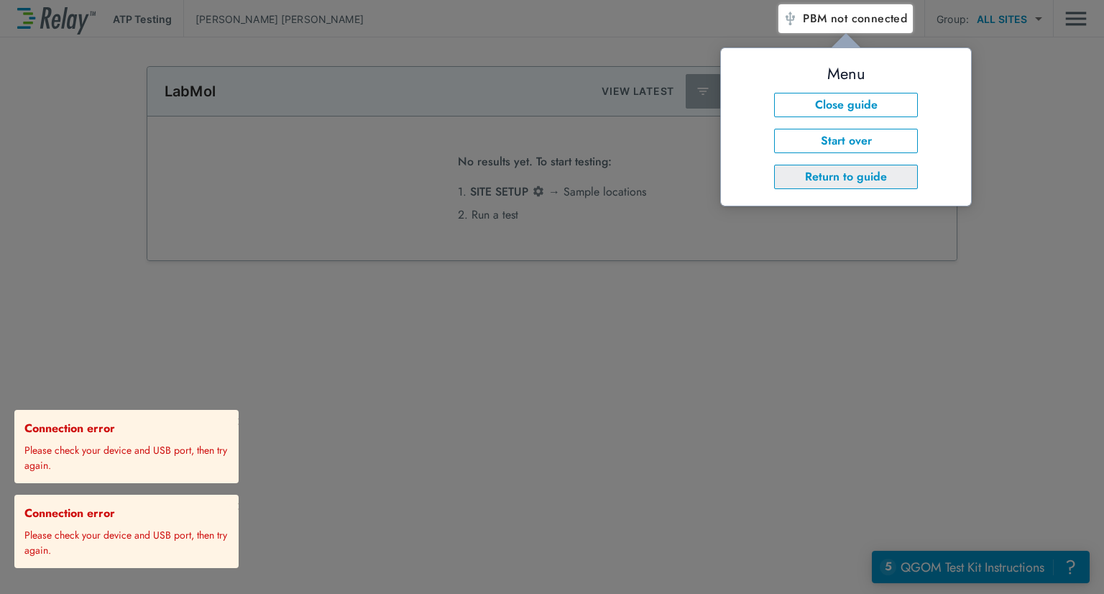
click at [849, 174] on button "Return to guide" at bounding box center [846, 177] width 144 height 24
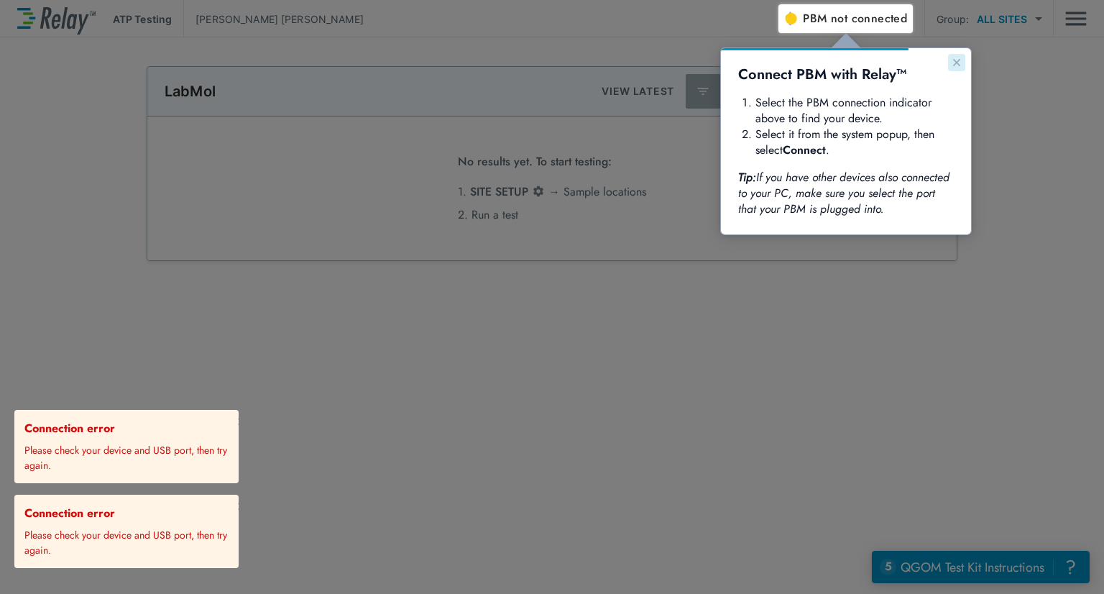
click at [954, 69] on button "Close guide" at bounding box center [956, 62] width 17 height 17
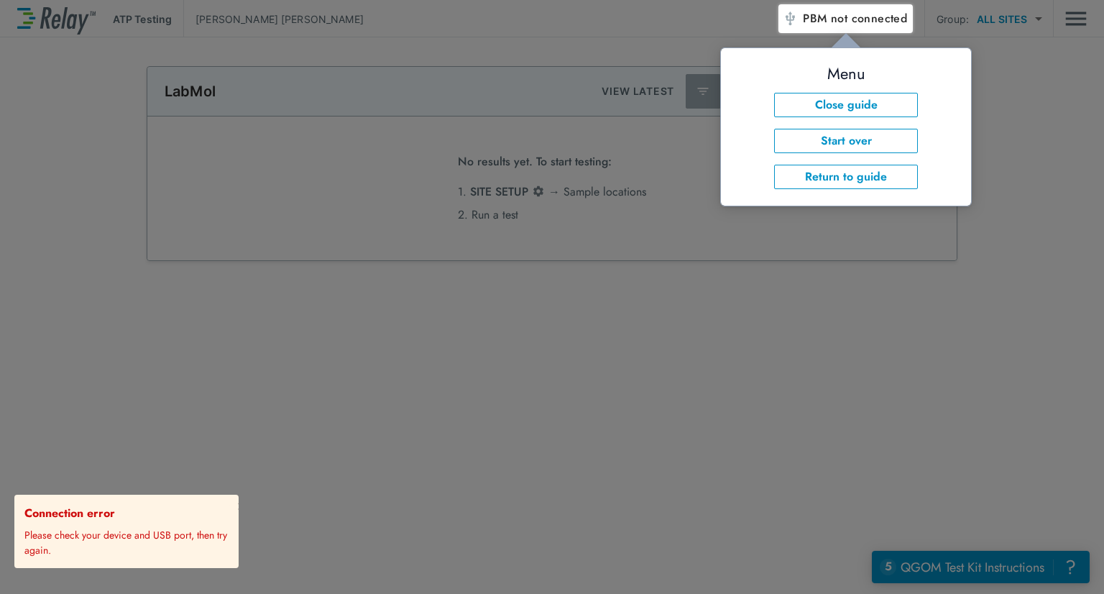
click at [201, 528] on p "Please check your device and USB port, then try again." at bounding box center [128, 540] width 208 height 36
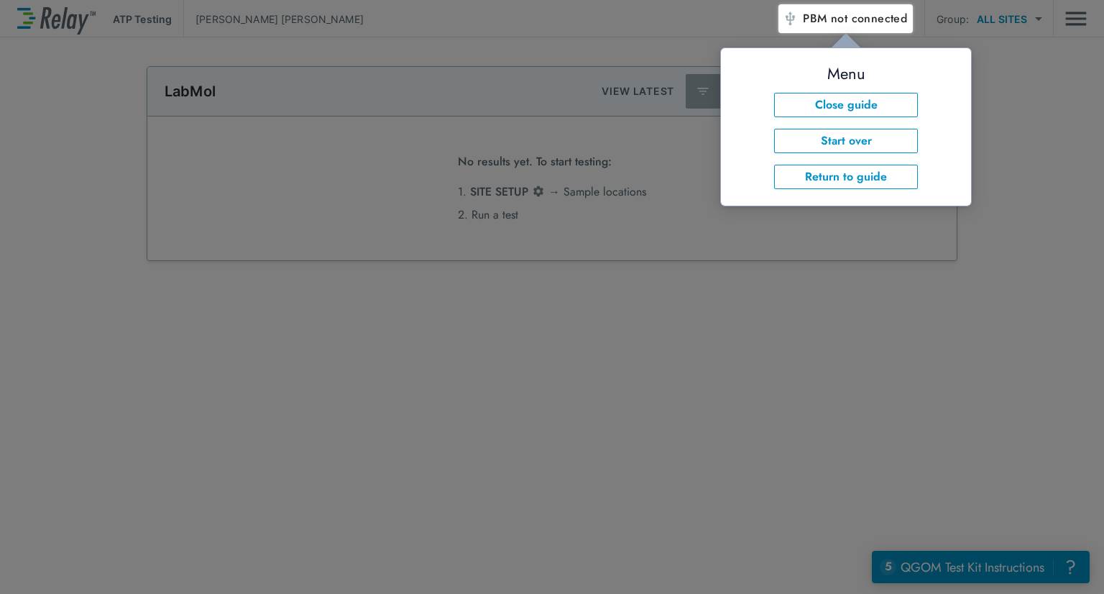
click at [595, 384] on div at bounding box center [389, 298] width 778 height 589
click at [888, 35] on div at bounding box center [940, 313] width 325 height 560
click at [885, 29] on button "PBM not connected" at bounding box center [845, 18] width 136 height 29
click at [869, 15] on span "not connected" at bounding box center [869, 18] width 76 height 17
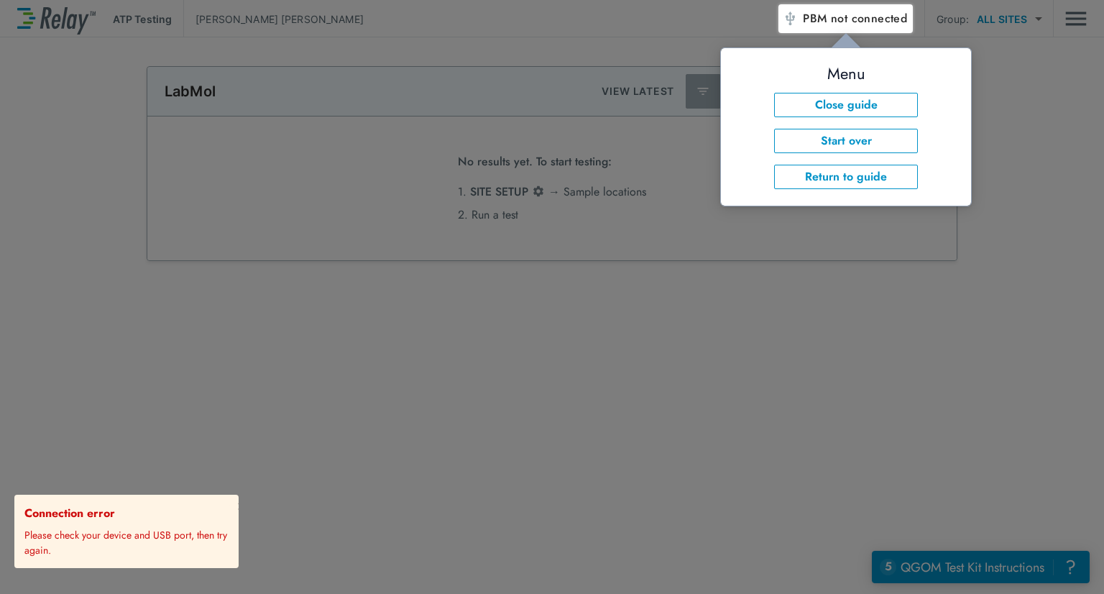
click at [869, 15] on span "not connected" at bounding box center [869, 18] width 76 height 17
click at [864, 104] on button "Close guide" at bounding box center [846, 105] width 144 height 24
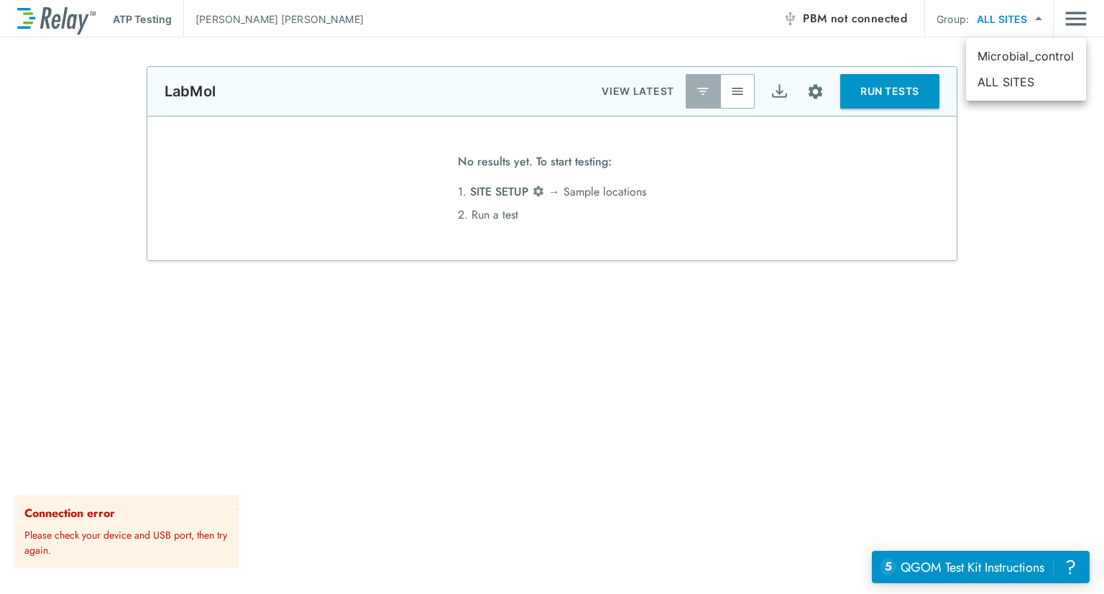
click at [1032, 18] on body "**********" at bounding box center [552, 297] width 1104 height 594
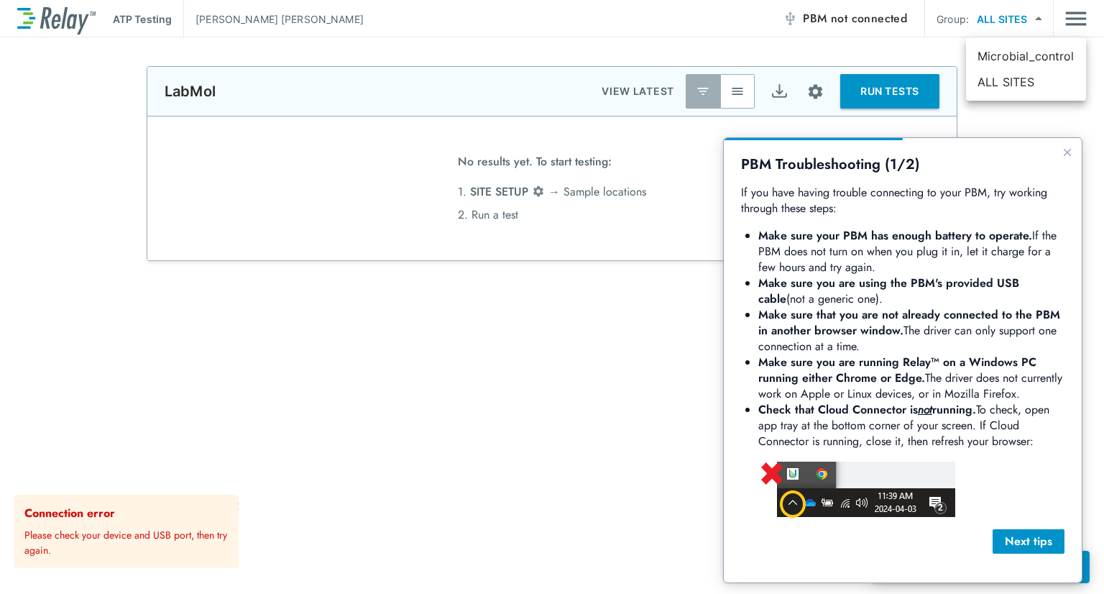
click at [1070, 22] on div at bounding box center [552, 297] width 1104 height 594
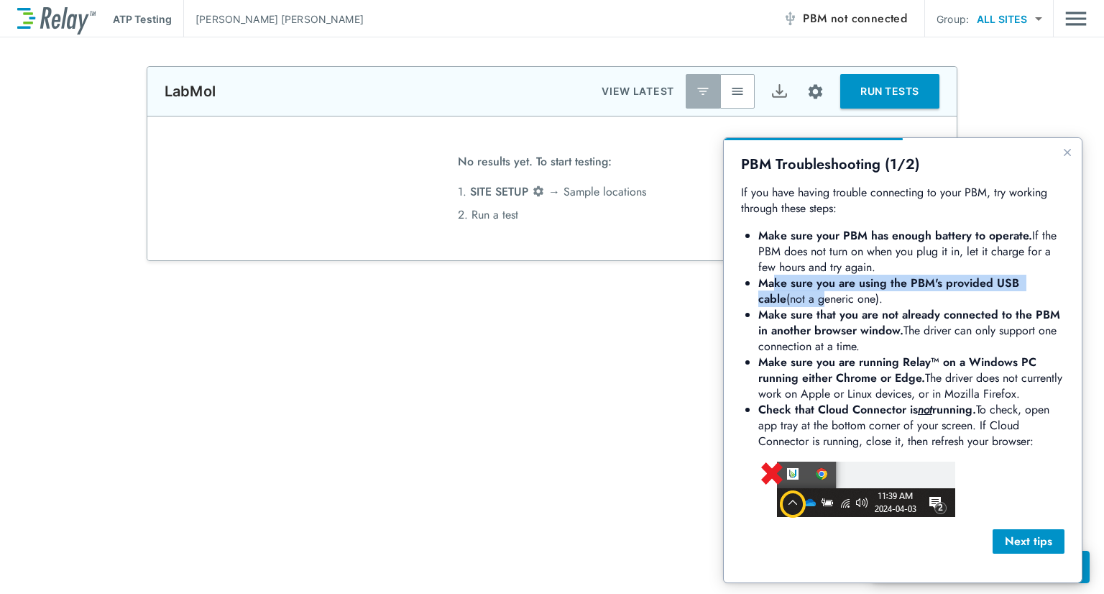
drag, startPoint x: 773, startPoint y: 286, endPoint x: 797, endPoint y: 297, distance: 26.0
click at [797, 297] on li "Make sure you are using the PBM's provided USB cable (not a generic one)." at bounding box center [911, 291] width 306 height 32
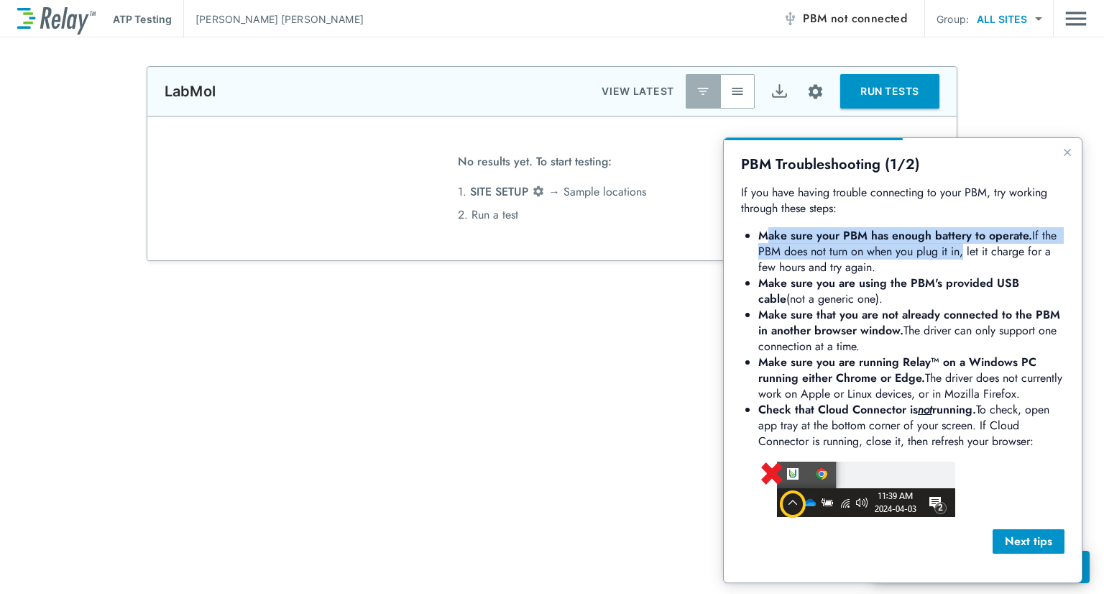
drag, startPoint x: 767, startPoint y: 231, endPoint x: 958, endPoint y: 257, distance: 192.9
click at [958, 257] on li "Make sure your PBM has enough battery to operate. If the PBM does not turn on w…" at bounding box center [911, 251] width 306 height 47
click at [1076, 157] on button "Close guide" at bounding box center [1066, 152] width 17 height 17
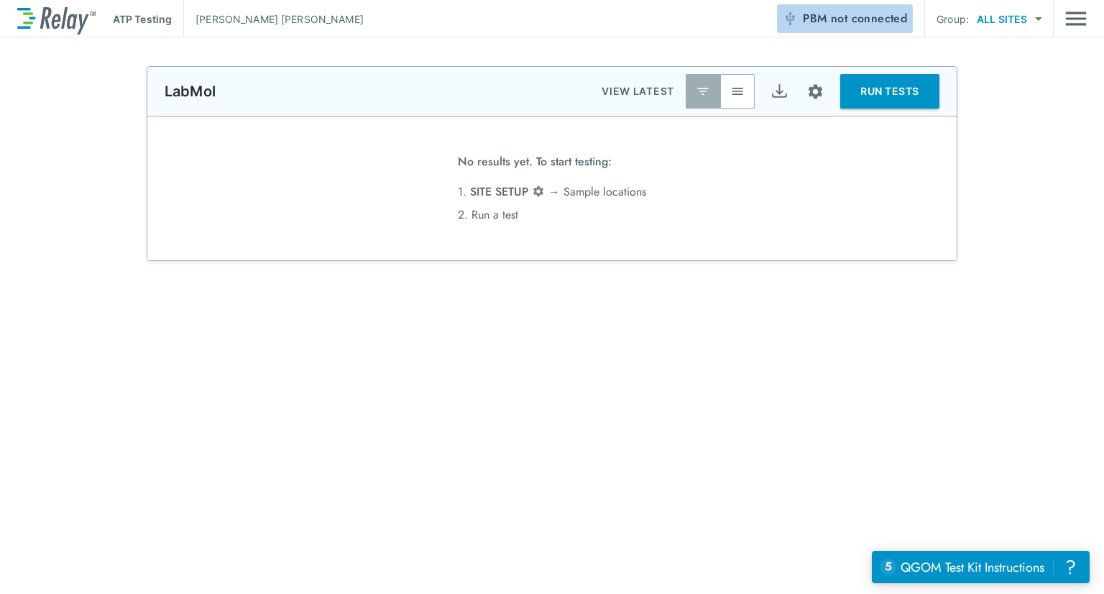
click at [910, 28] on button "PBM not connected" at bounding box center [845, 18] width 136 height 29
click at [854, 98] on button "RUN TESTS" at bounding box center [889, 91] width 99 height 34
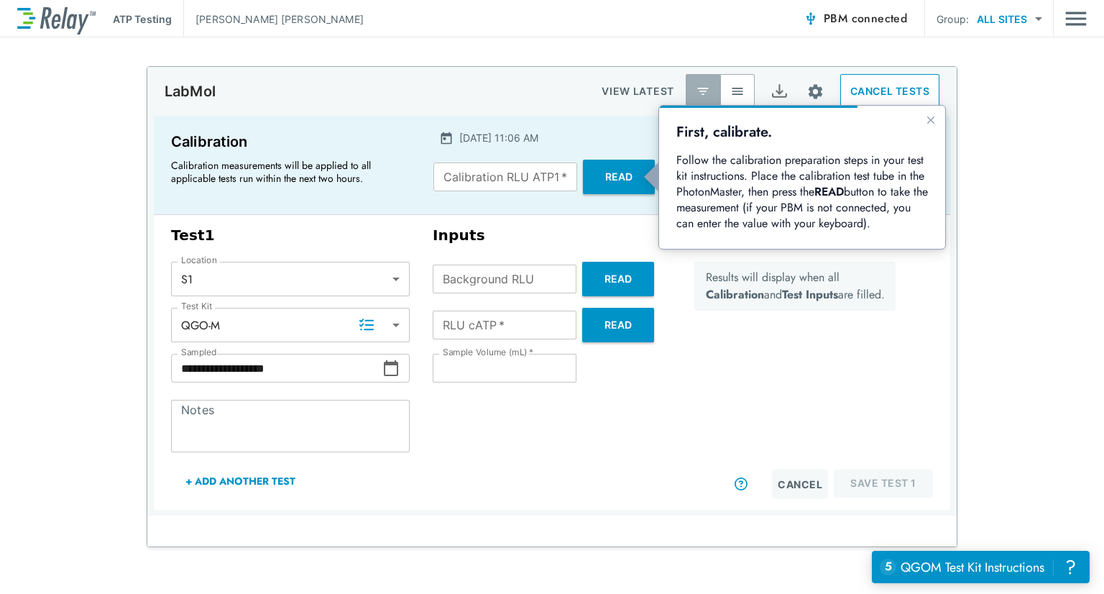
click at [757, 195] on p "Follow the calibration preparation steps in your test kit instructions. Place t…" at bounding box center [801, 191] width 251 height 79
click at [793, 197] on p "Follow the calibration preparation steps in your test kit instructions. Place t…" at bounding box center [801, 191] width 251 height 79
click at [703, 228] on p "Follow the calibration preparation steps in your test kit instructions. Place t…" at bounding box center [801, 191] width 251 height 79
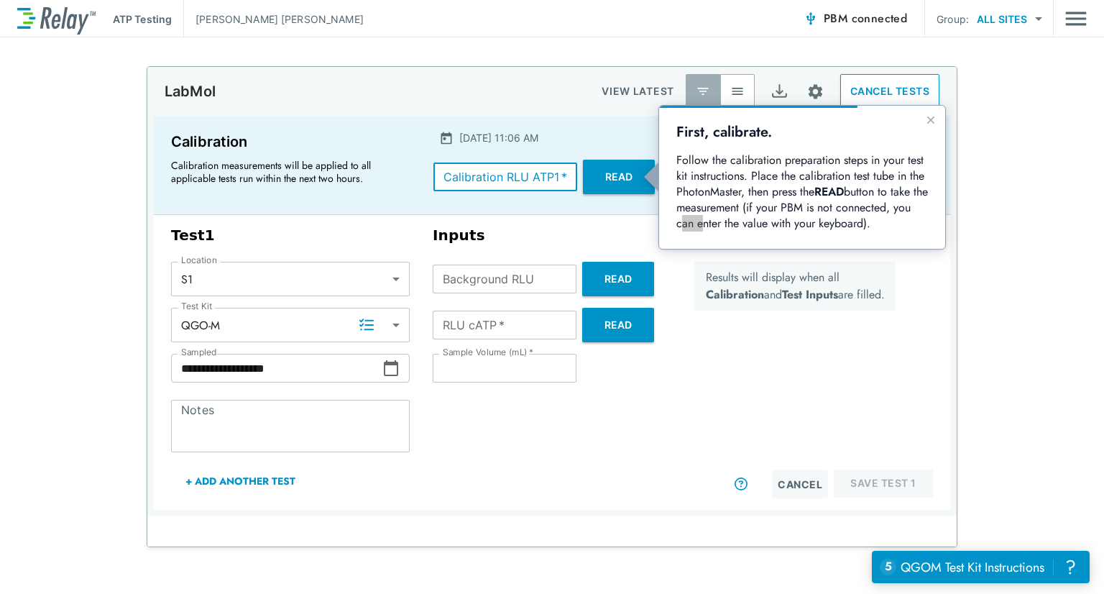
click at [526, 173] on input "Calibration RLU ATP1   *" at bounding box center [505, 176] width 144 height 29
click at [566, 208] on div "Calibration Calibration measurements will be applied to all applicable tests ru…" at bounding box center [552, 165] width 796 height 99
click at [788, 377] on div "Results will display when all Calibration and Test Inputs are filled." at bounding box center [794, 366] width 201 height 208
click at [606, 188] on button "Read" at bounding box center [619, 177] width 72 height 34
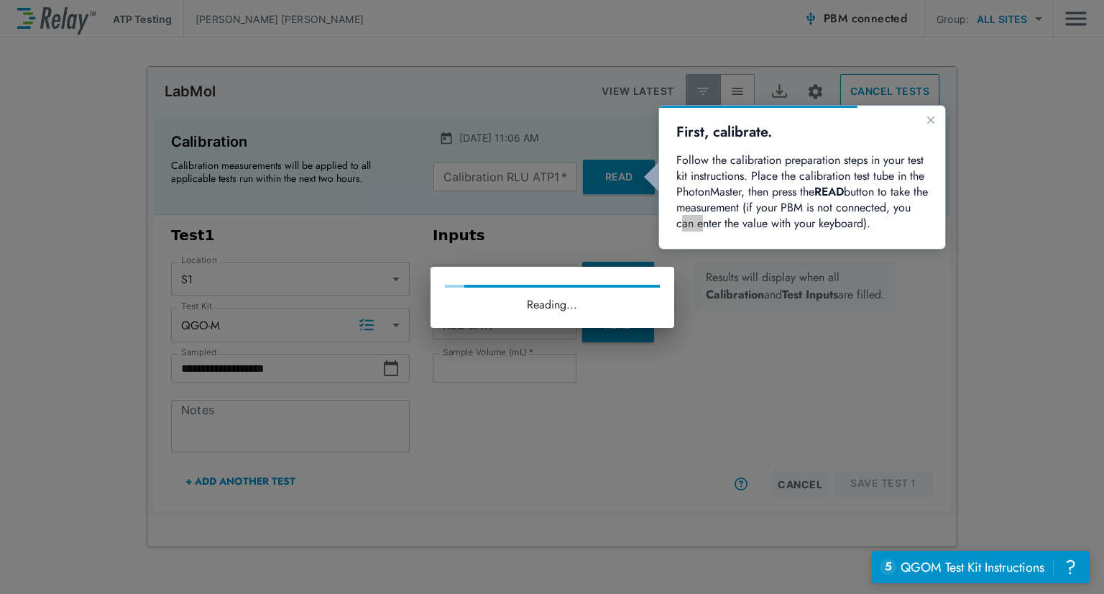
type input "*****"
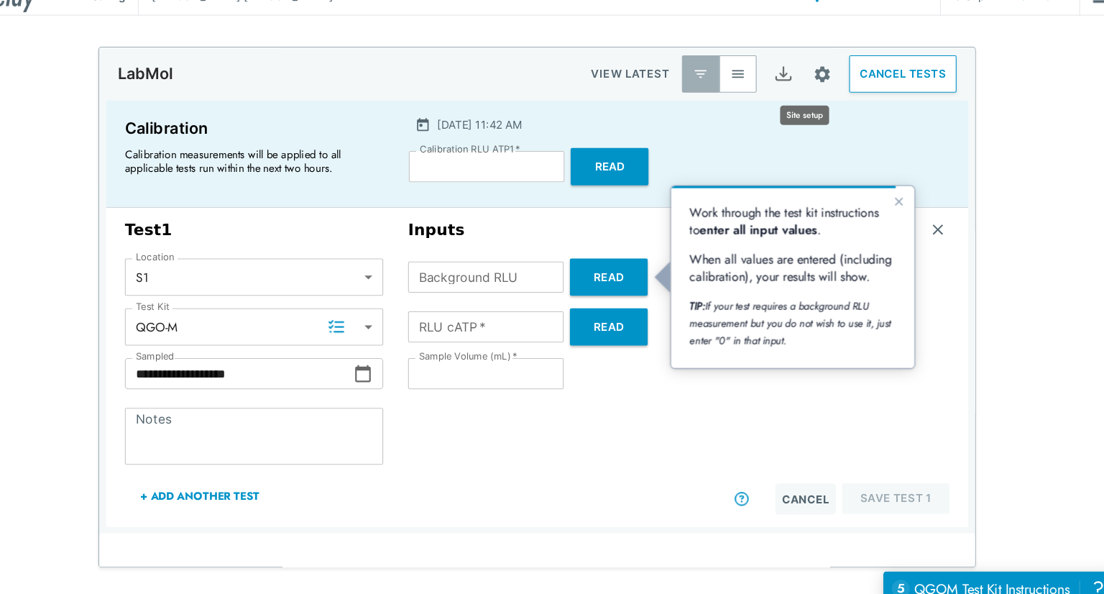
scroll to position [17, 0]
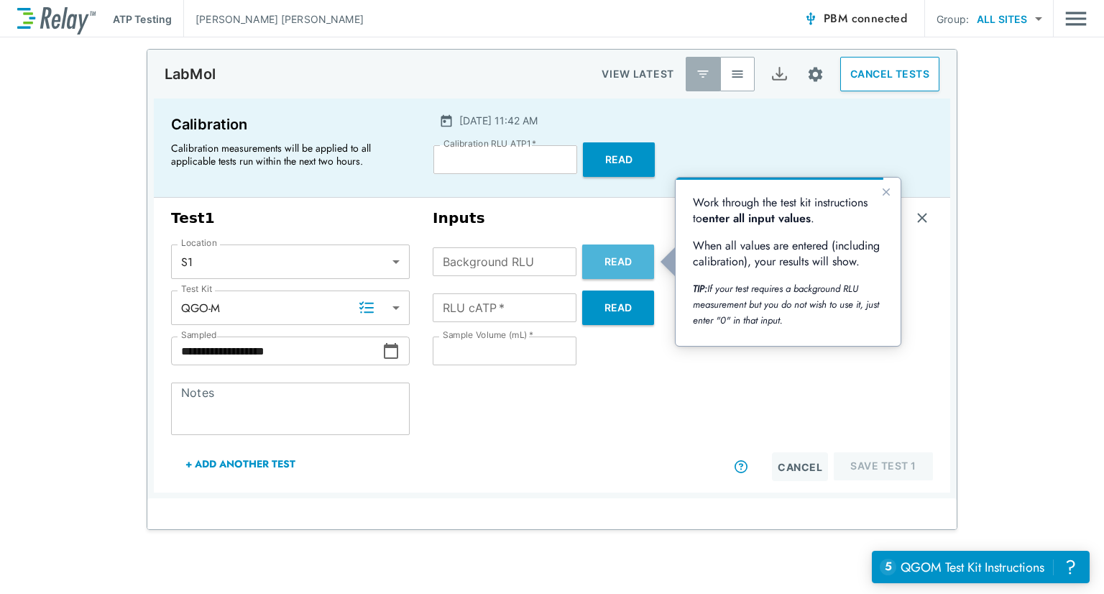
click at [616, 269] on button "Read" at bounding box center [618, 261] width 72 height 34
type input "*"
click at [534, 340] on input "**" at bounding box center [505, 350] width 144 height 29
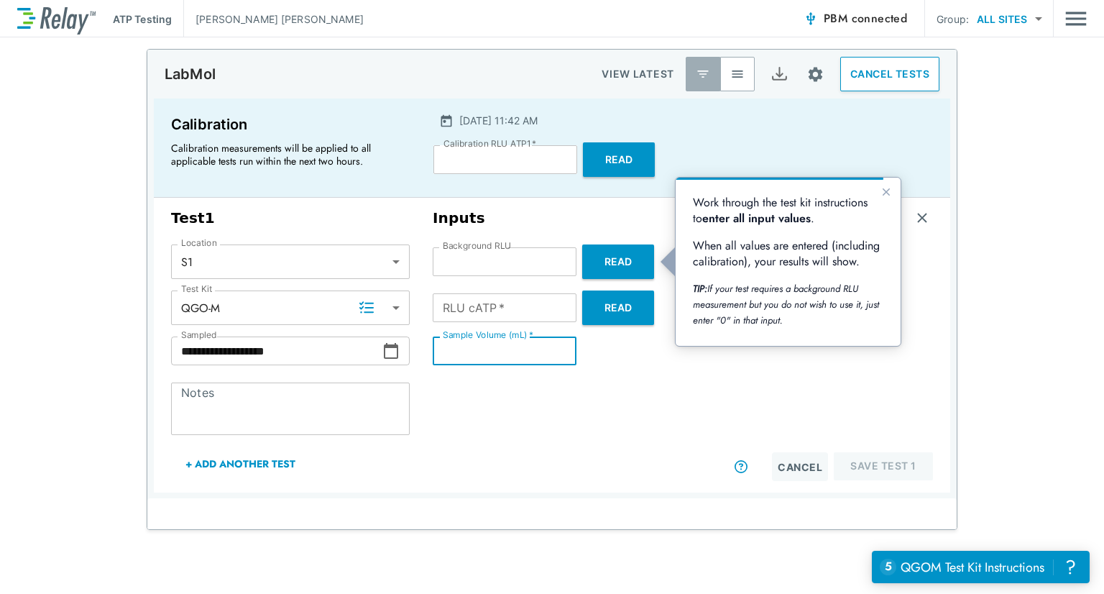
type input "*"
click at [607, 303] on button "Read" at bounding box center [618, 307] width 72 height 34
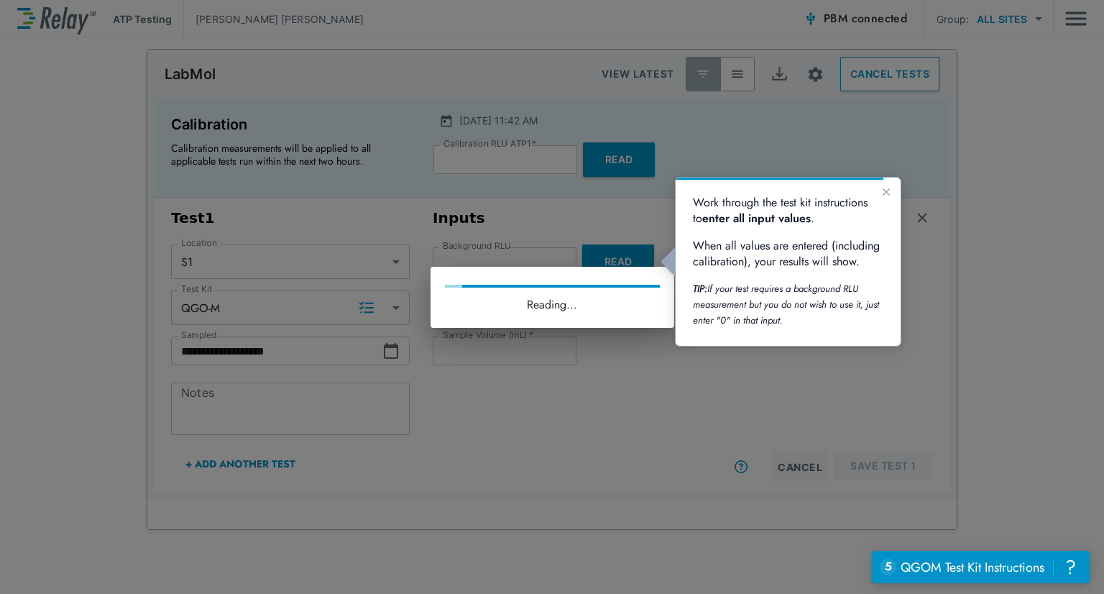
type input "*****"
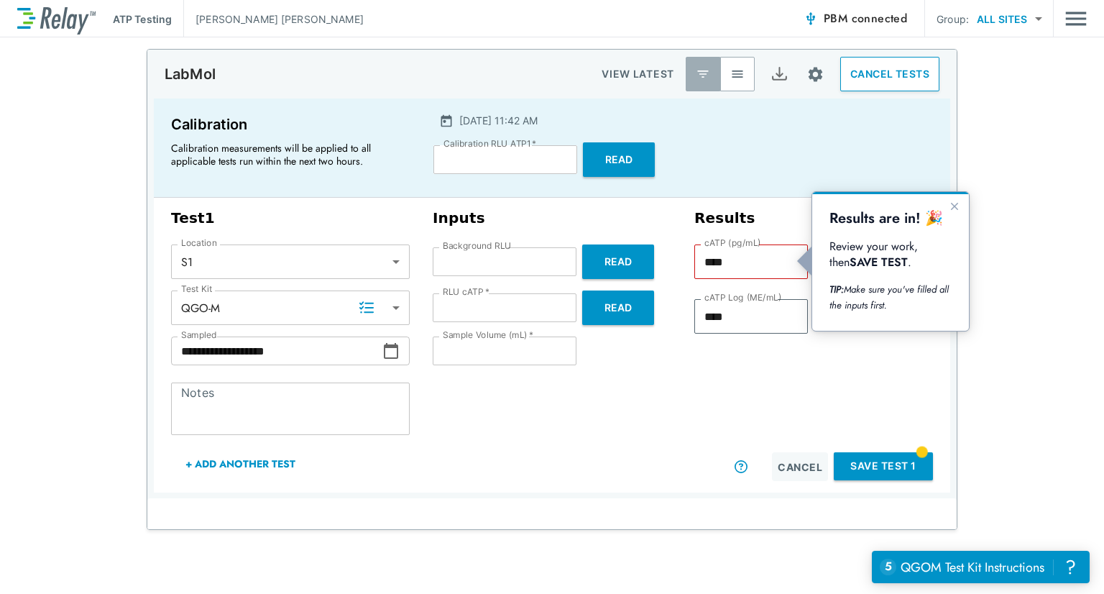
type input "*"
type input "****"
click at [550, 348] on input "*" at bounding box center [505, 350] width 144 height 29
type input "*"
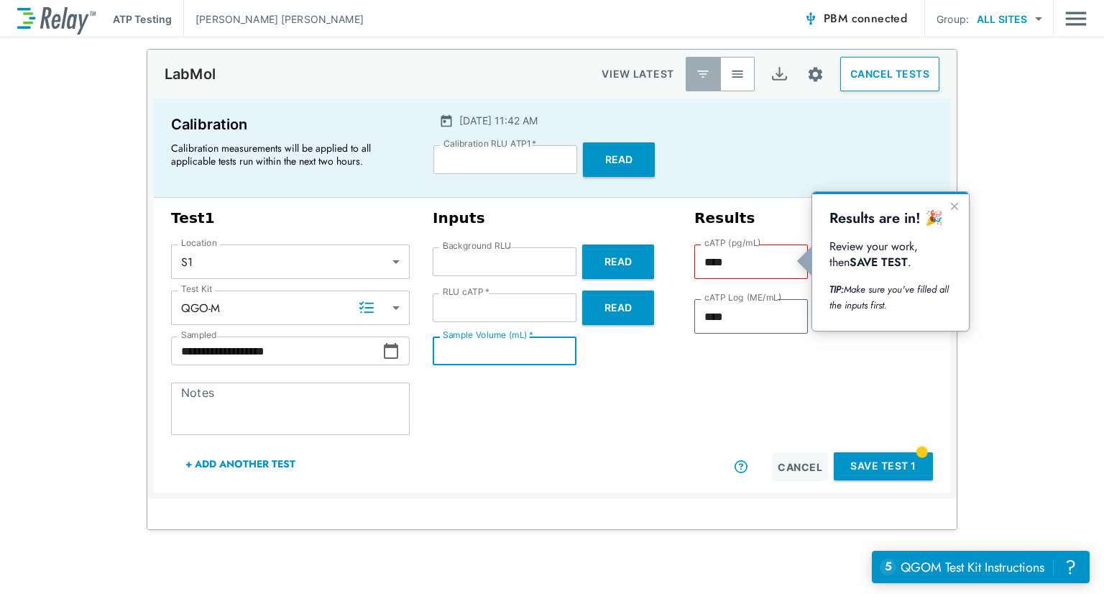
type input "****"
type input "*"
click at [550, 348] on input "*" at bounding box center [505, 350] width 144 height 29
click at [598, 302] on button "Read" at bounding box center [618, 307] width 72 height 34
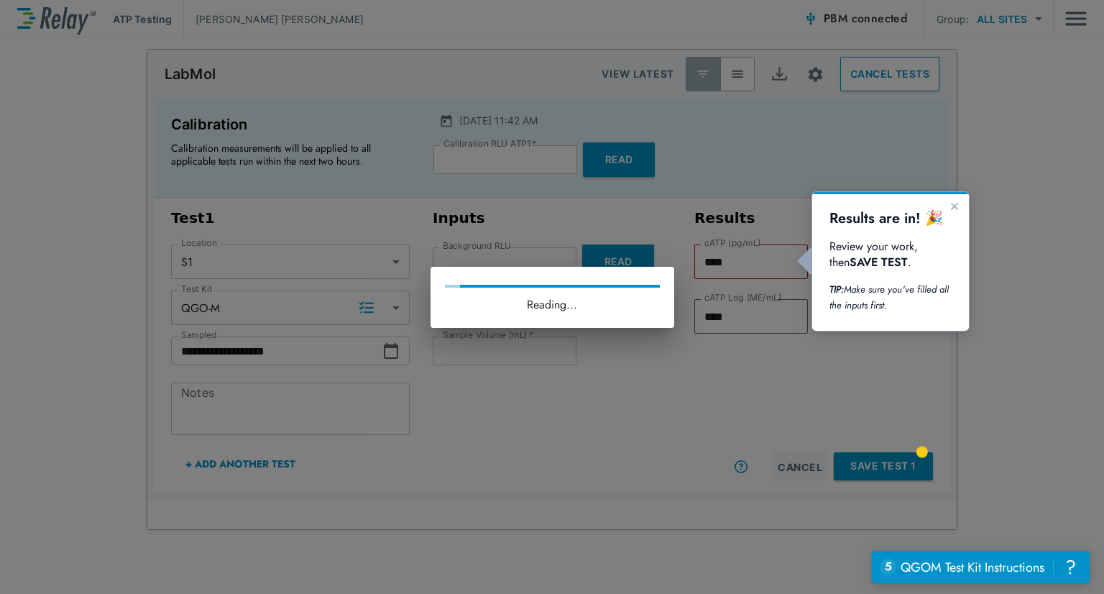
type input "*****"
type input "****"
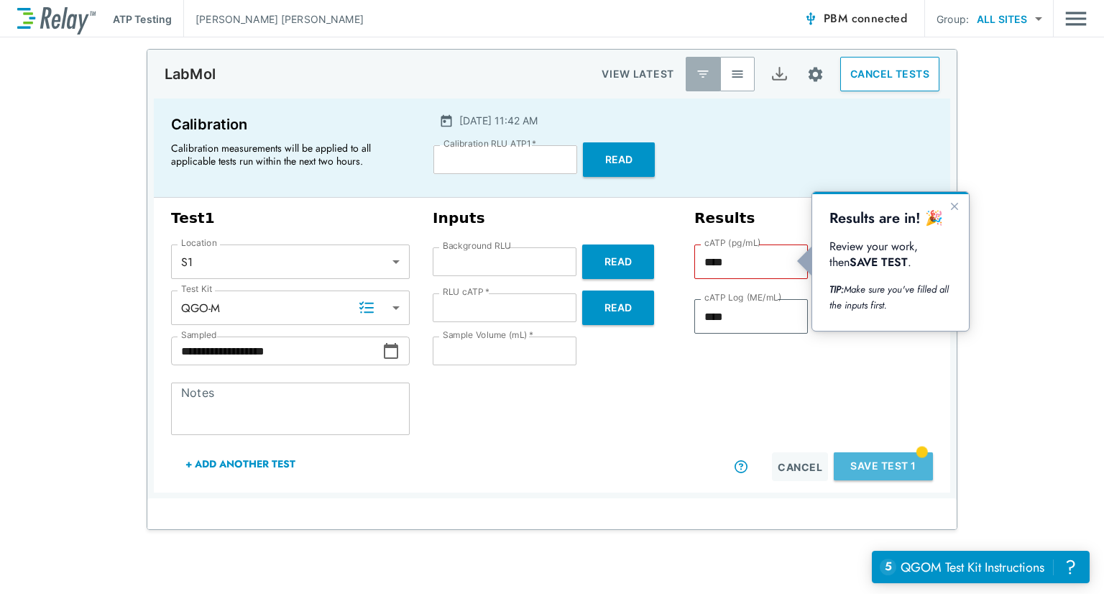
click at [865, 461] on button "Save Test 1" at bounding box center [882, 466] width 99 height 28
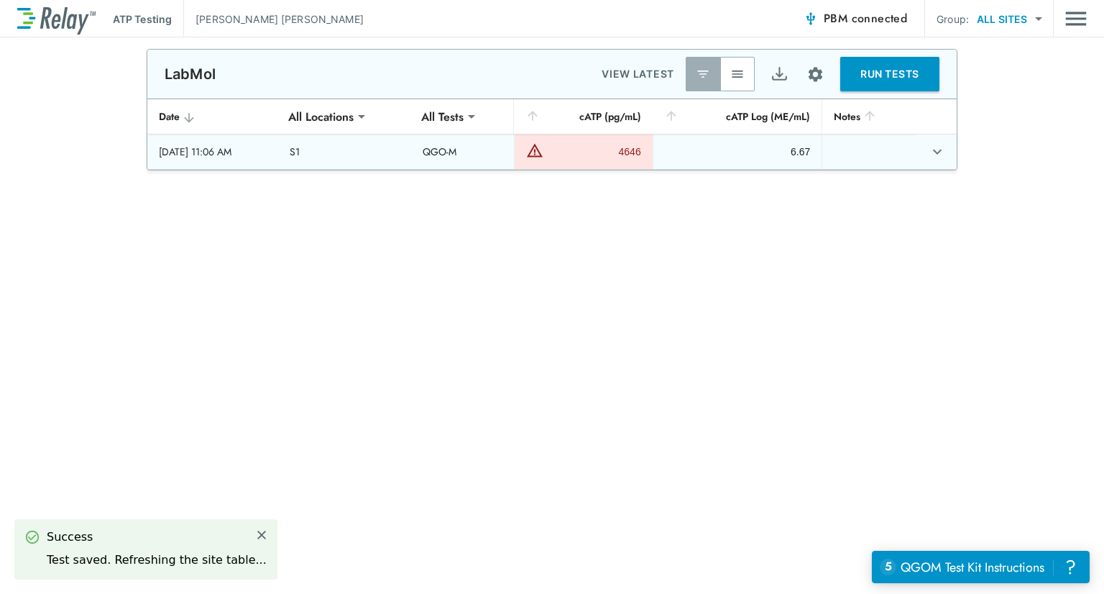
click at [543, 153] on img "sticky table" at bounding box center [534, 150] width 17 height 17
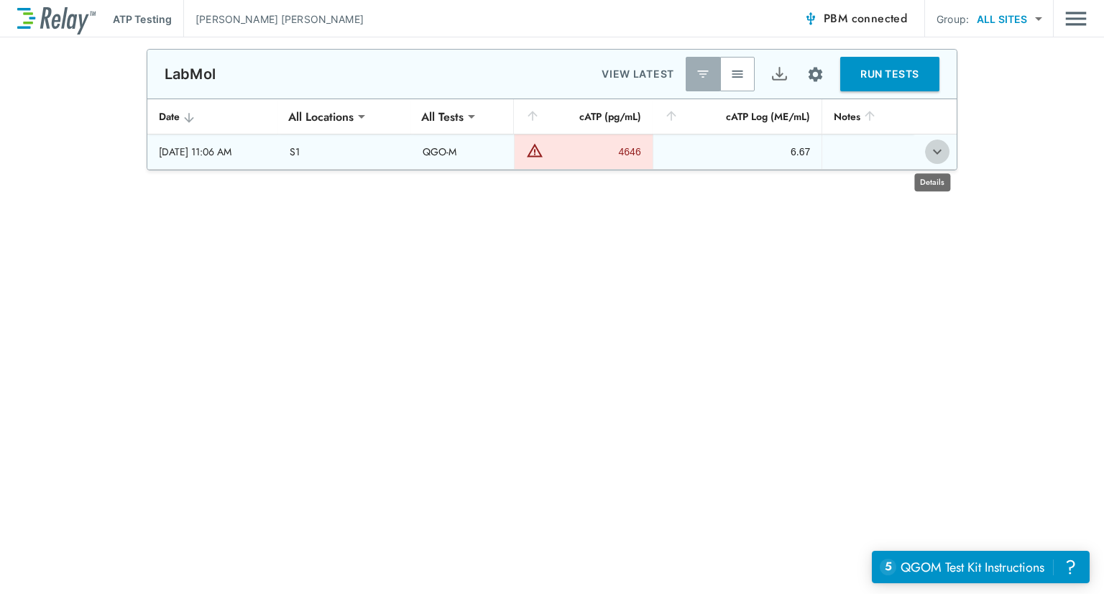
click at [928, 157] on icon "expand row" at bounding box center [936, 151] width 17 height 17
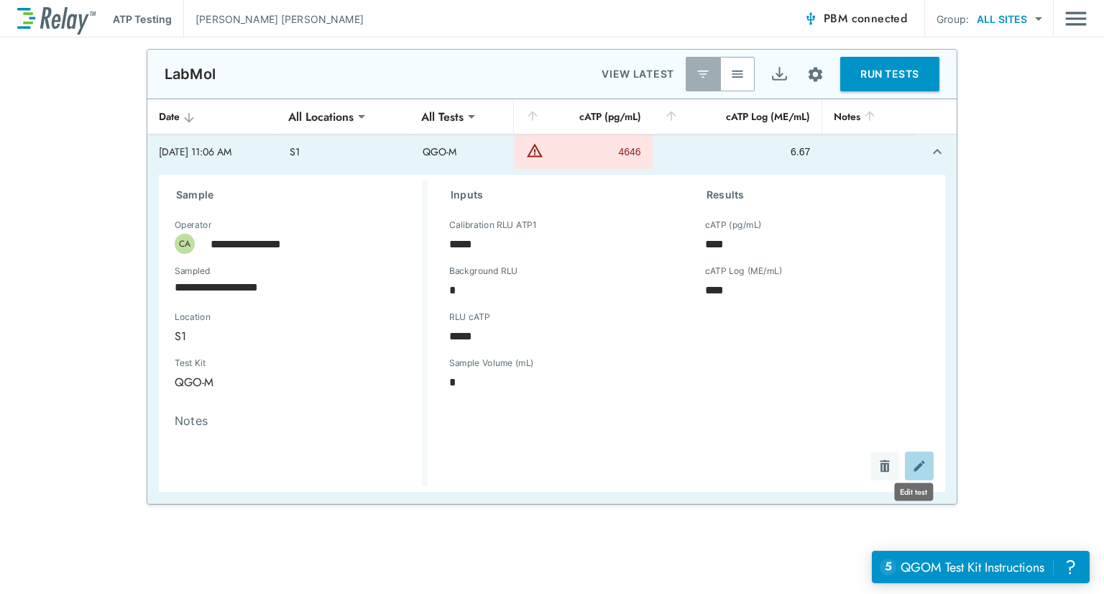
click at [917, 465] on img "Edit test" at bounding box center [919, 465] width 14 height 14
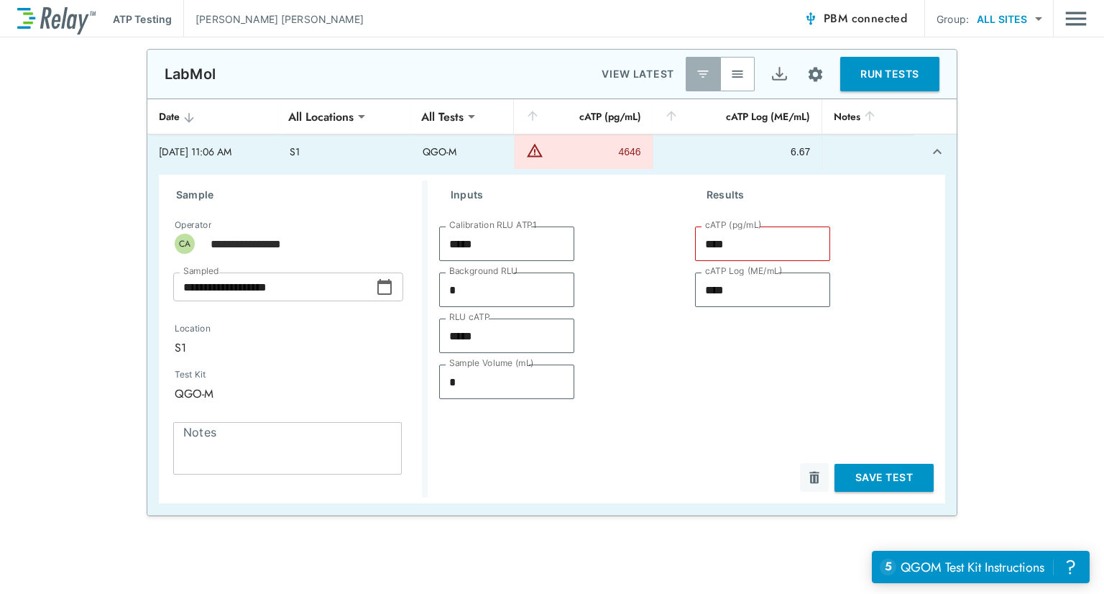
click at [721, 249] on input "****" at bounding box center [762, 243] width 135 height 29
click at [781, 532] on div "**********" at bounding box center [552, 579] width 1104 height 1061
click at [931, 149] on icon "expand row" at bounding box center [936, 151] width 17 height 17
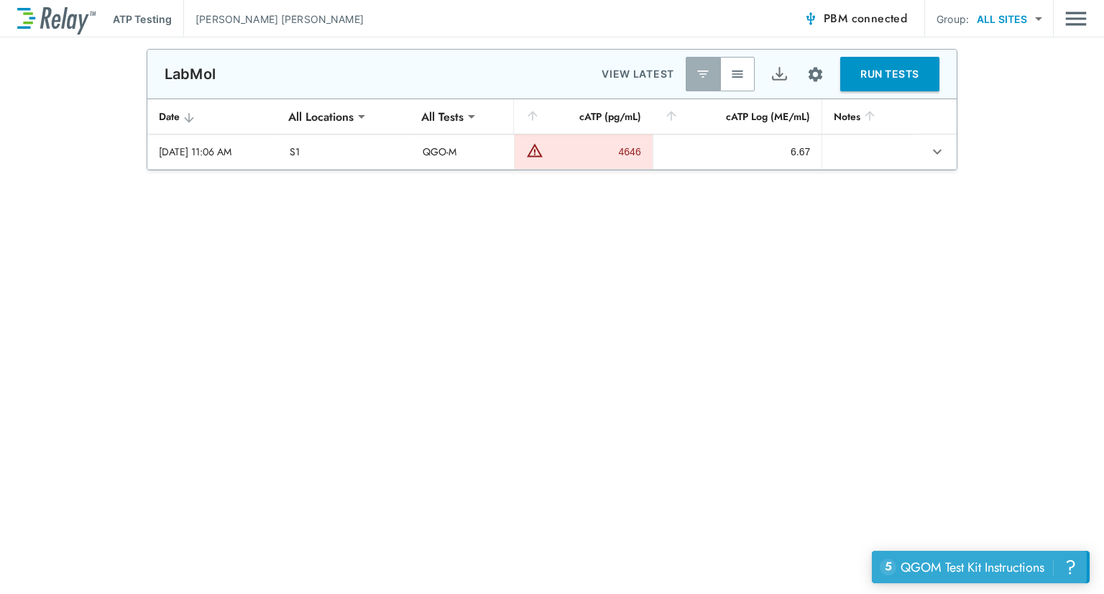
click at [959, 555] on button "5 uncompleted tasks QGOM Test Kit Instructions ?" at bounding box center [979, 566] width 215 height 32
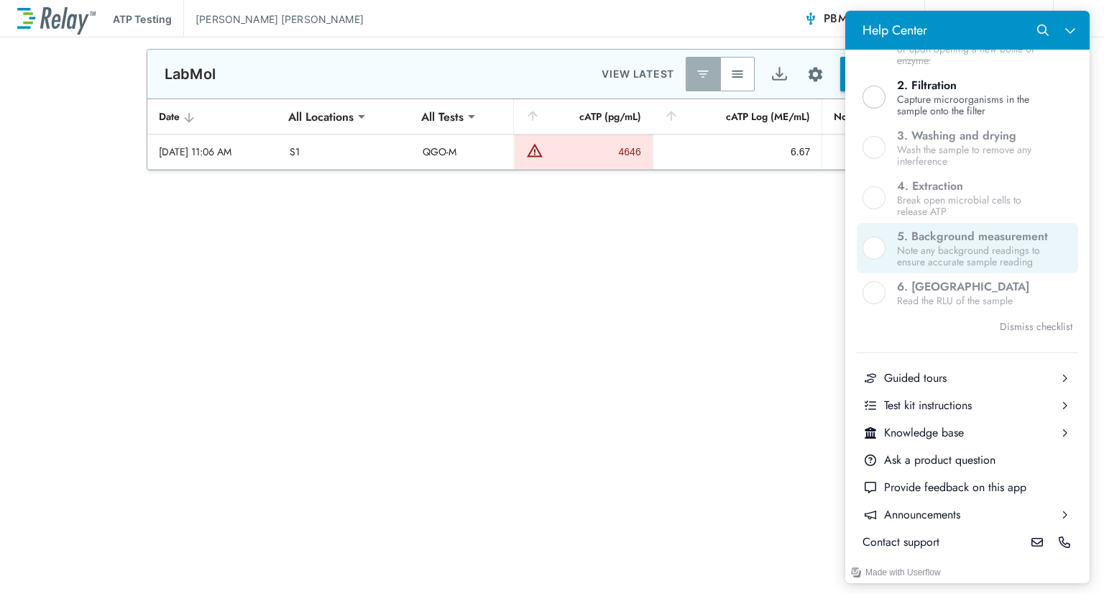
scroll to position [517, 0]
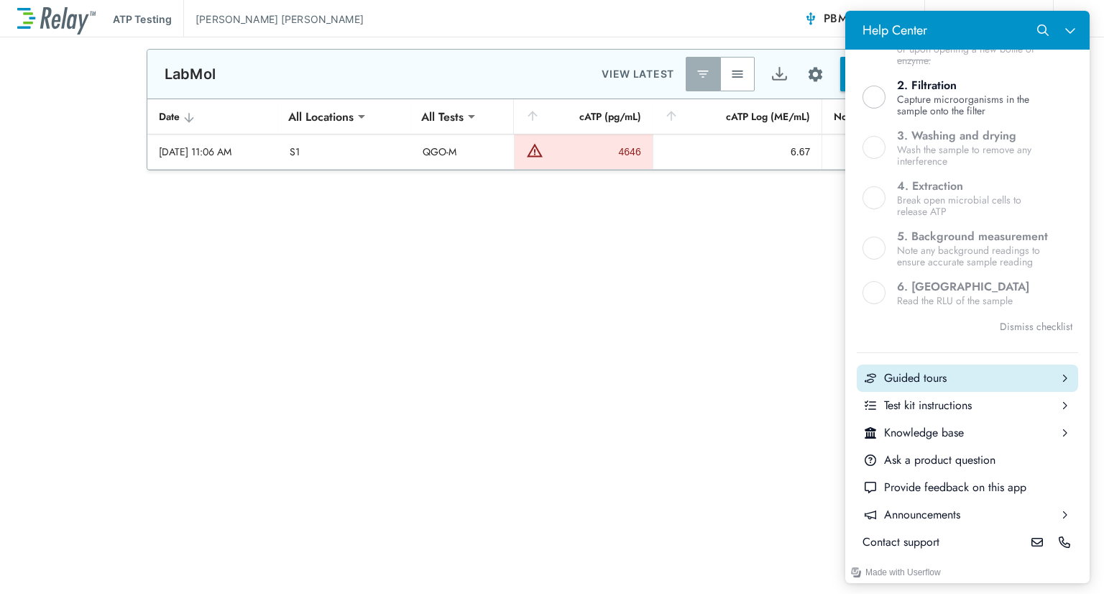
click at [952, 386] on button "Guided tours" at bounding box center [966, 377] width 221 height 27
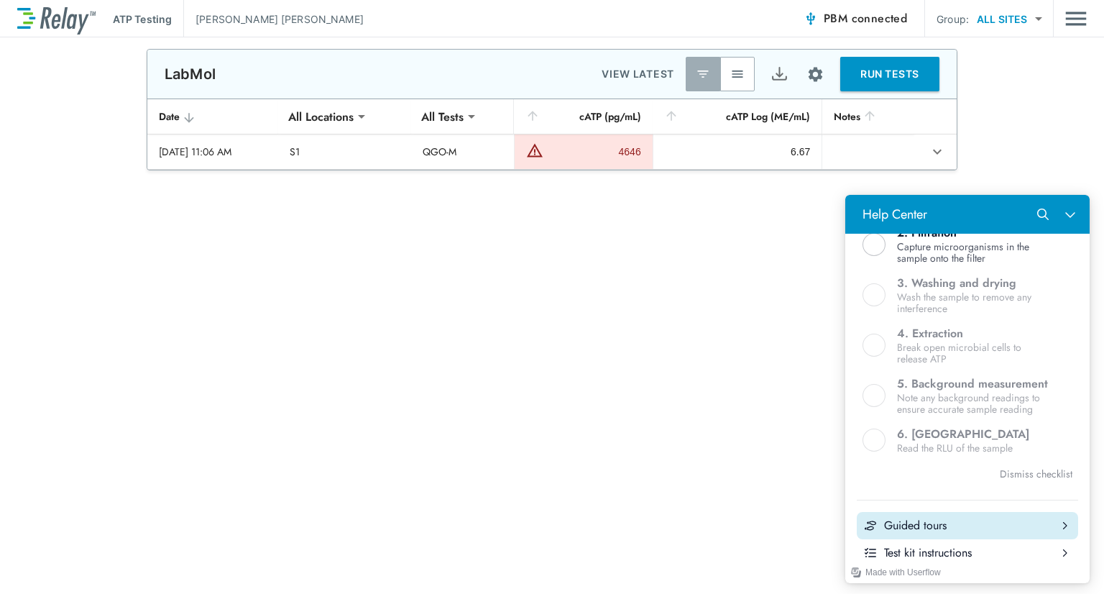
scroll to position [0, 0]
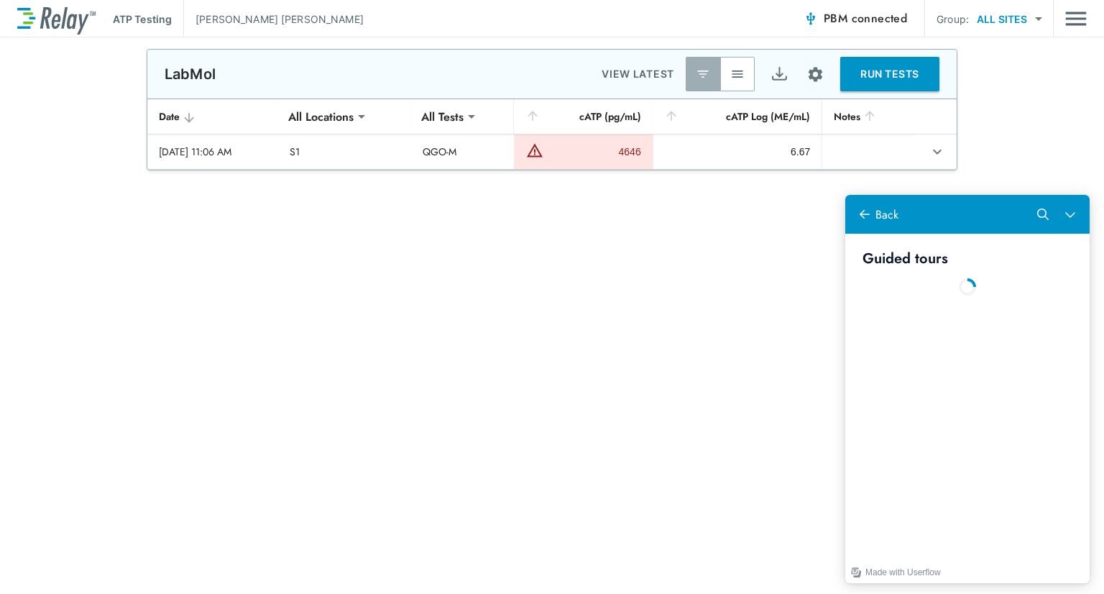
click at [364, 303] on div "**********" at bounding box center [552, 406] width 1104 height 715
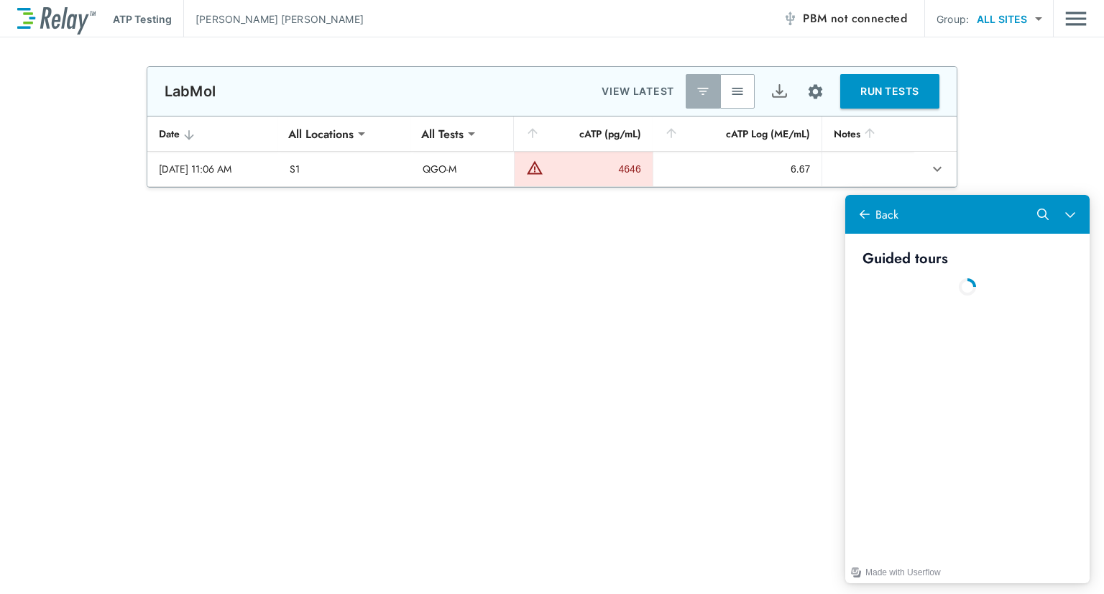
type input "**"
type input "*****"
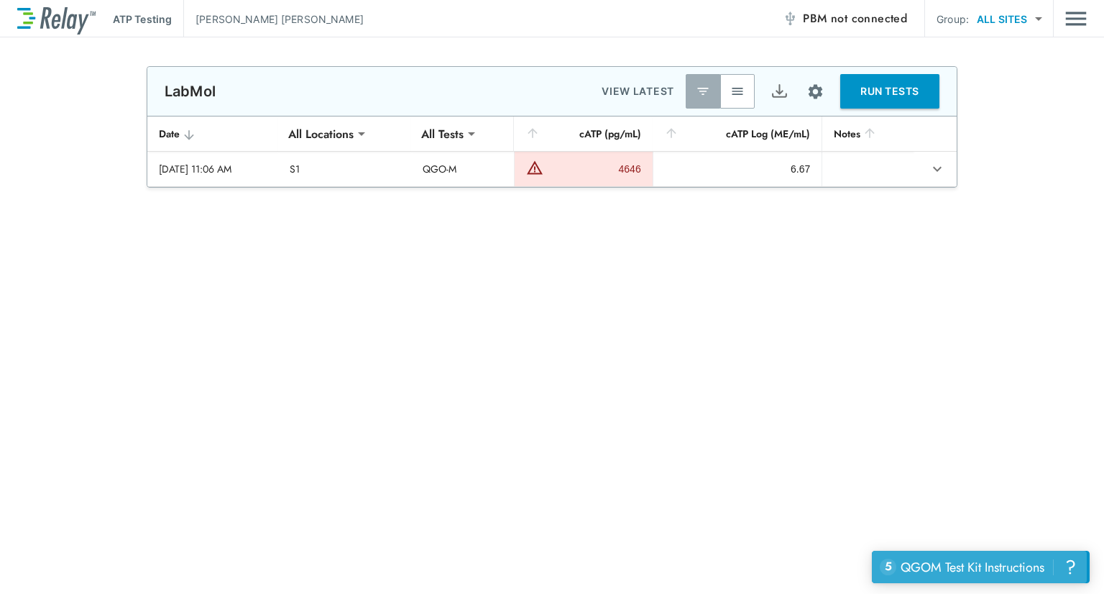
click at [1015, 562] on div "QGOM Test Kit Instructions" at bounding box center [972, 567] width 144 height 19
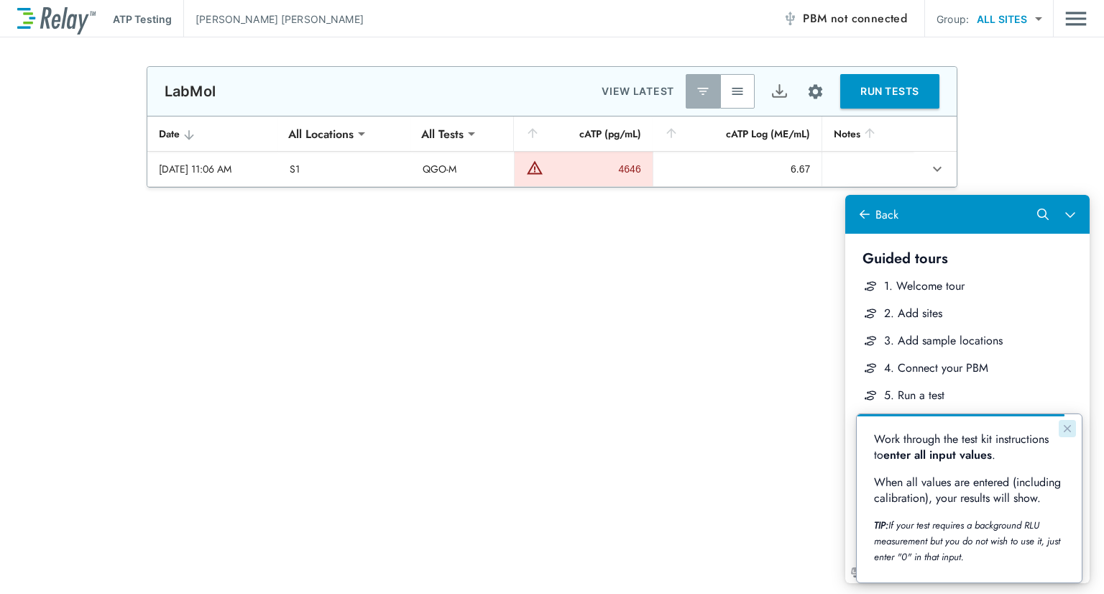
click at [1068, 430] on icon "Close guide" at bounding box center [1066, 428] width 7 height 7
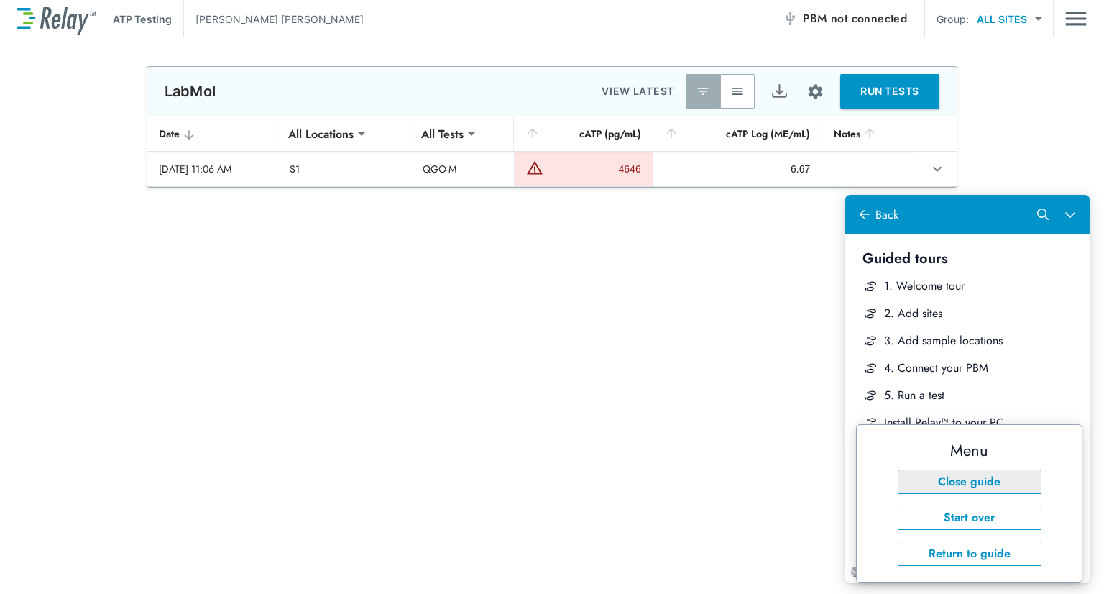
click at [1007, 481] on button "Close guide" at bounding box center [969, 481] width 144 height 24
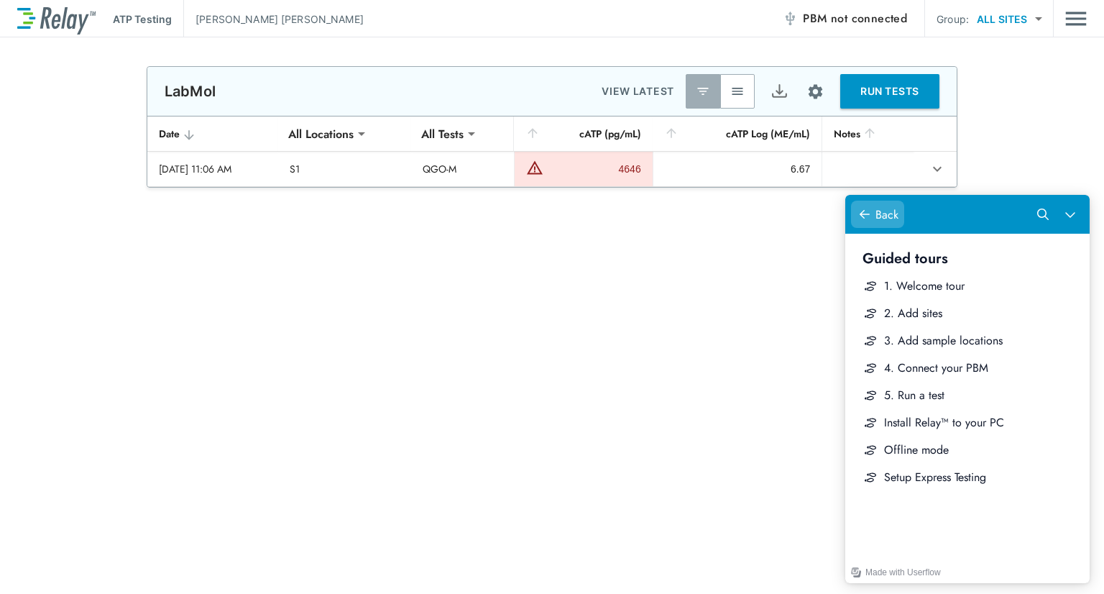
click at [861, 222] on button "Back" at bounding box center [877, 213] width 53 height 27
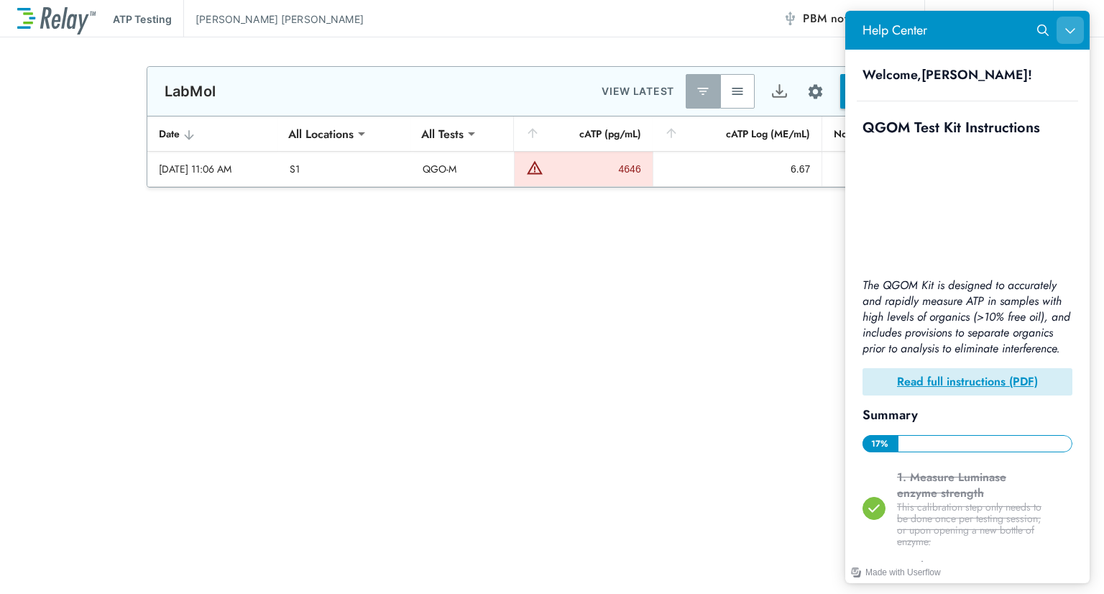
click at [1059, 37] on button "Close Help Center" at bounding box center [1069, 30] width 27 height 27
